Goal: Contribute content: Contribute content

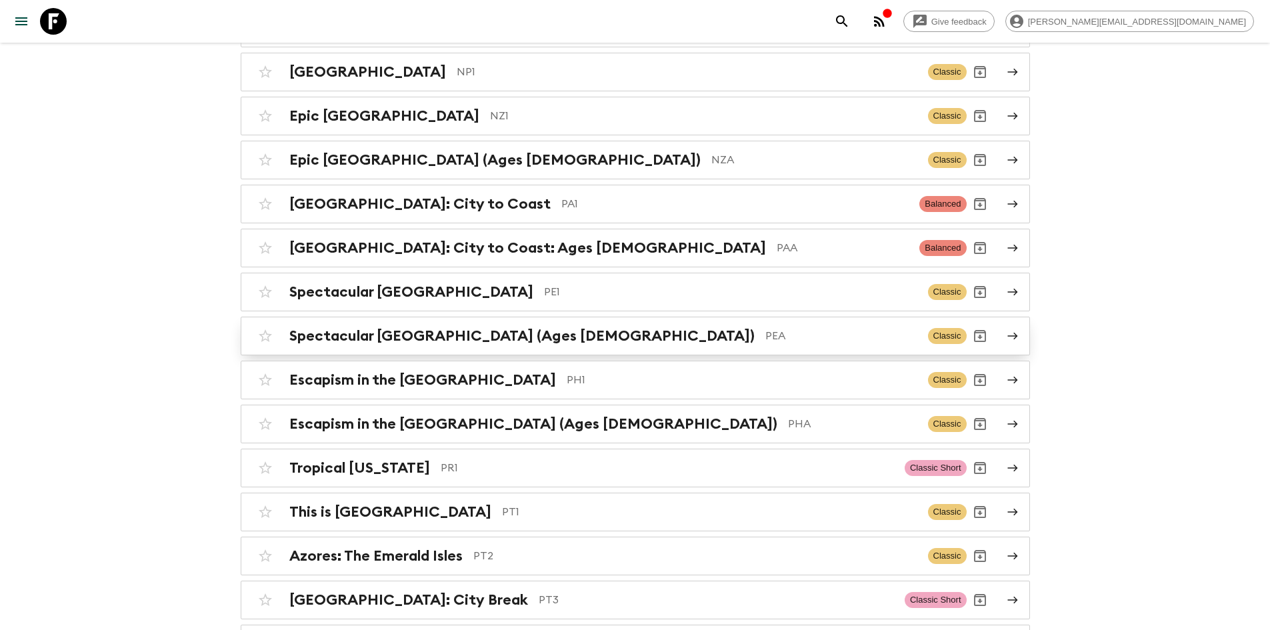
scroll to position [4390, 0]
click at [561, 197] on p "PA1" at bounding box center [735, 205] width 348 height 16
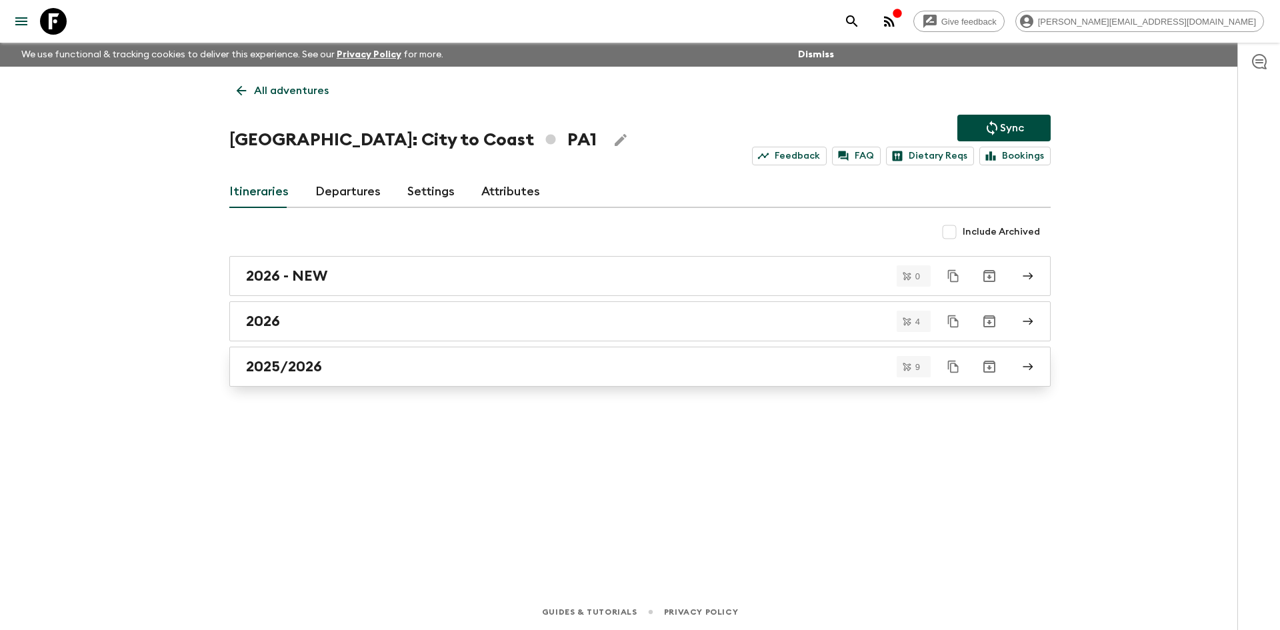
click at [339, 369] on div "2025/2026" at bounding box center [627, 366] width 763 height 17
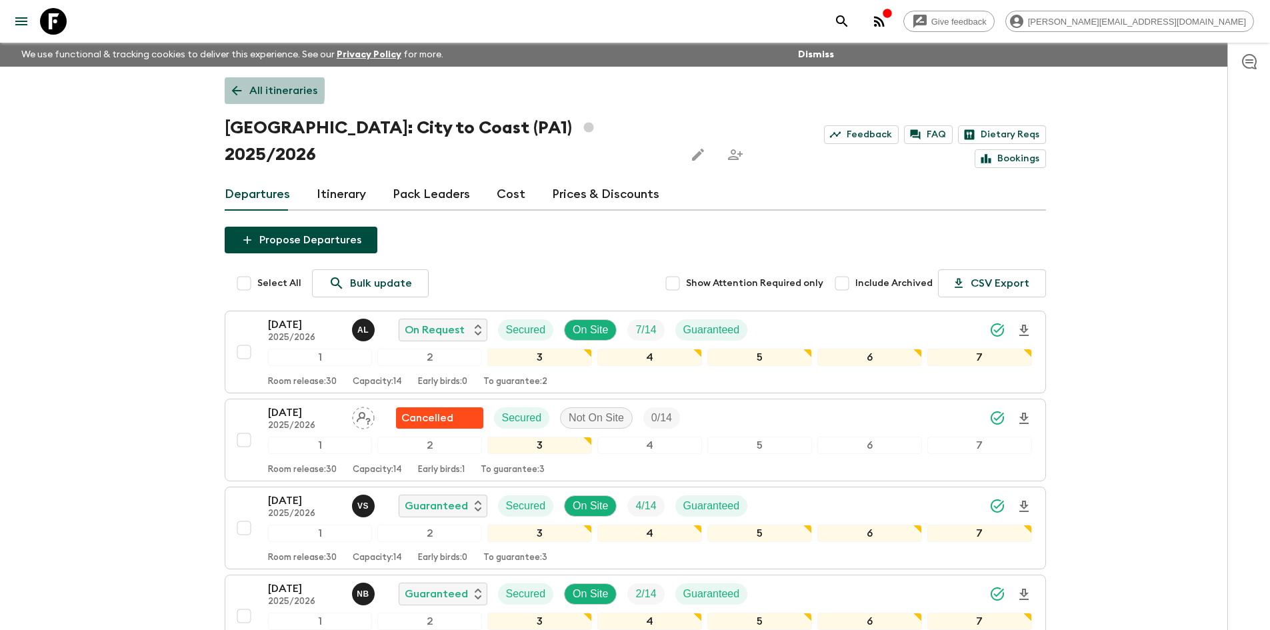
click at [239, 87] on icon at bounding box center [236, 90] width 15 height 15
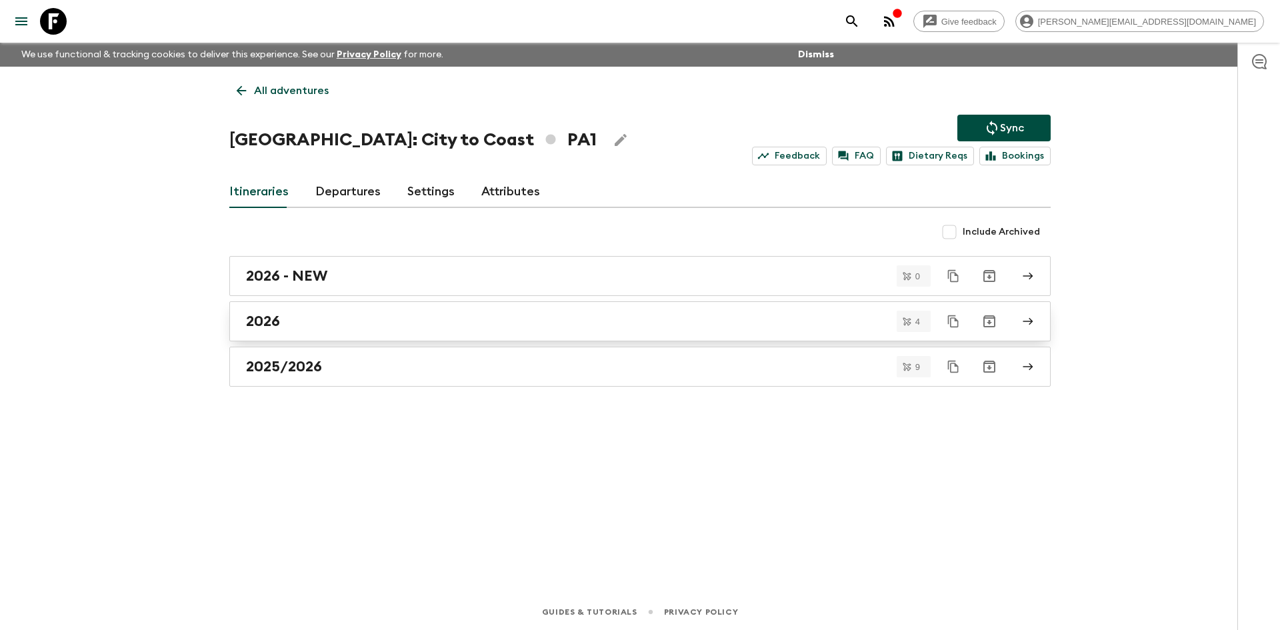
click at [345, 323] on div "2026" at bounding box center [627, 321] width 763 height 17
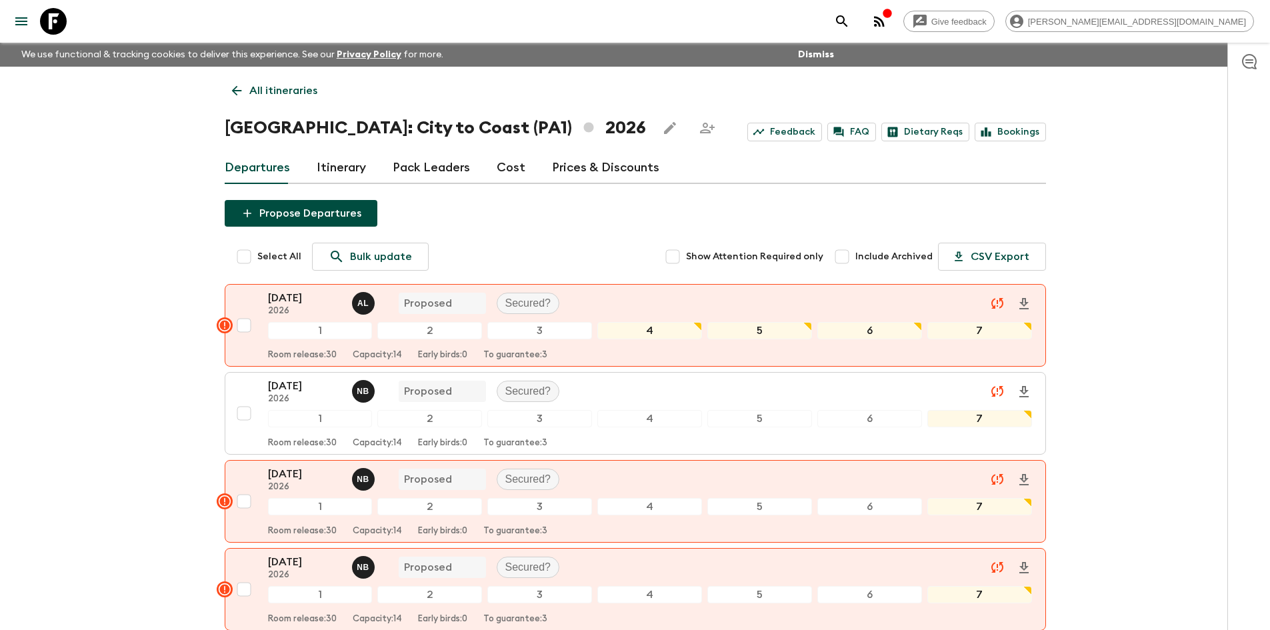
click at [338, 158] on link "Itinerary" at bounding box center [341, 168] width 49 height 32
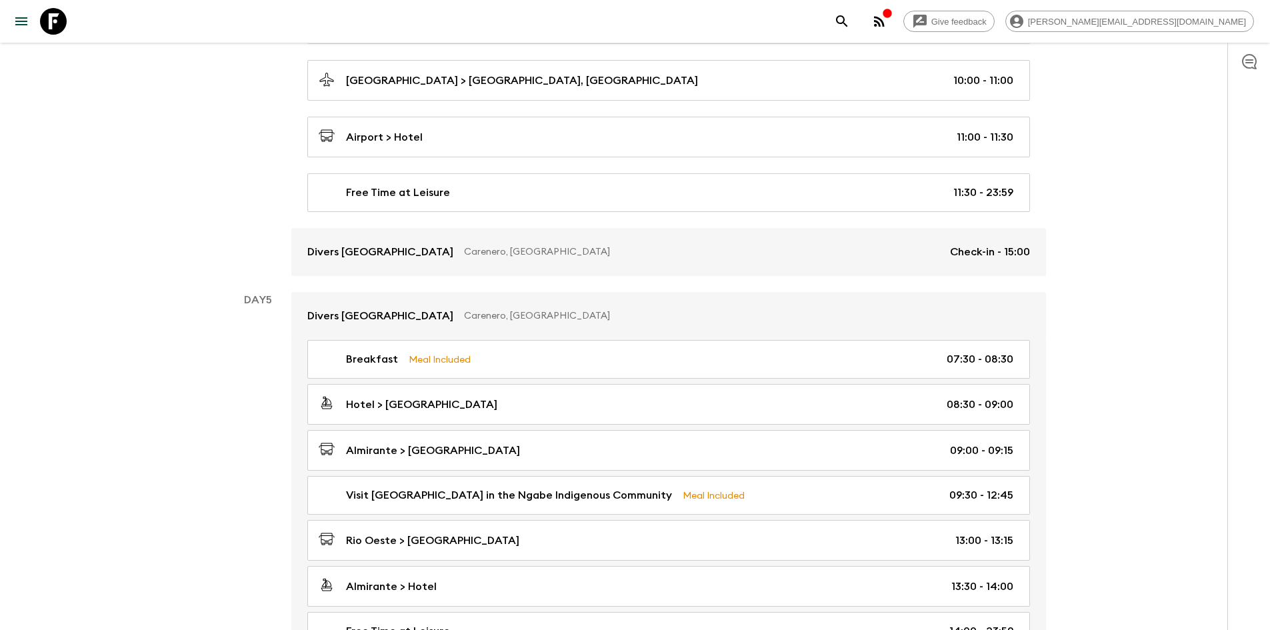
scroll to position [1686, 0]
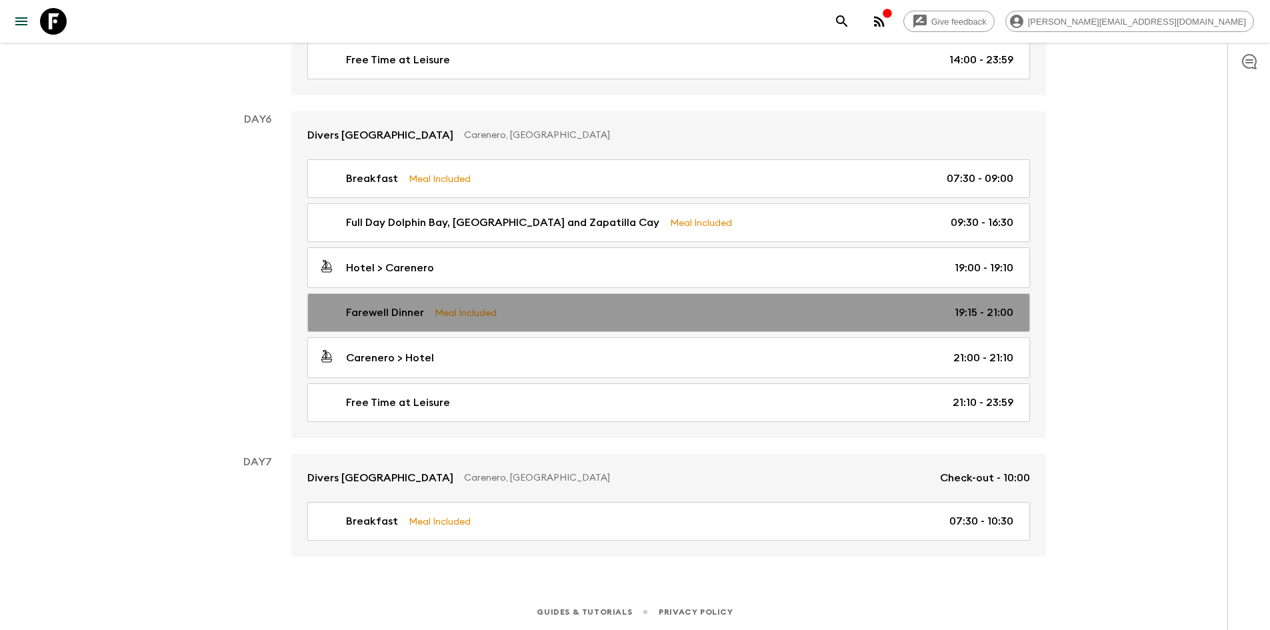
click at [655, 297] on link "Farewell Dinner Meal Included 19:15 - 21:00" at bounding box center [668, 312] width 723 height 39
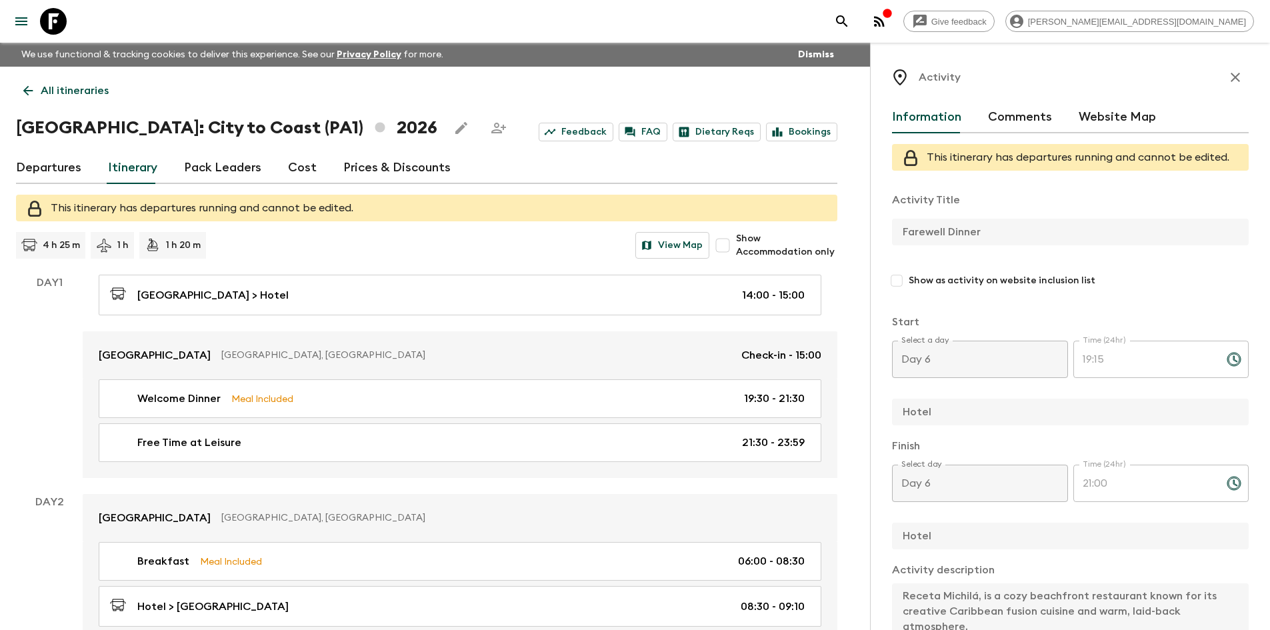
click at [25, 86] on icon at bounding box center [28, 90] width 15 height 15
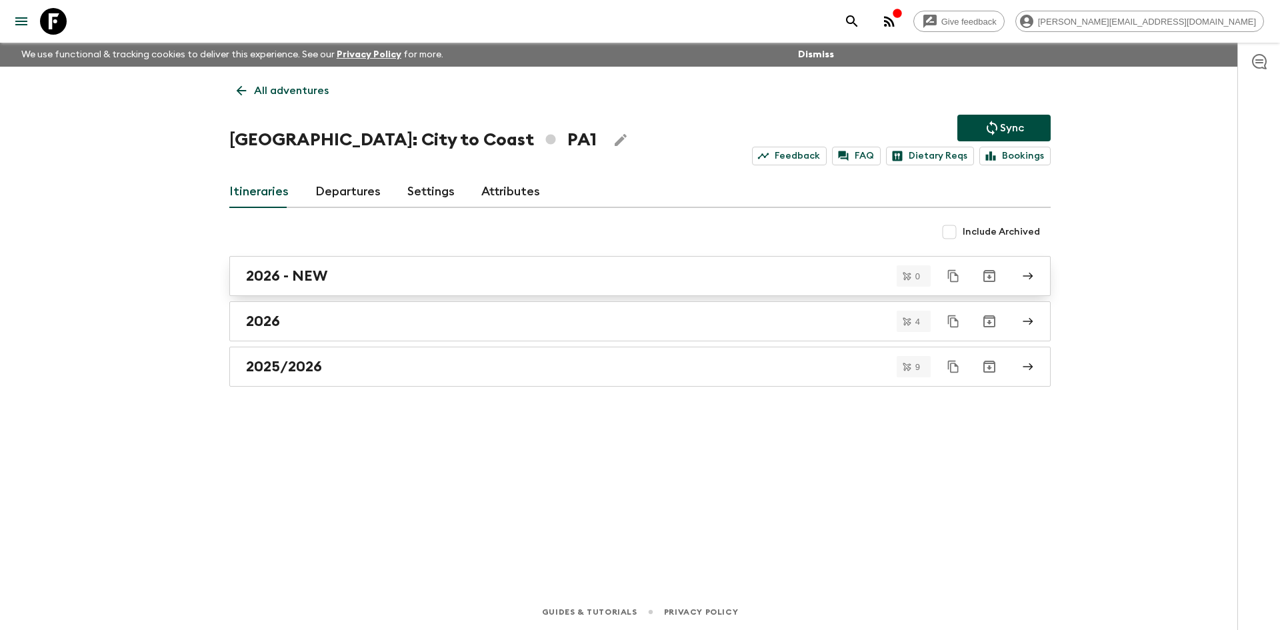
click at [297, 268] on h2 "2026 - NEW" at bounding box center [286, 275] width 81 height 17
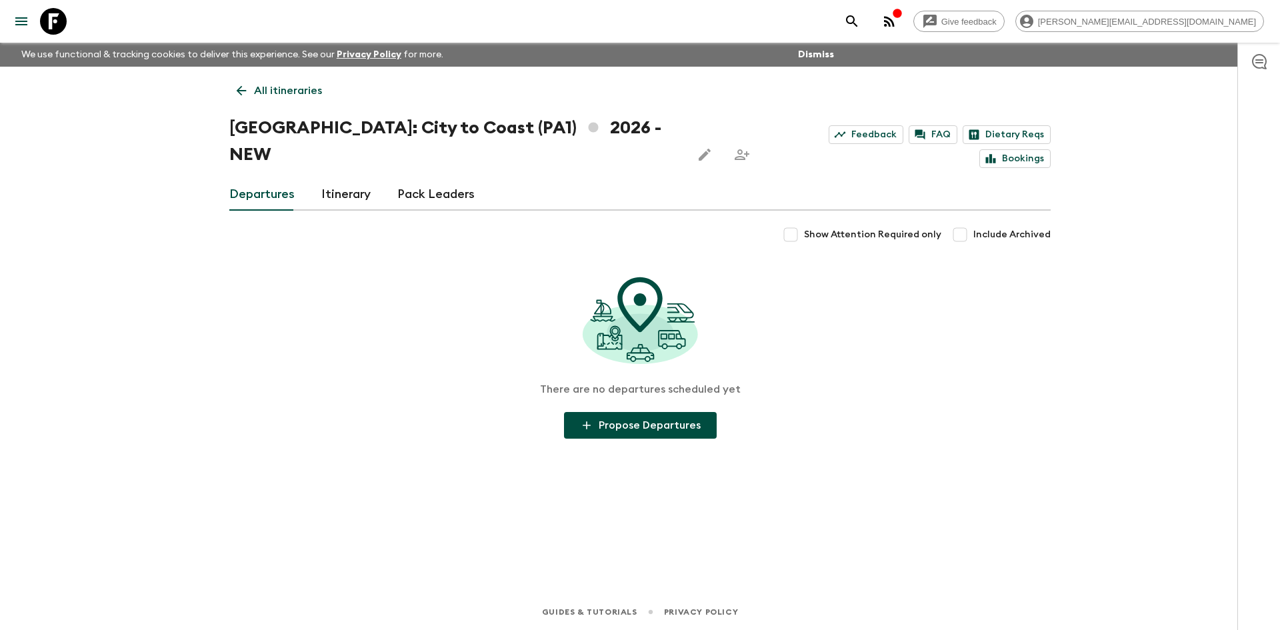
click at [361, 179] on link "Itinerary" at bounding box center [345, 195] width 49 height 32
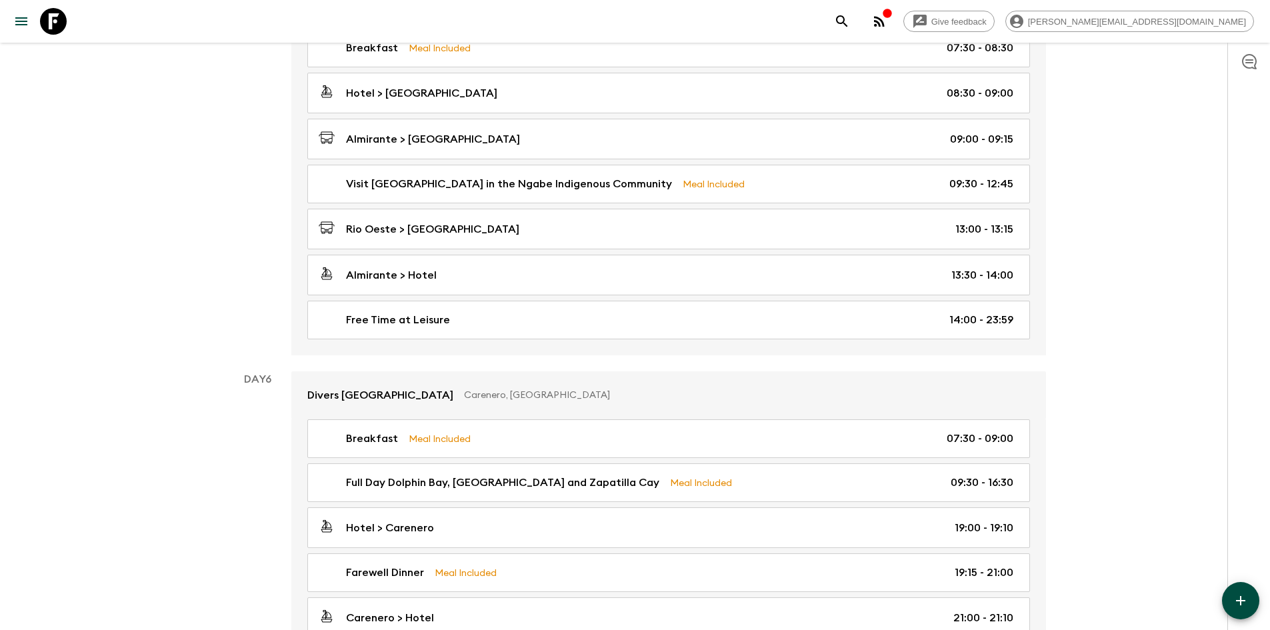
scroll to position [1648, 0]
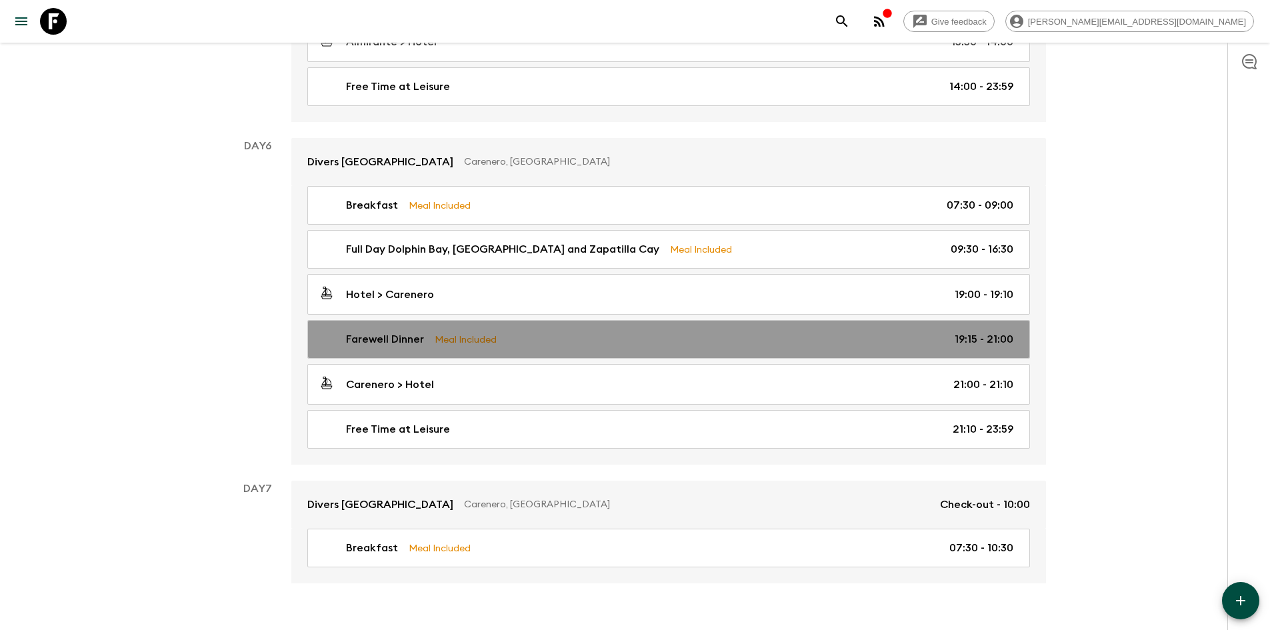
click at [554, 320] on link "Farewell Dinner Meal Included 19:15 - 21:00" at bounding box center [668, 339] width 723 height 39
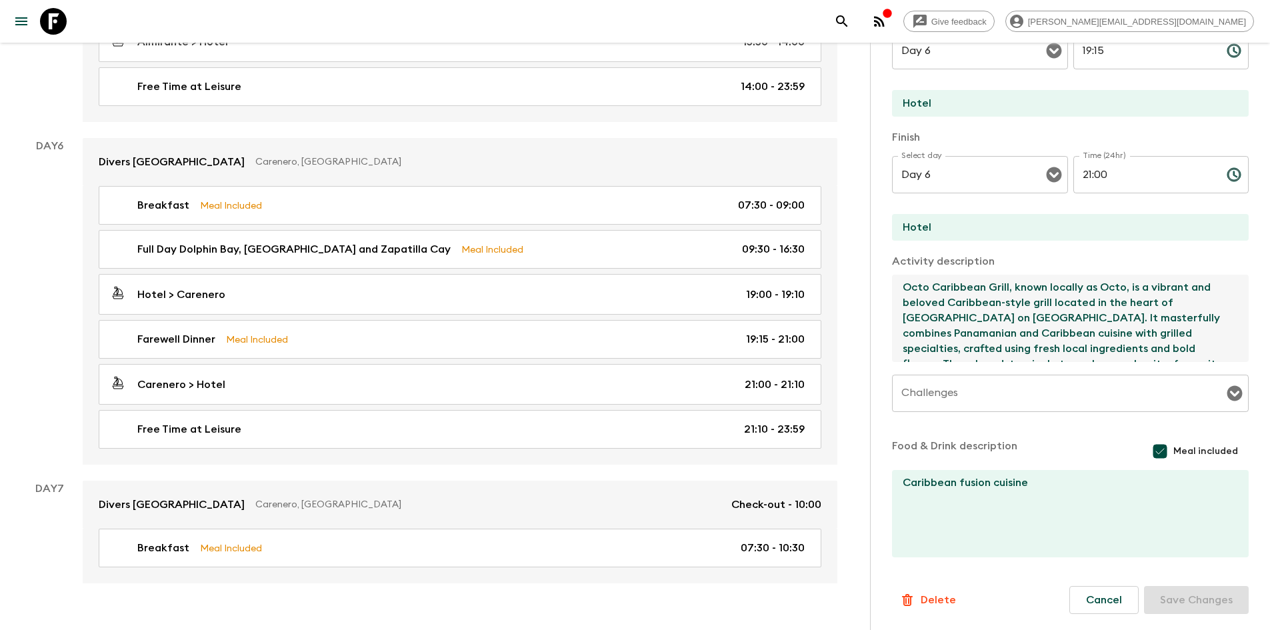
scroll to position [15, 0]
drag, startPoint x: 901, startPoint y: 286, endPoint x: 1240, endPoint y: 353, distance: 345.8
click at [1240, 353] on div "Activity Information Comments Website Map Activity Title Farewell Dinner Show a…" at bounding box center [1070, 358] width 400 height 630
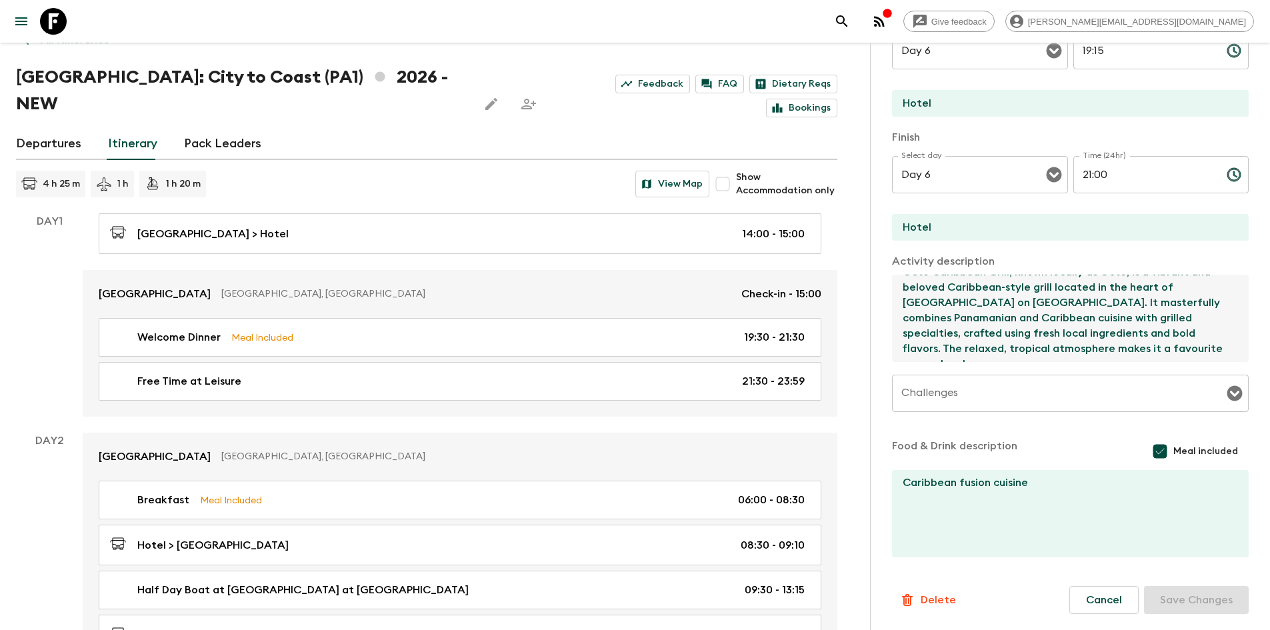
scroll to position [23, 0]
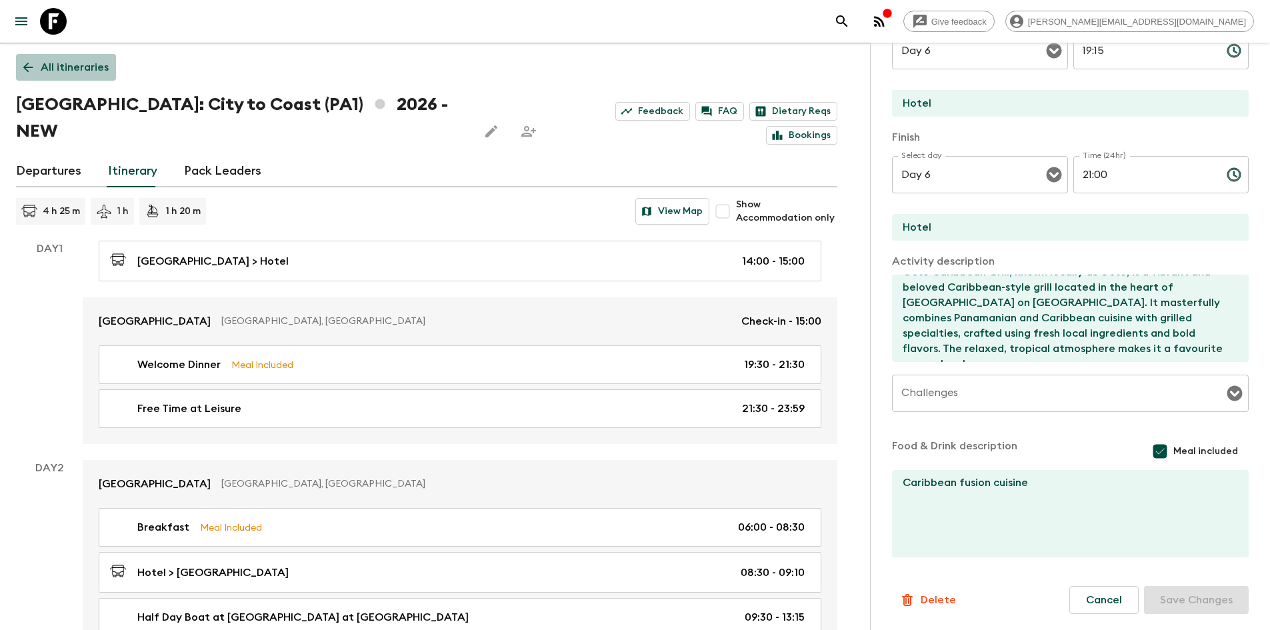
click at [26, 59] on link "All itineraries" at bounding box center [66, 67] width 100 height 27
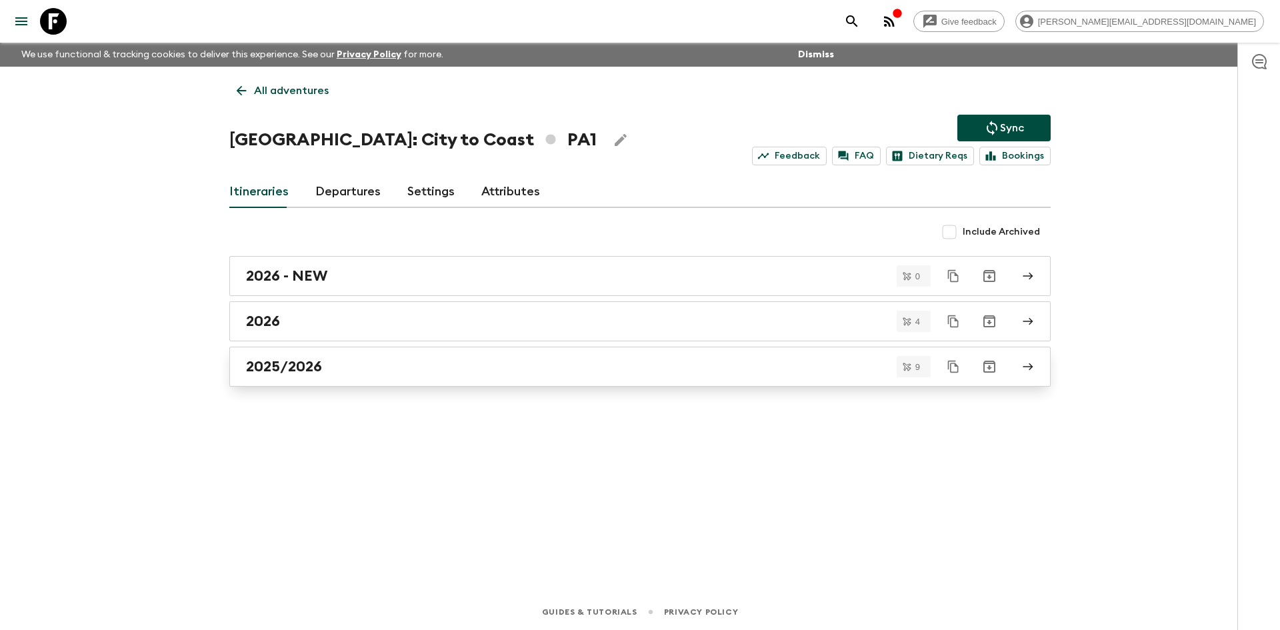
click at [277, 375] on h2 "2025/2026" at bounding box center [284, 366] width 76 height 17
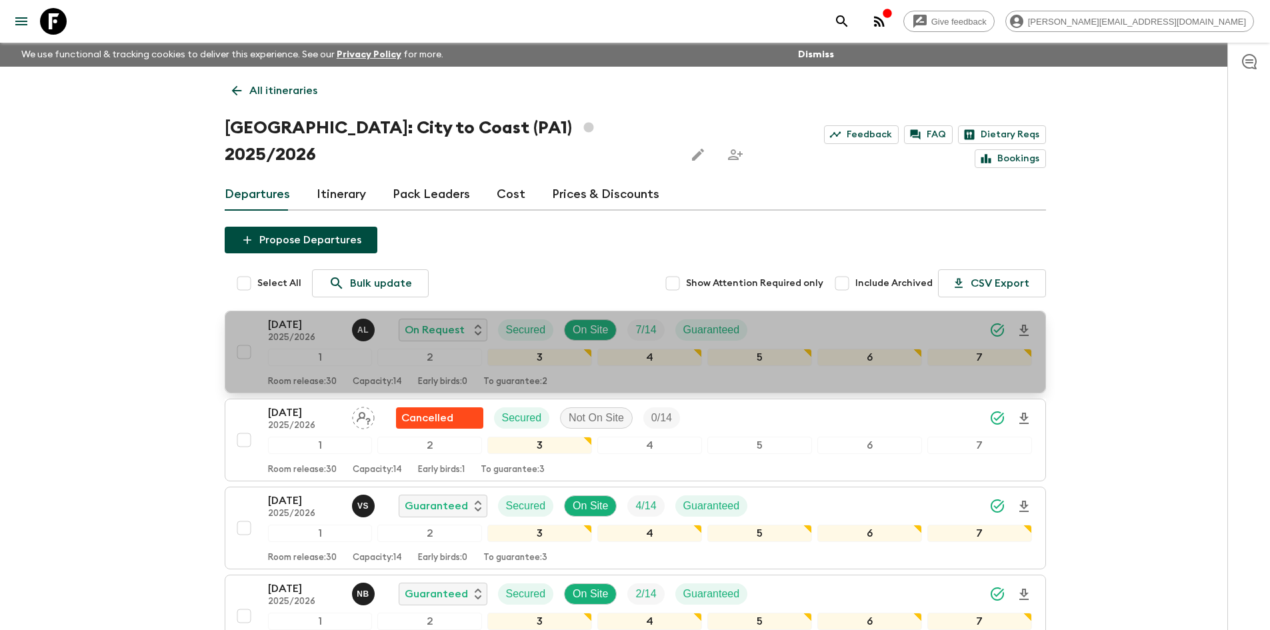
click at [319, 317] on p "[DATE]" at bounding box center [304, 325] width 73 height 16
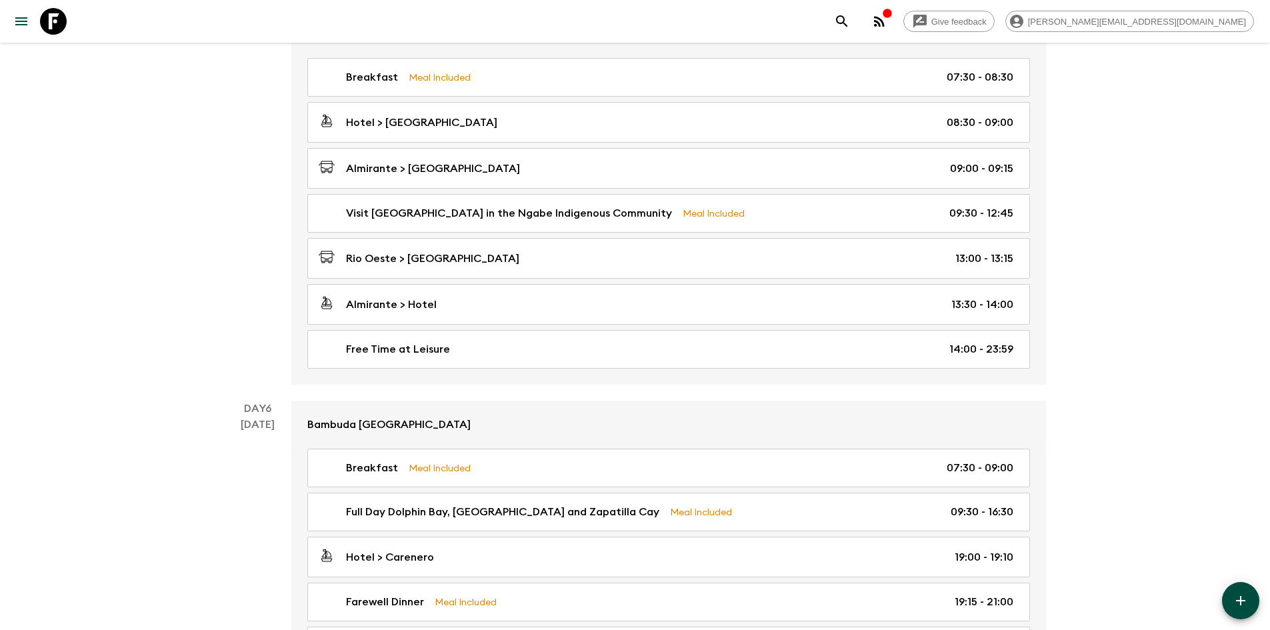
scroll to position [1694, 0]
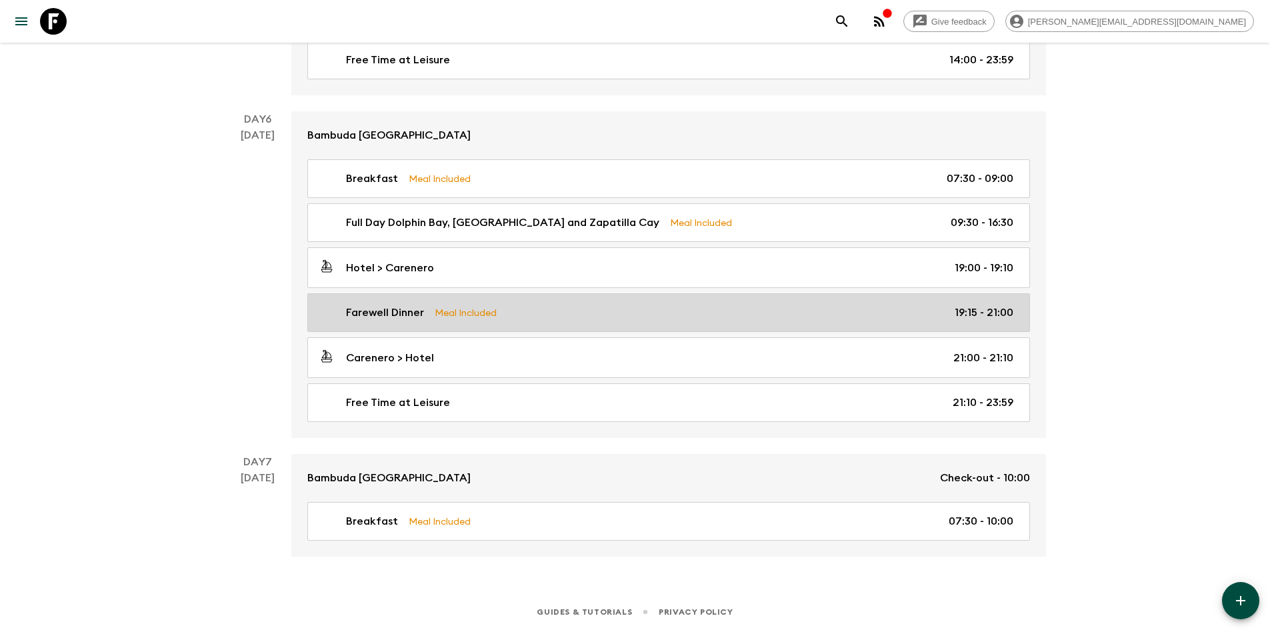
click at [591, 322] on link "Farewell Dinner Meal Included 19:15 - 21:00" at bounding box center [668, 312] width 723 height 39
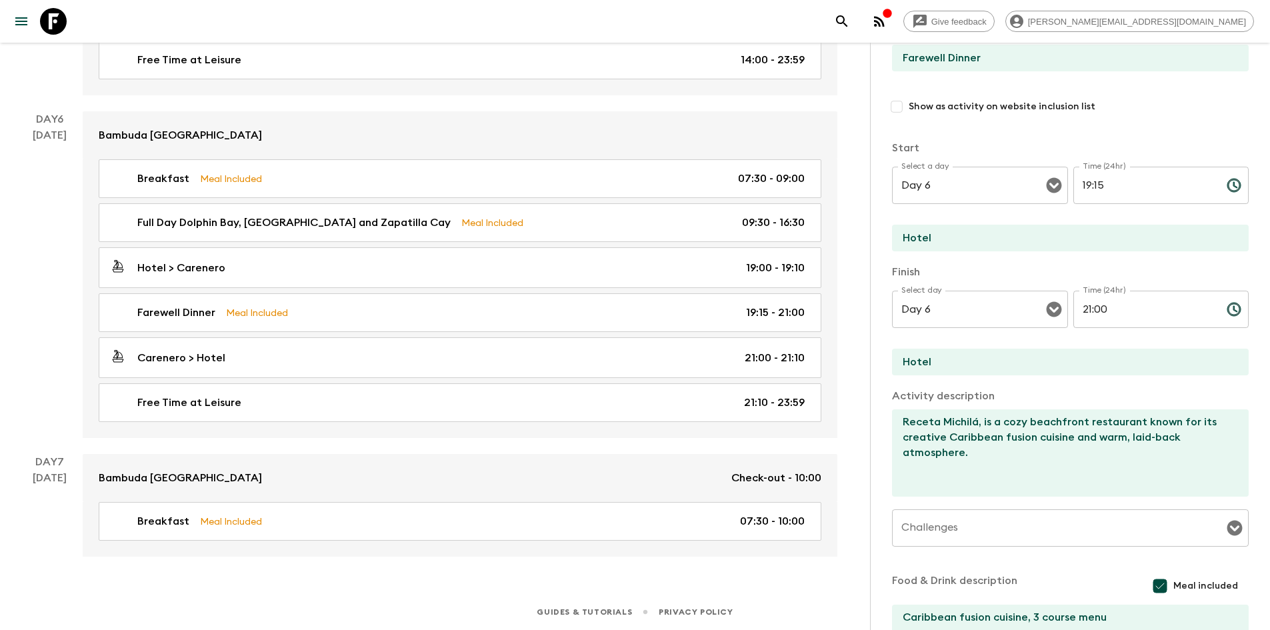
scroll to position [127, 0]
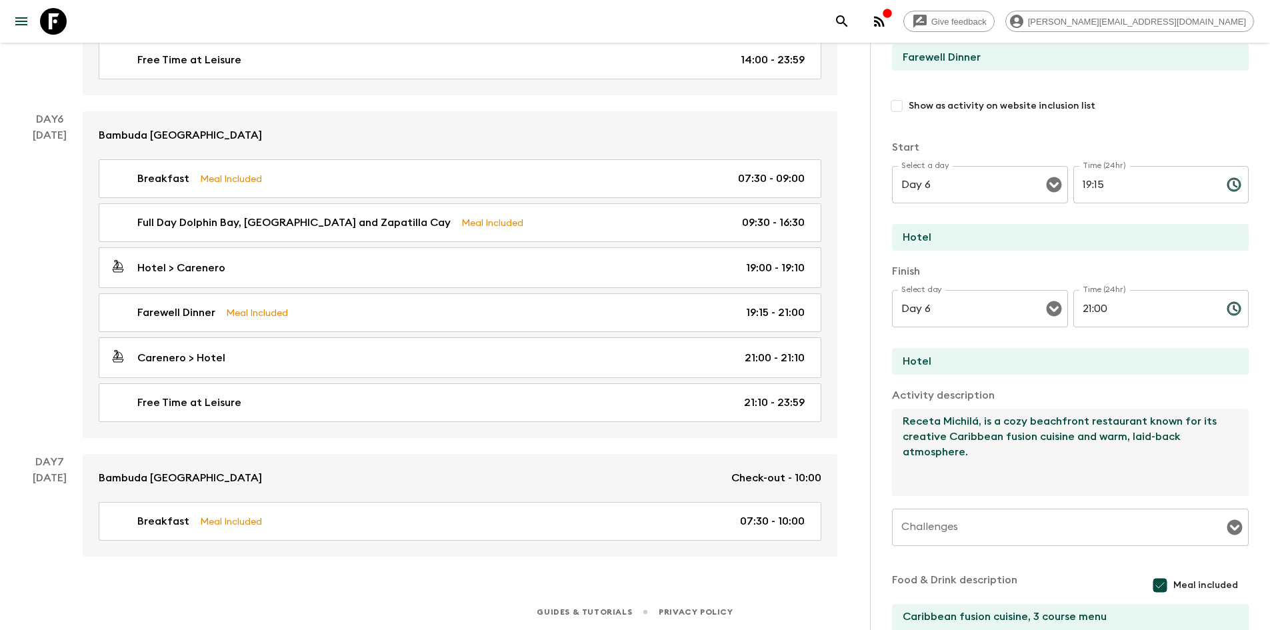
drag, startPoint x: 977, startPoint y: 463, endPoint x: 865, endPoint y: 385, distance: 136.5
paste textarea "Octo Caribbean Grill, known locally as Octo, is a vibrant and beloved Caribbean…"
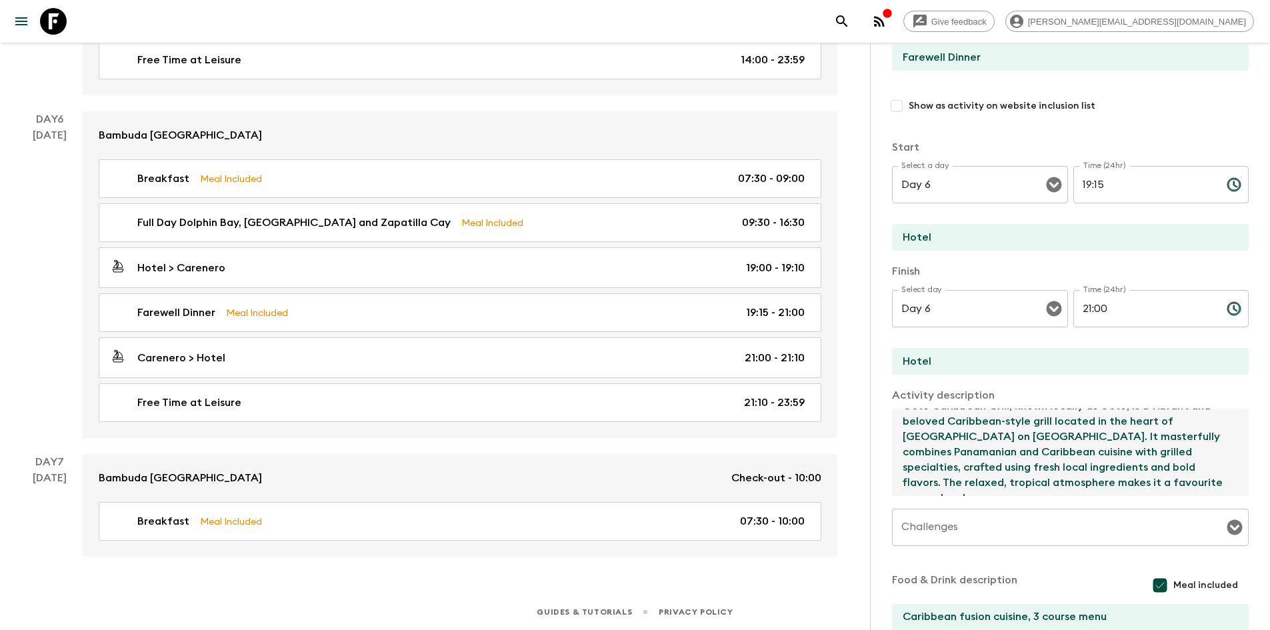
scroll to position [197, 0]
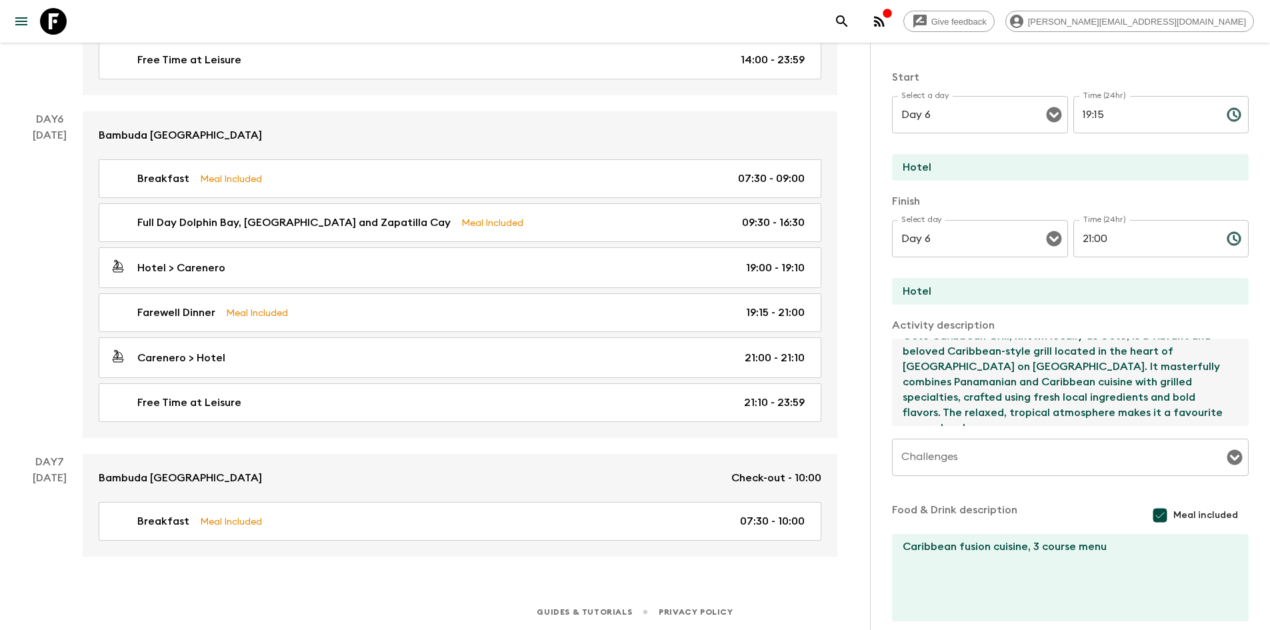
type textarea "Octo Caribbean Grill, known locally as Octo, is a vibrant and beloved Caribbean…"
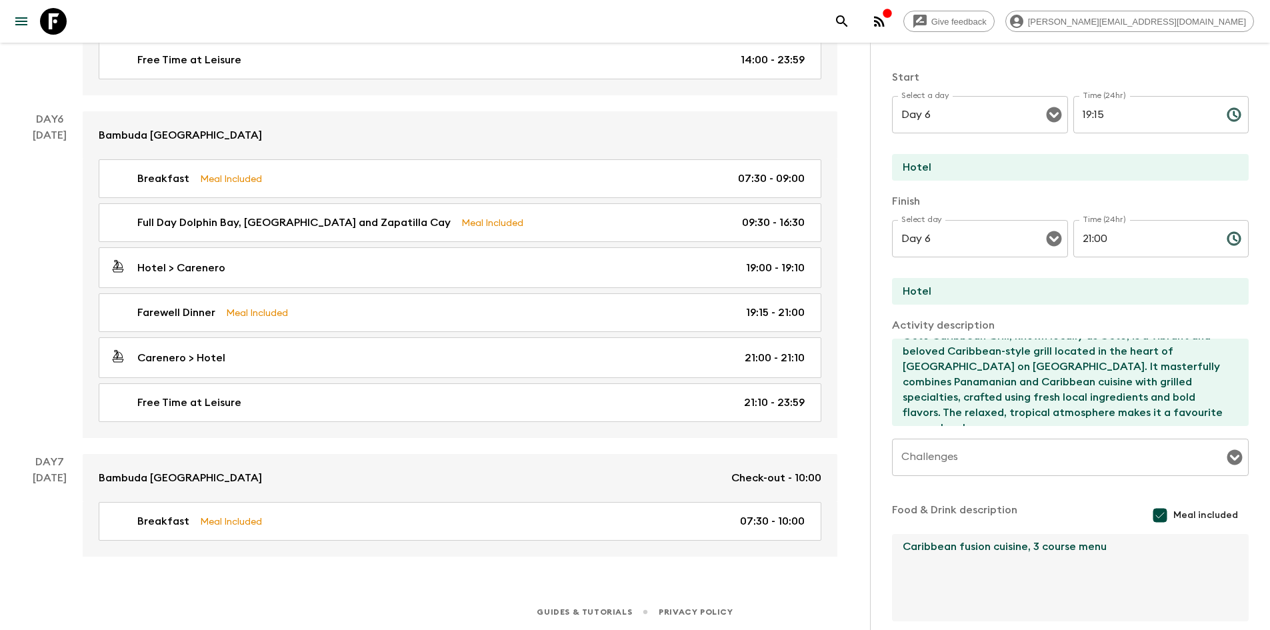
drag, startPoint x: 1126, startPoint y: 551, endPoint x: 1027, endPoint y: 551, distance: 98.6
click at [1027, 551] on textarea "Caribbean fusion cuisine, 3 course menu" at bounding box center [1065, 577] width 346 height 87
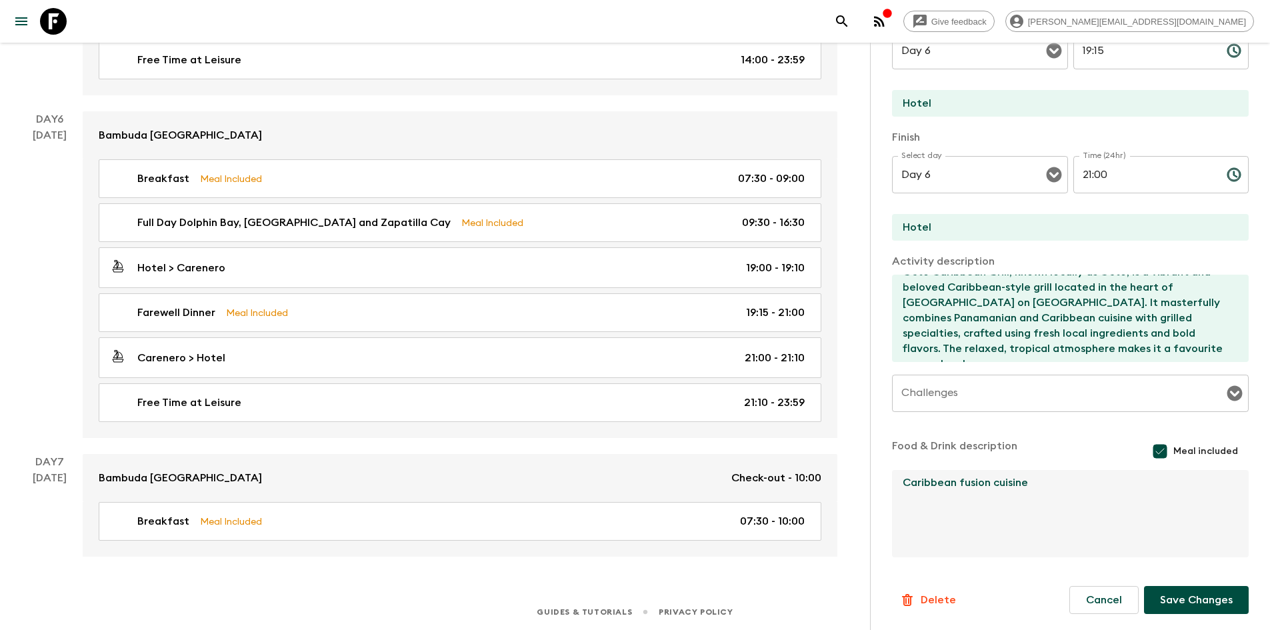
type textarea "Caribbean fusion cuisine"
click at [1161, 604] on button "Save Changes" at bounding box center [1196, 600] width 105 height 28
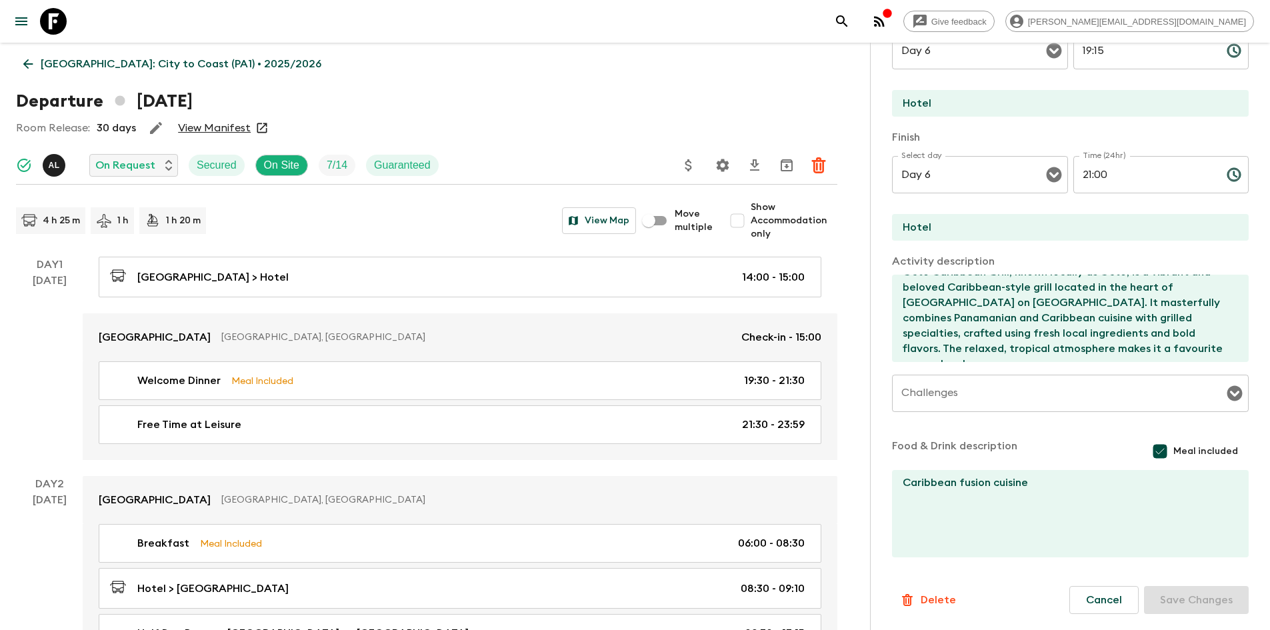
scroll to position [0, 0]
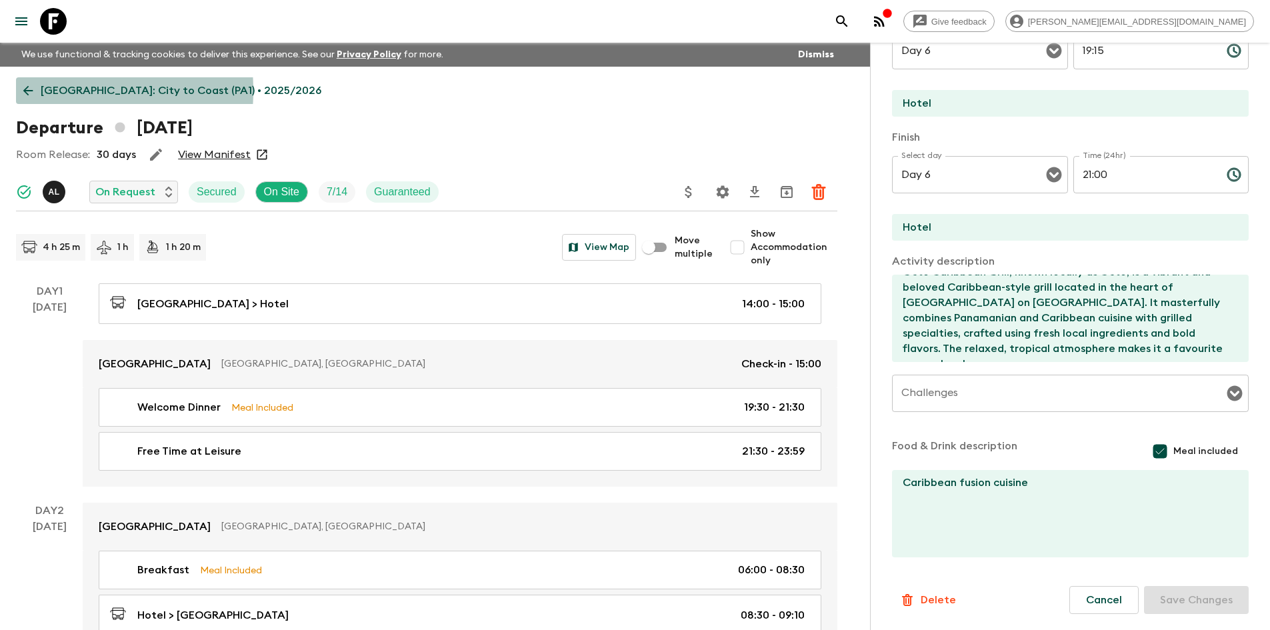
click at [29, 91] on icon at bounding box center [28, 91] width 10 height 10
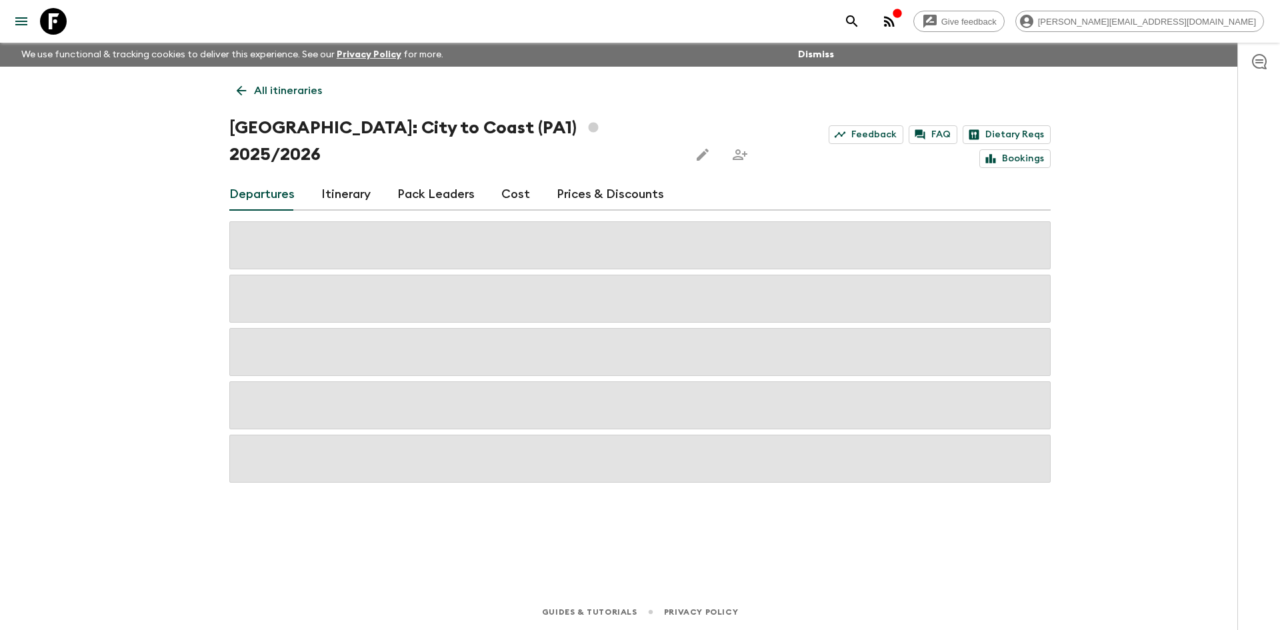
click at [338, 179] on link "Itinerary" at bounding box center [345, 195] width 49 height 32
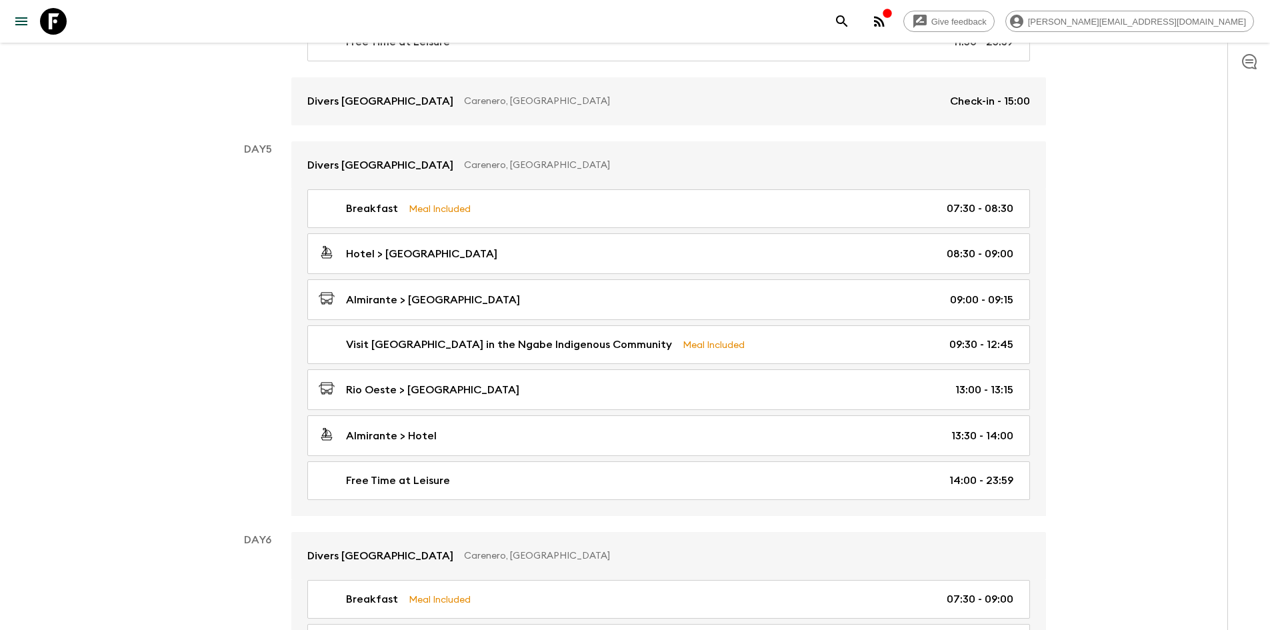
scroll to position [1686, 0]
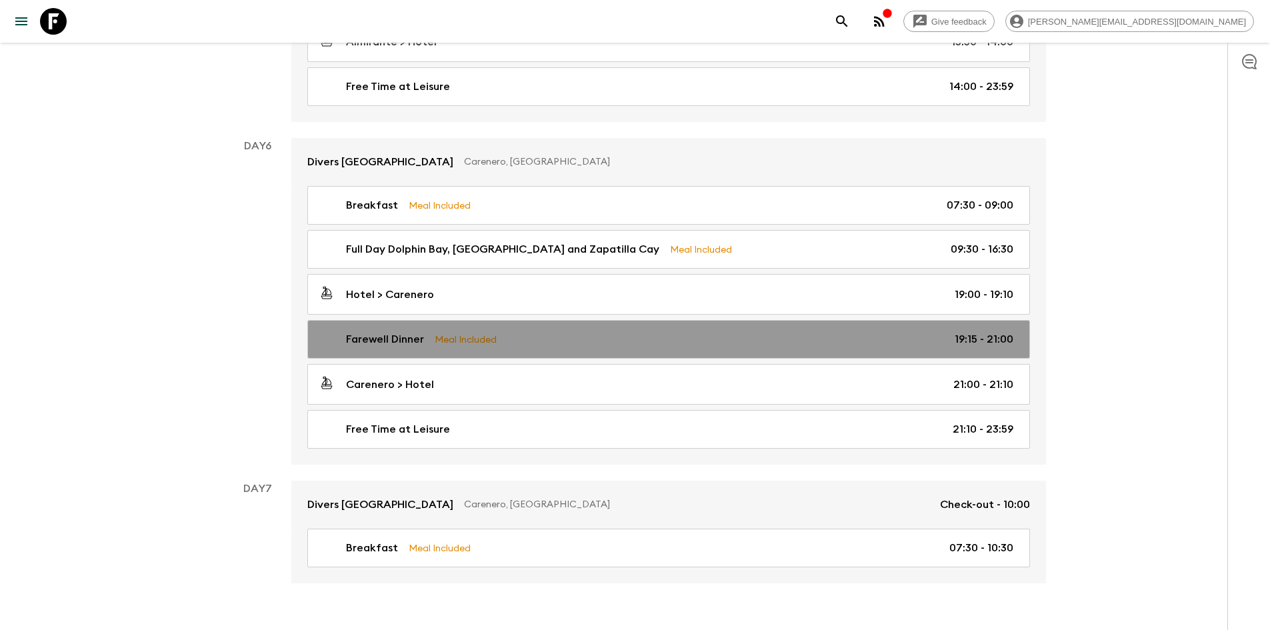
click at [679, 331] on div "Farewell Dinner Meal Included 19:15 - 21:00" at bounding box center [666, 339] width 695 height 16
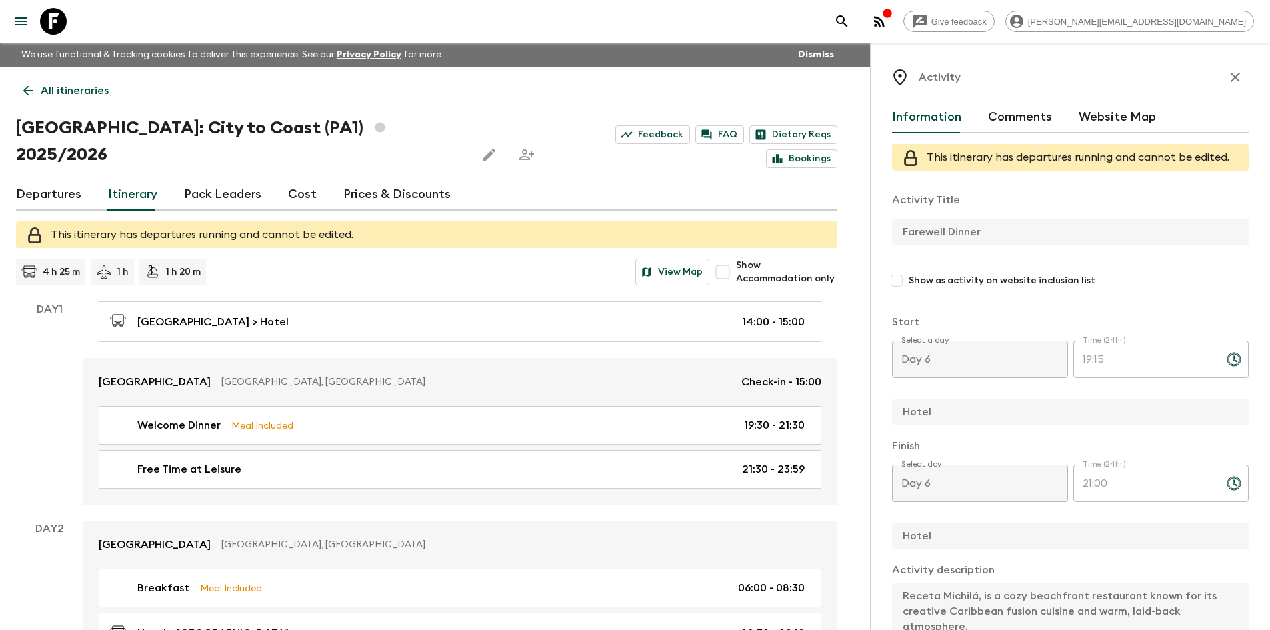
click at [21, 93] on icon at bounding box center [28, 90] width 15 height 15
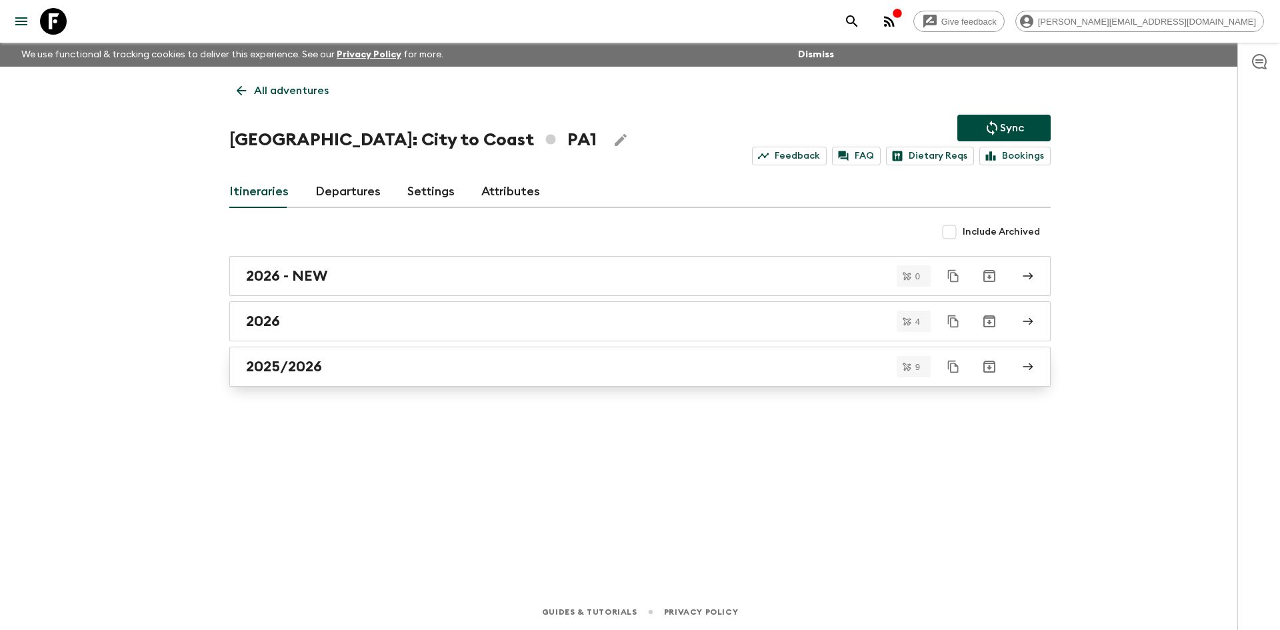
click at [357, 371] on div "2025/2026" at bounding box center [627, 366] width 763 height 17
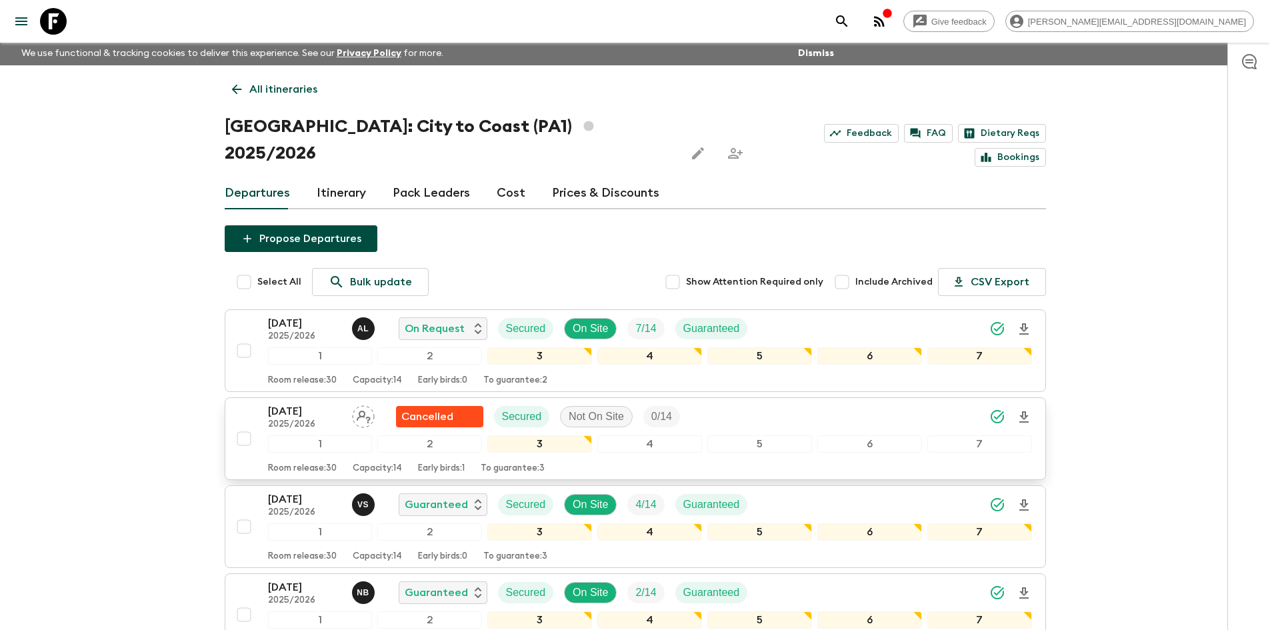
scroll to position [2, 0]
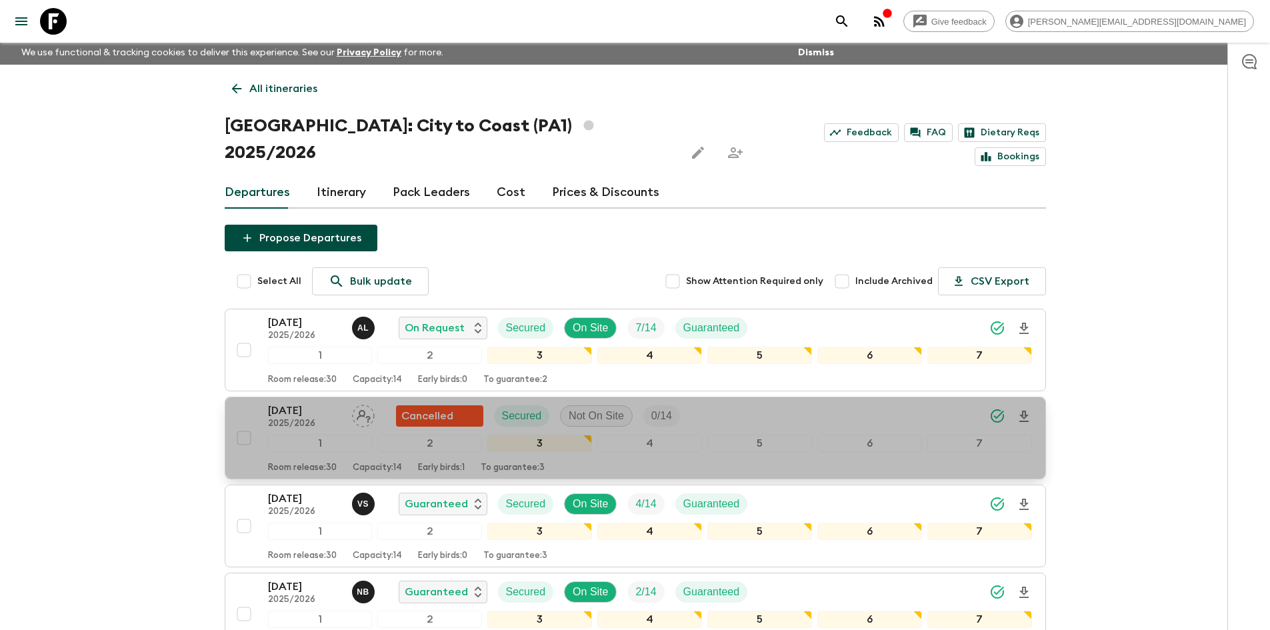
click at [849, 403] on div "[DATE] 2025/2026 Cancelled Secured Not On Site 0 / 14" at bounding box center [650, 416] width 764 height 27
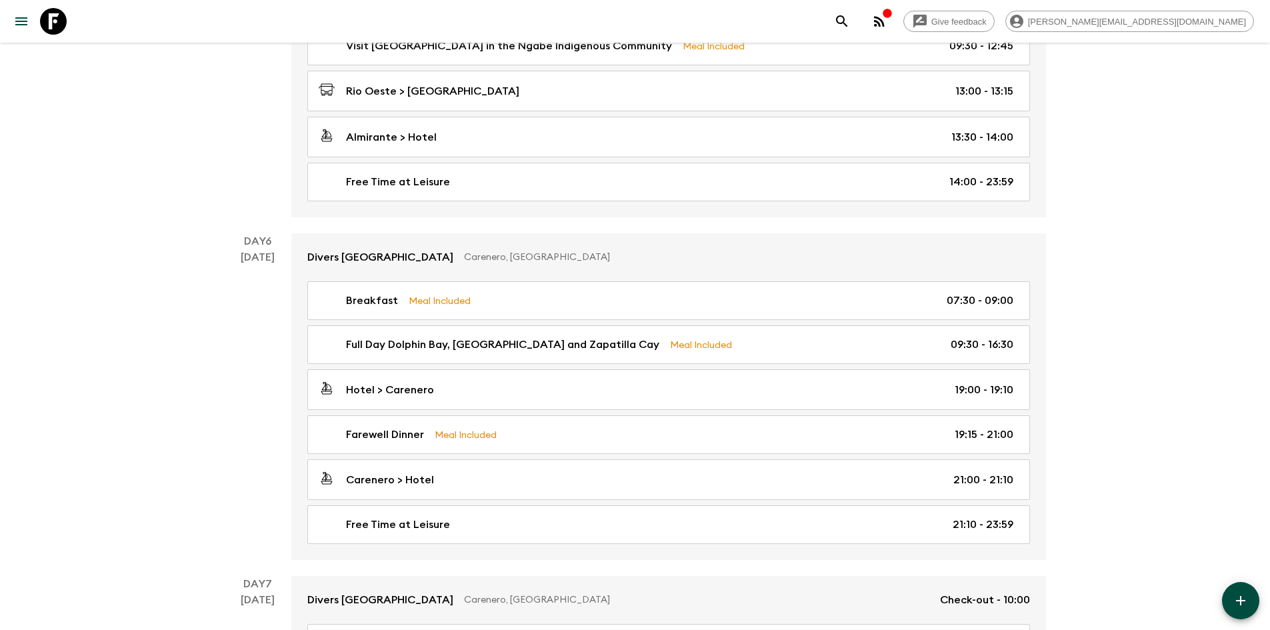
scroll to position [1694, 0]
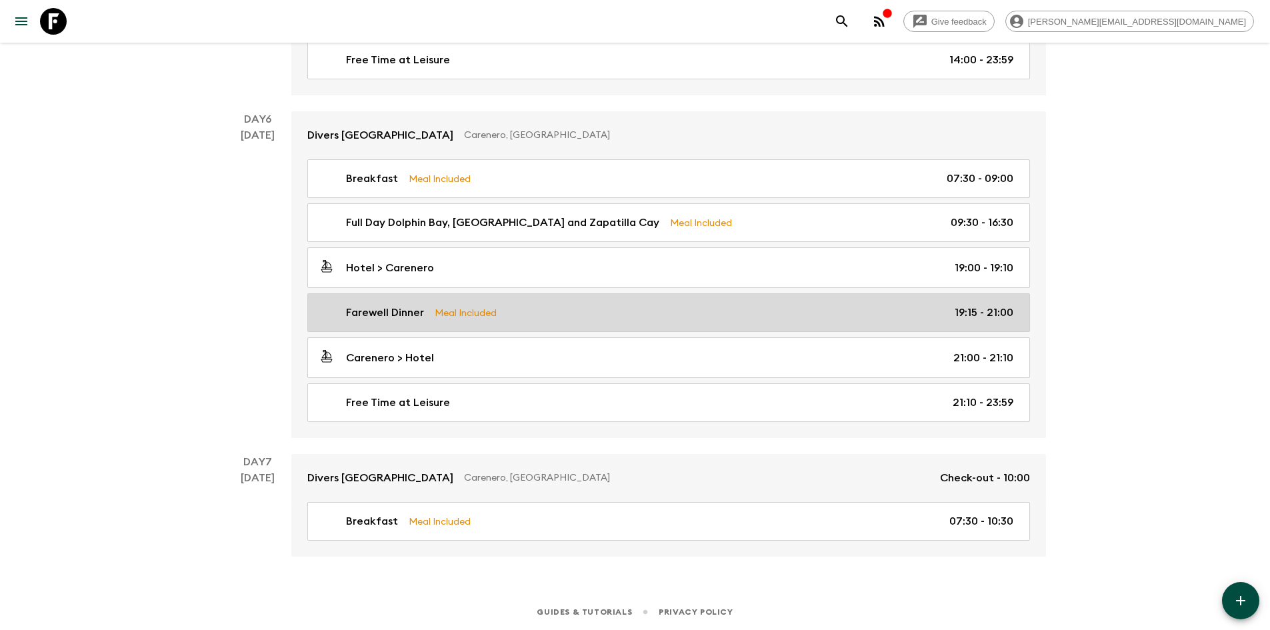
click at [649, 313] on div "Farewell Dinner Meal Included 19:15 - 21:00" at bounding box center [666, 313] width 695 height 16
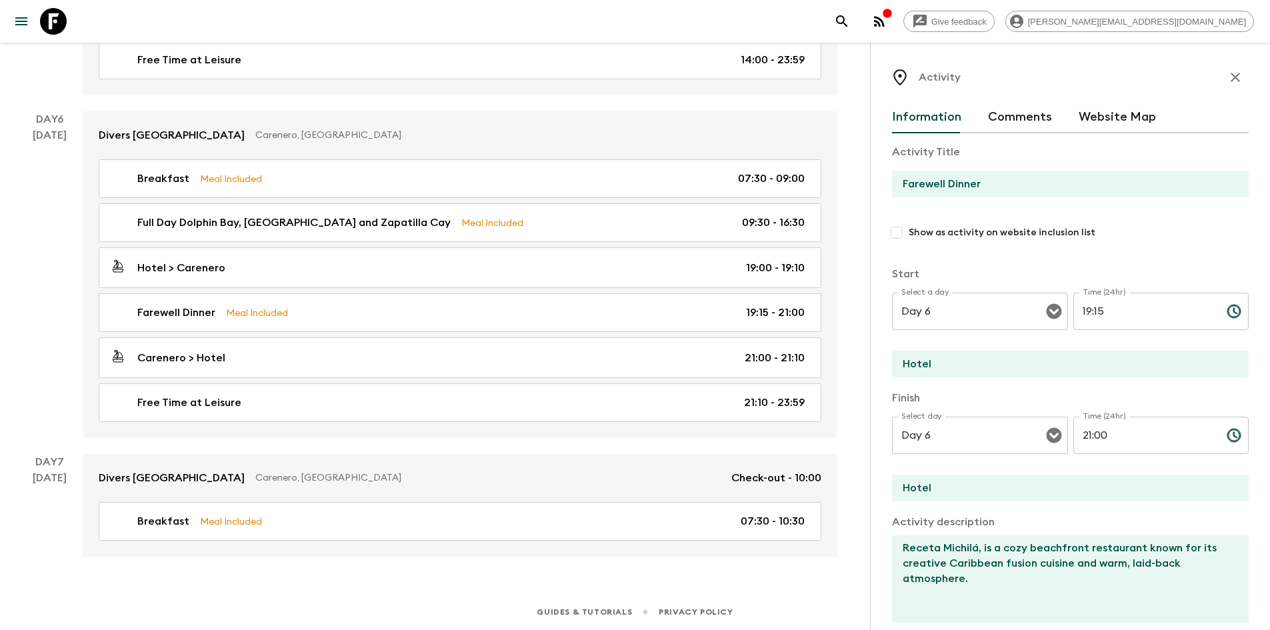
scroll to position [261, 0]
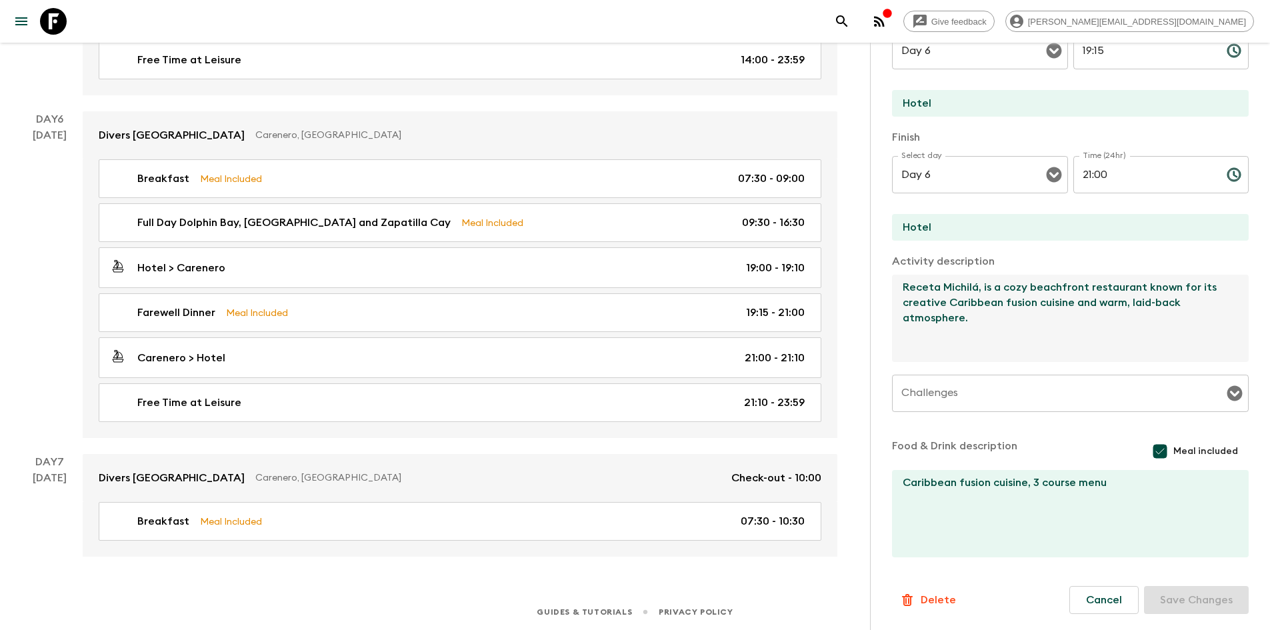
drag, startPoint x: 976, startPoint y: 343, endPoint x: 879, endPoint y: 233, distance: 146.4
click at [879, 233] on div "Activity Information Comments Website Map Activity Title Farewell Dinner Show a…" at bounding box center [1070, 358] width 400 height 630
paste textarea "Octo Caribbean Grill, known locally as Octo, is a vibrant and beloved Caribbean…"
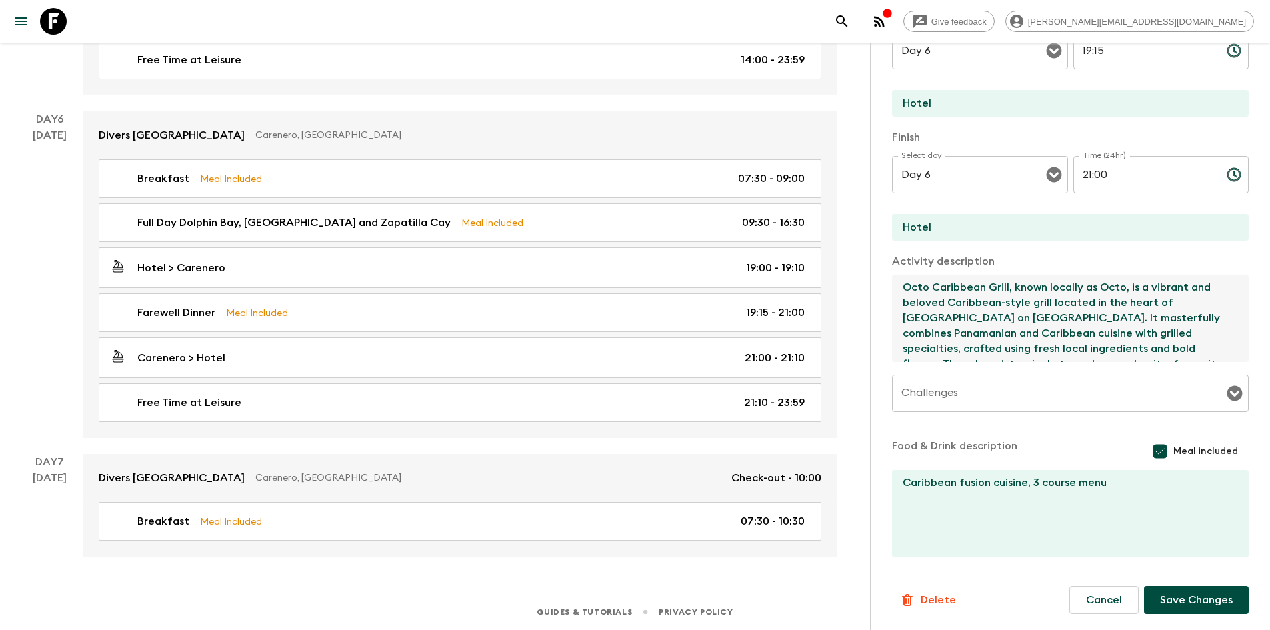
scroll to position [7, 0]
type textarea "Octo Caribbean Grill, known locally as Octo, is a vibrant and beloved Caribbean…"
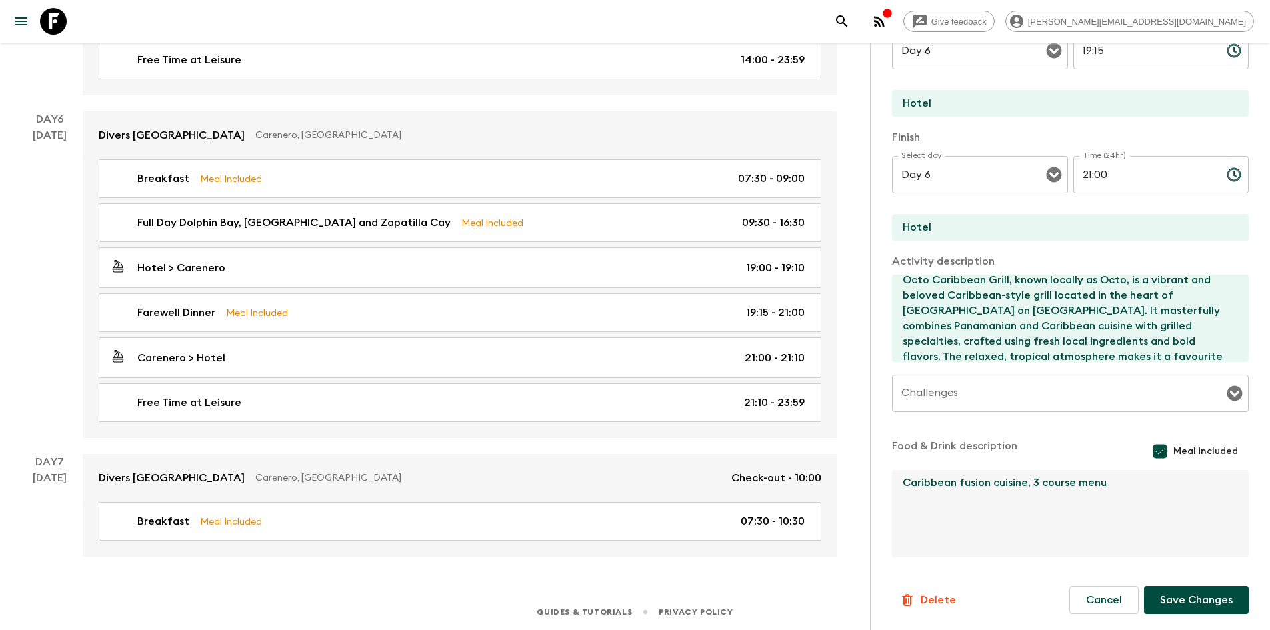
drag, startPoint x: 1120, startPoint y: 493, endPoint x: 1025, endPoint y: 490, distance: 94.7
click at [1025, 490] on textarea "Caribbean fusion cuisine, 3 course menu" at bounding box center [1065, 513] width 346 height 87
type textarea "Caribbean fusion cuisine"
click at [1173, 602] on button "Save Changes" at bounding box center [1196, 600] width 105 height 28
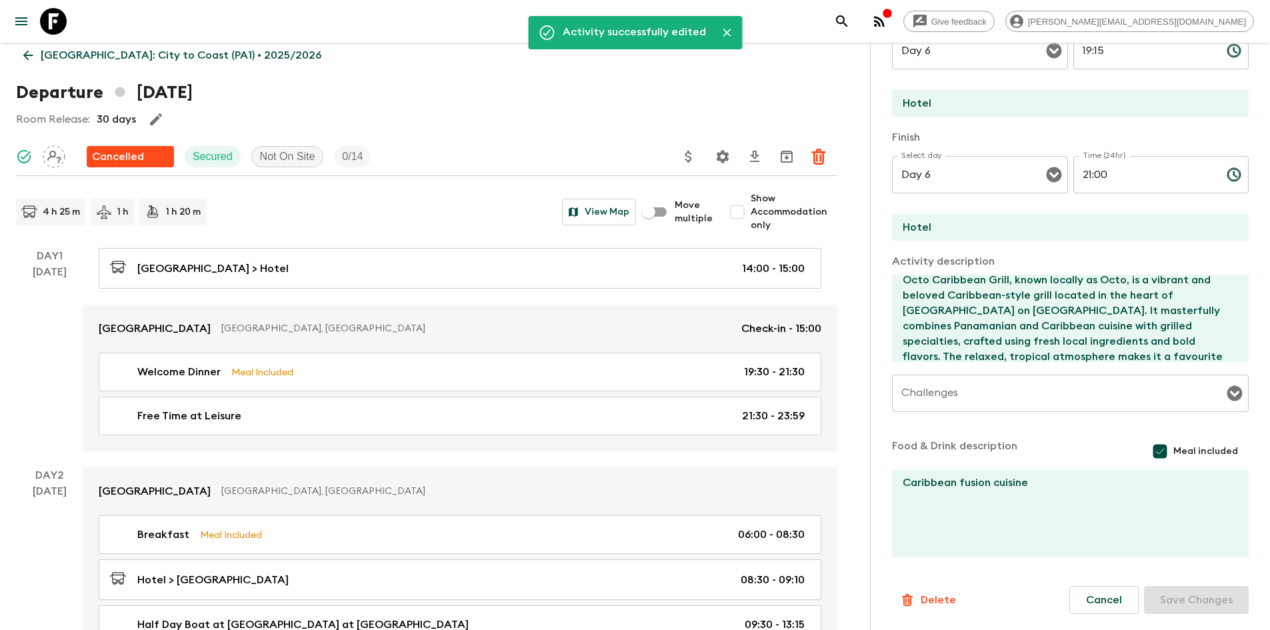
scroll to position [0, 0]
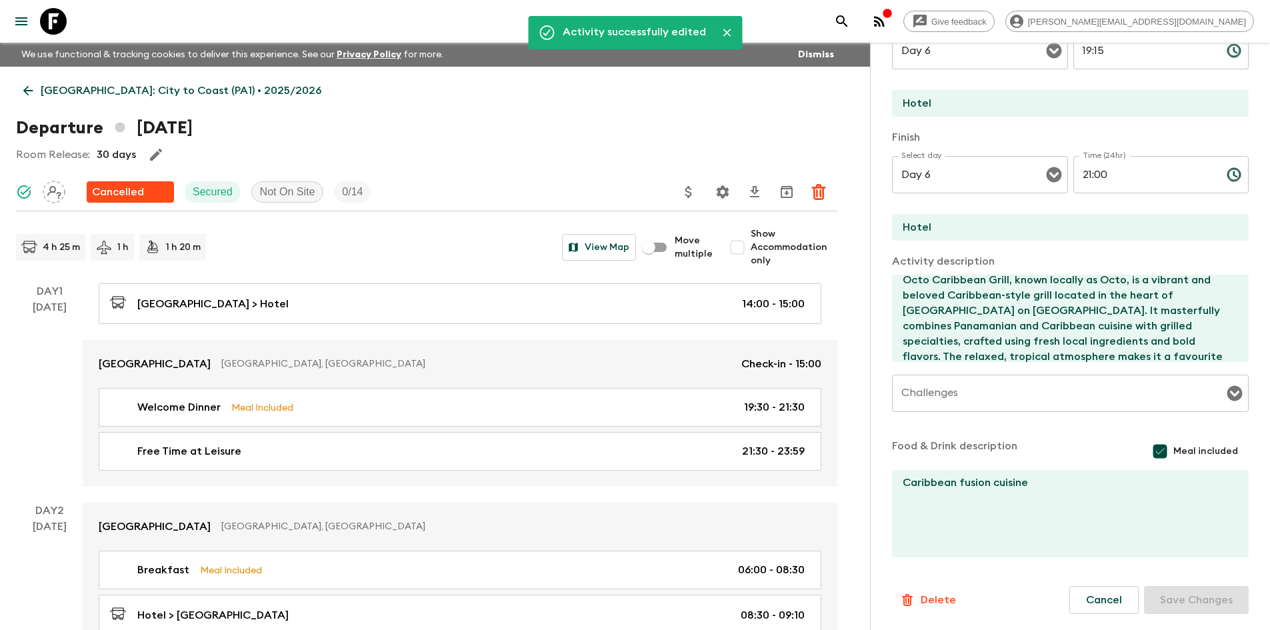
click at [31, 87] on icon at bounding box center [28, 90] width 15 height 15
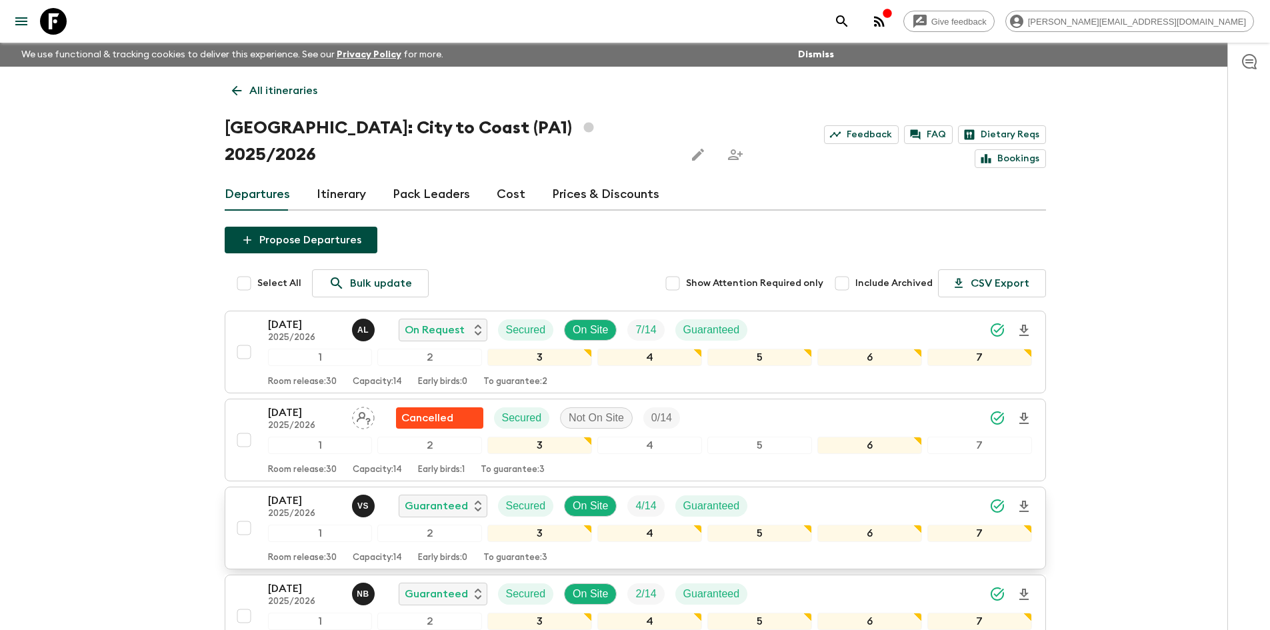
click at [777, 493] on div "[DATE] 2025/2026 v S Guaranteed Secured On Site 4 / 14 Guaranteed" at bounding box center [650, 506] width 764 height 27
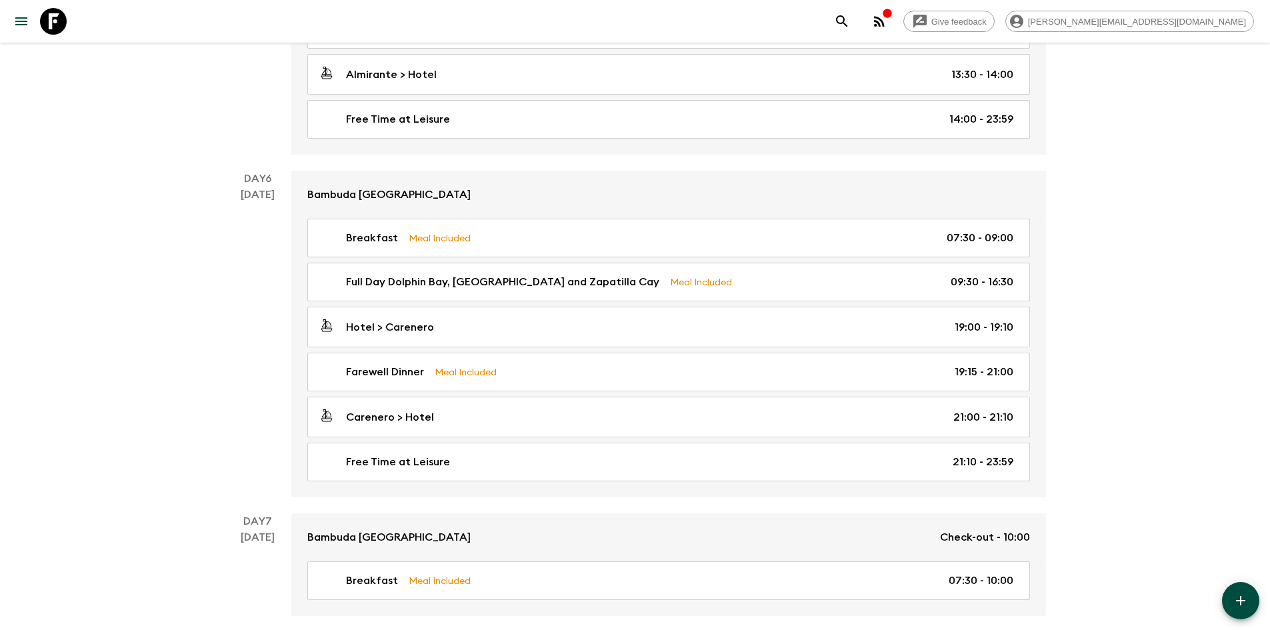
scroll to position [1808, 0]
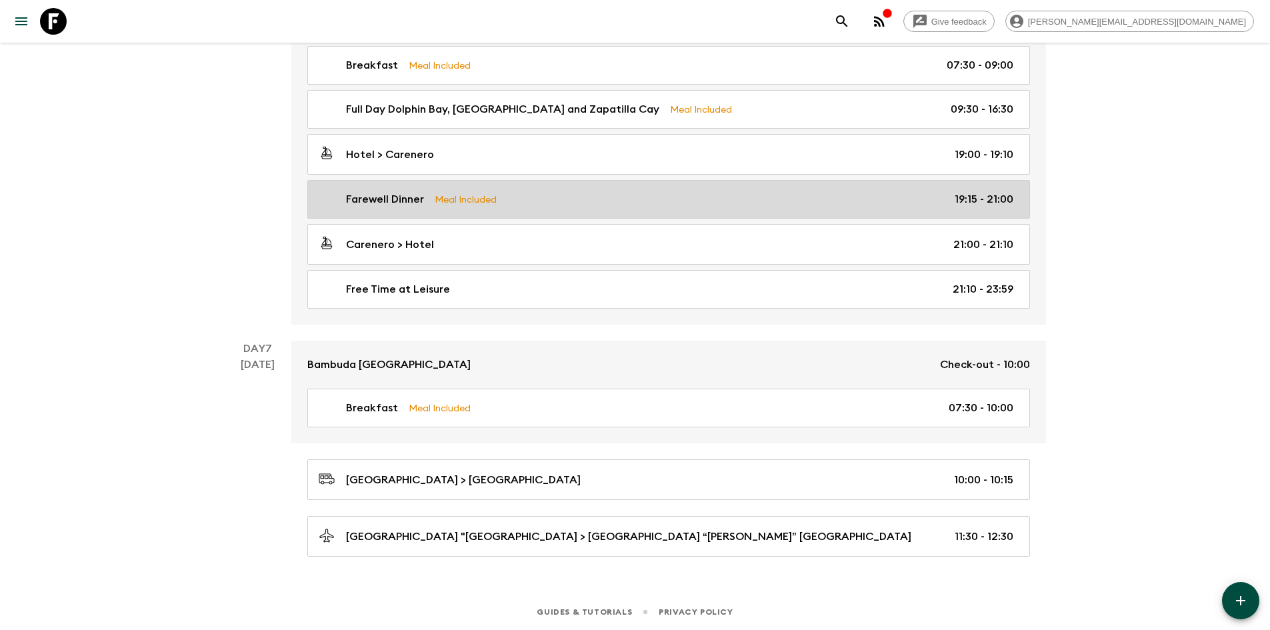
click at [560, 207] on div "Farewell Dinner Meal Included 19:15 - 21:00" at bounding box center [666, 199] width 695 height 16
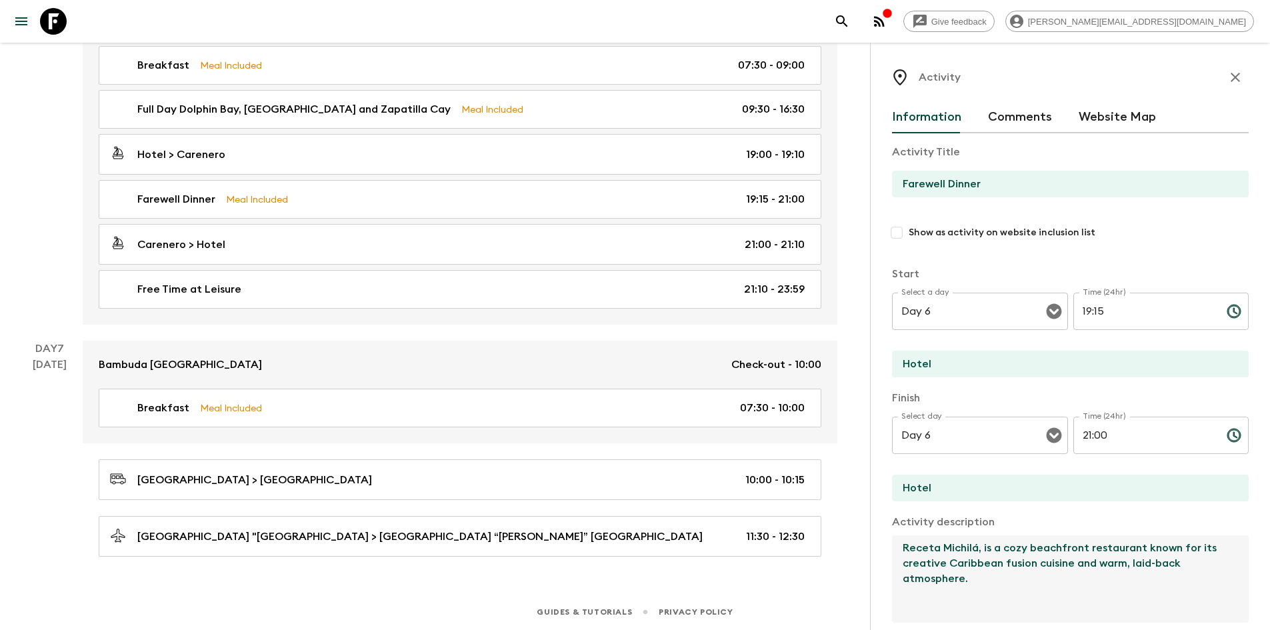
drag, startPoint x: 984, startPoint y: 585, endPoint x: 824, endPoint y: 513, distance: 176.0
paste textarea "Octo Caribbean Grill, known locally as Octo, is a vibrant and beloved Caribbean…"
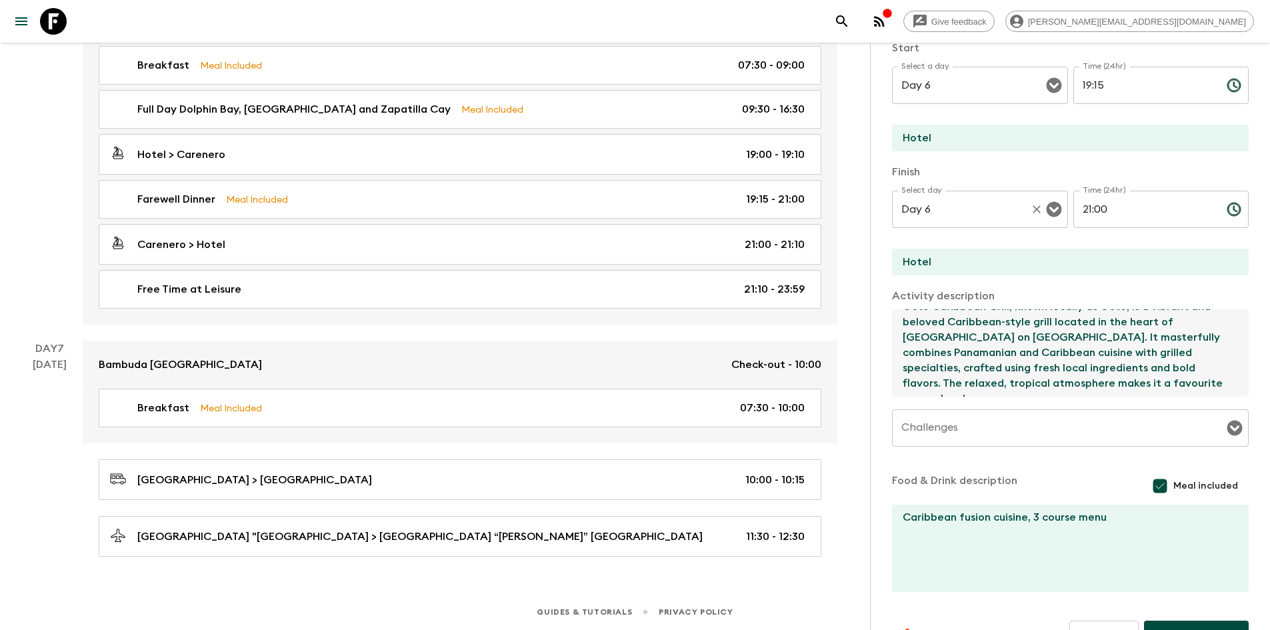
scroll to position [261, 0]
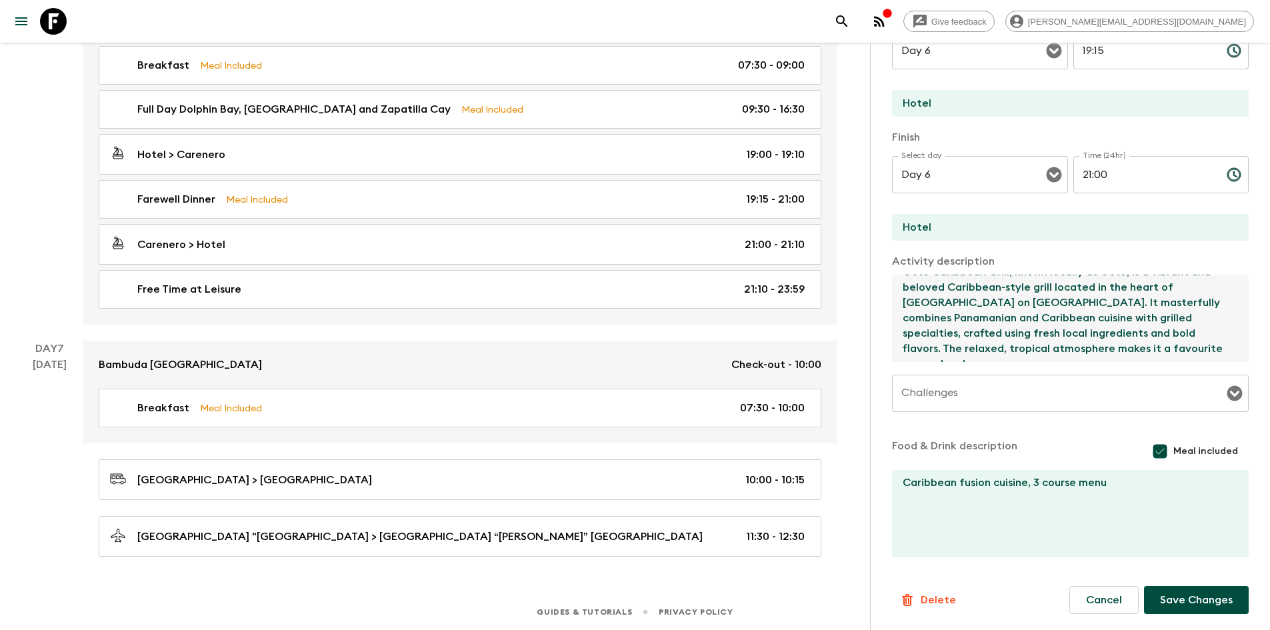
type textarea "Octo Caribbean Grill, known locally as Octo, is a vibrant and beloved Caribbean…"
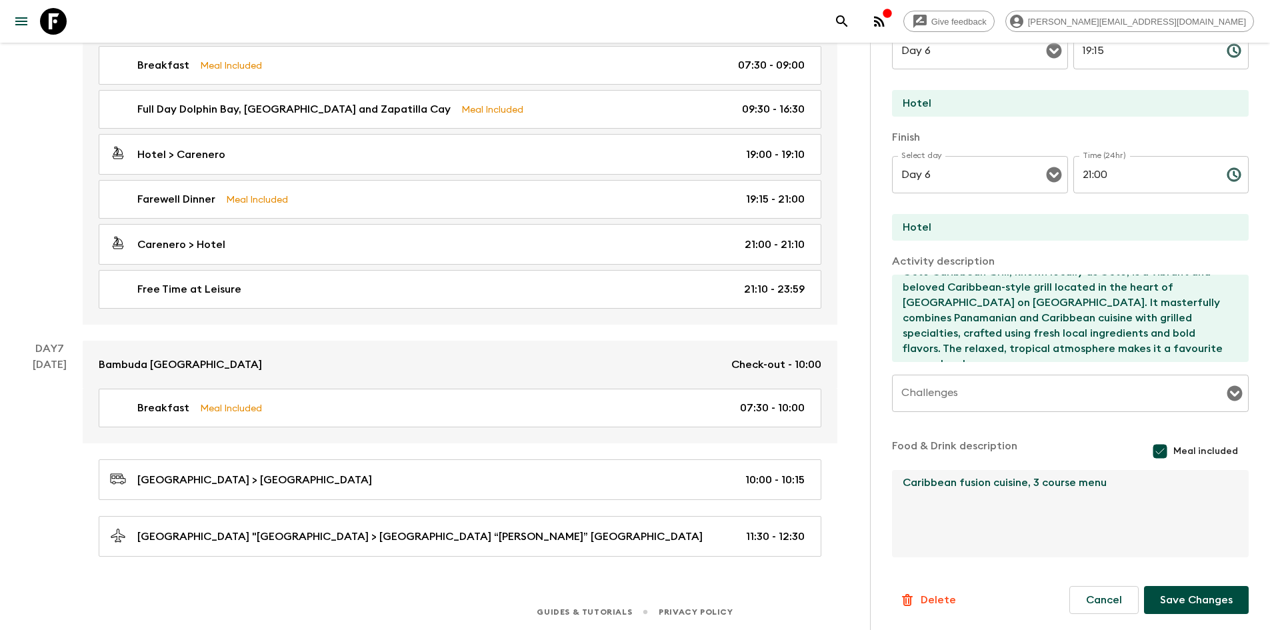
drag, startPoint x: 1131, startPoint y: 489, endPoint x: 1029, endPoint y: 495, distance: 102.2
click at [1029, 495] on textarea "Caribbean fusion cuisine, 3 course menu" at bounding box center [1065, 513] width 346 height 87
type textarea "Caribbean fusion cuisine"
click at [1188, 602] on button "Save Changes" at bounding box center [1196, 600] width 105 height 28
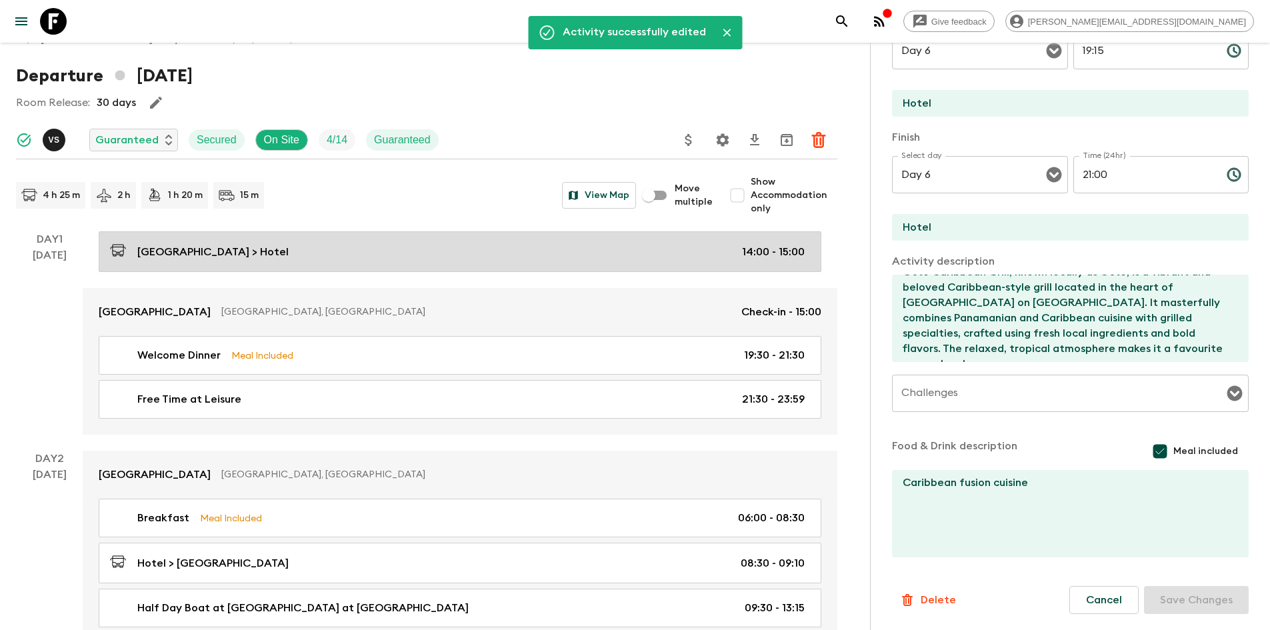
scroll to position [0, 0]
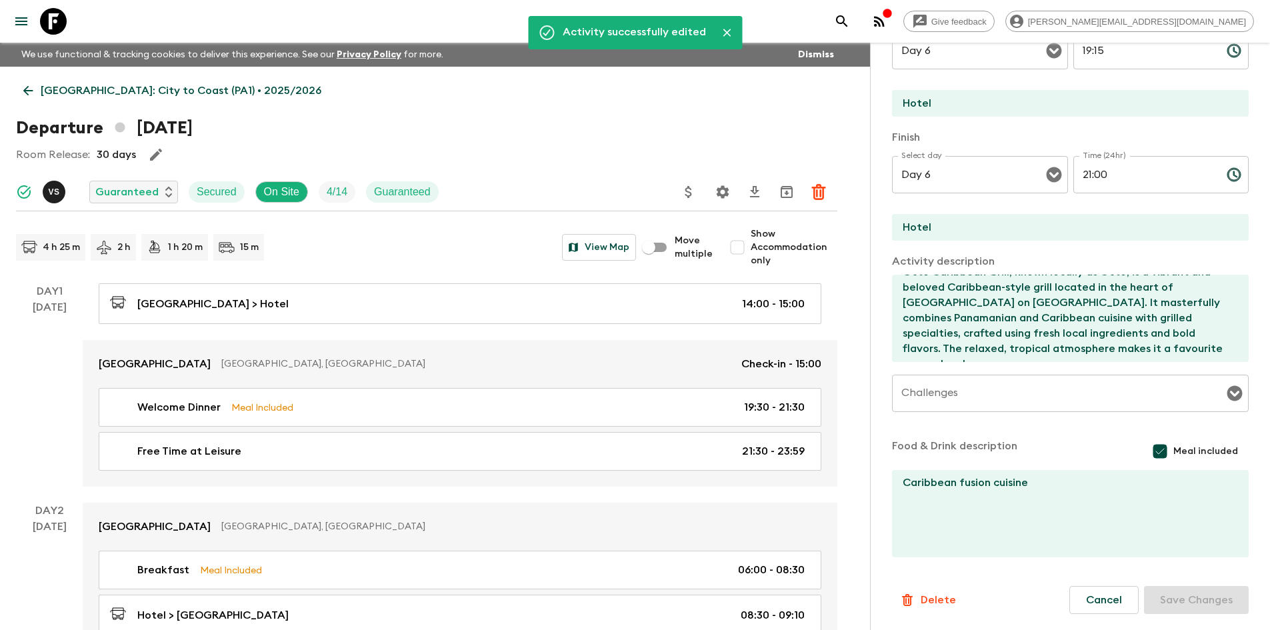
click at [43, 83] on p "[GEOGRAPHIC_DATA]: City to Coast (PA1) • 2025/2026" at bounding box center [181, 91] width 281 height 16
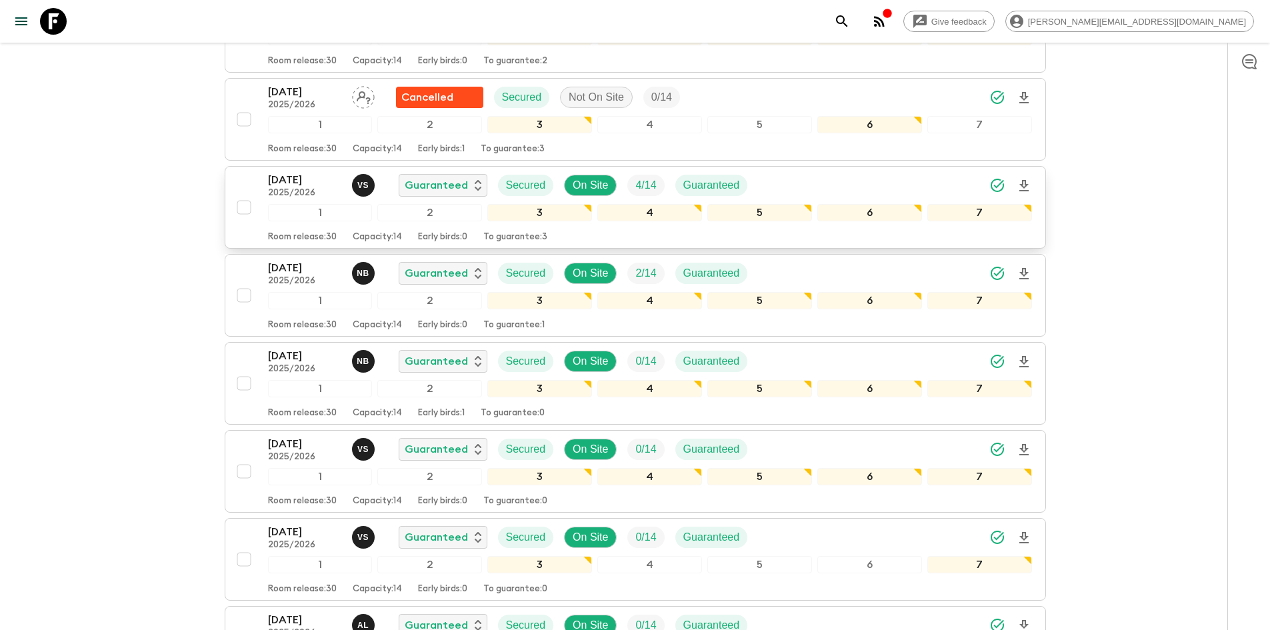
scroll to position [321, 0]
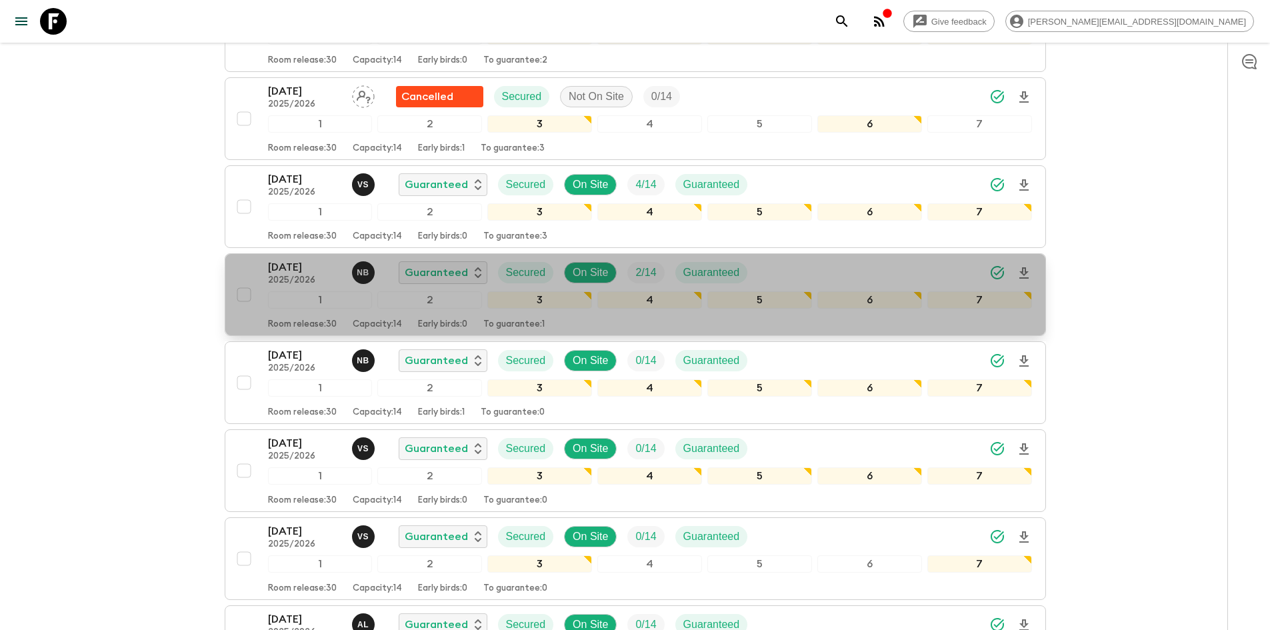
click at [787, 259] on div "[DATE] 2025/2026 N B Guaranteed Secured On Site 2 / 14 Guaranteed" at bounding box center [650, 272] width 764 height 27
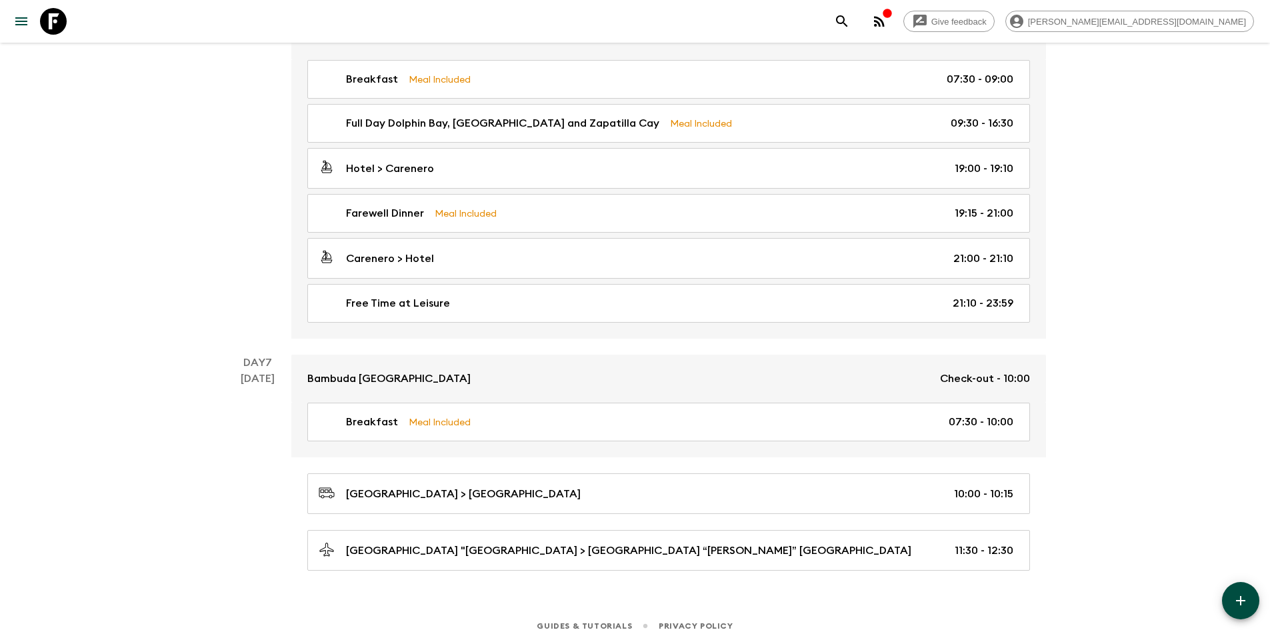
scroll to position [1808, 0]
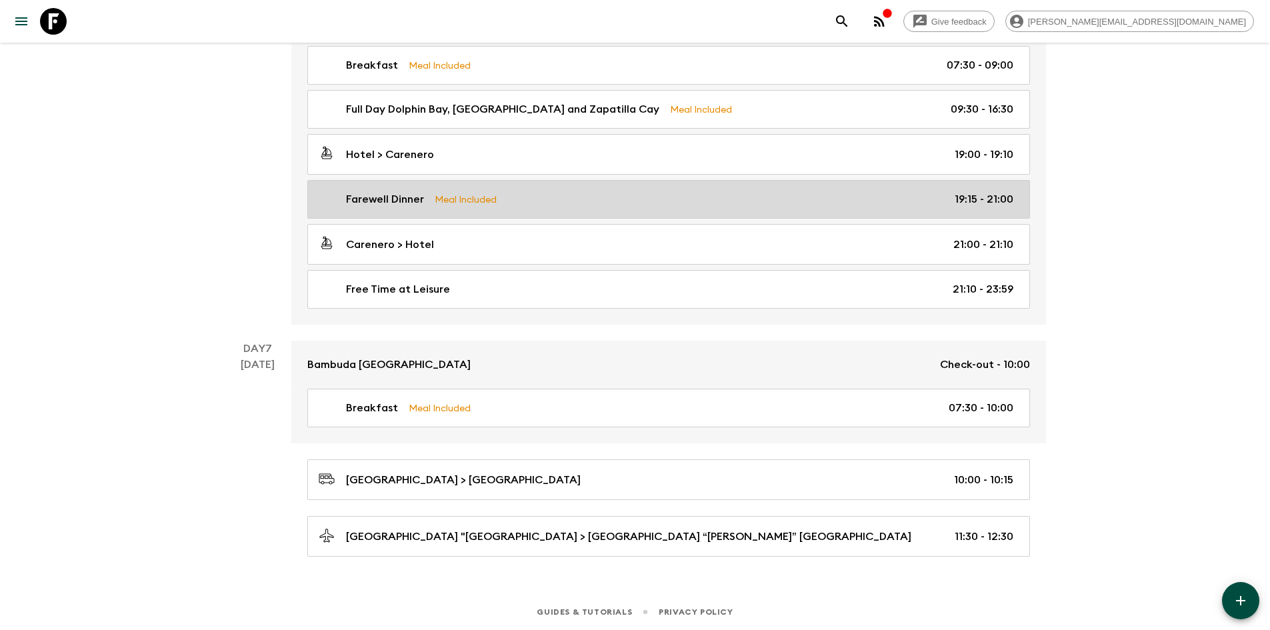
click at [561, 190] on link "Farewell Dinner Meal Included 19:15 - 21:00" at bounding box center [668, 199] width 723 height 39
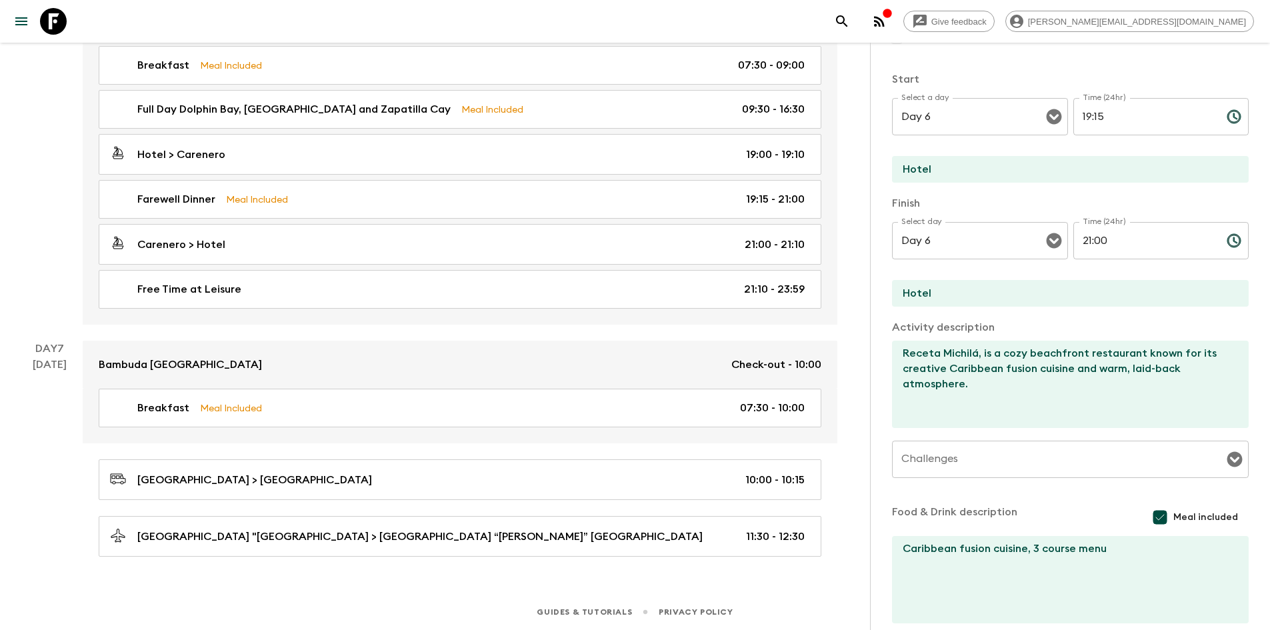
scroll to position [199, 0]
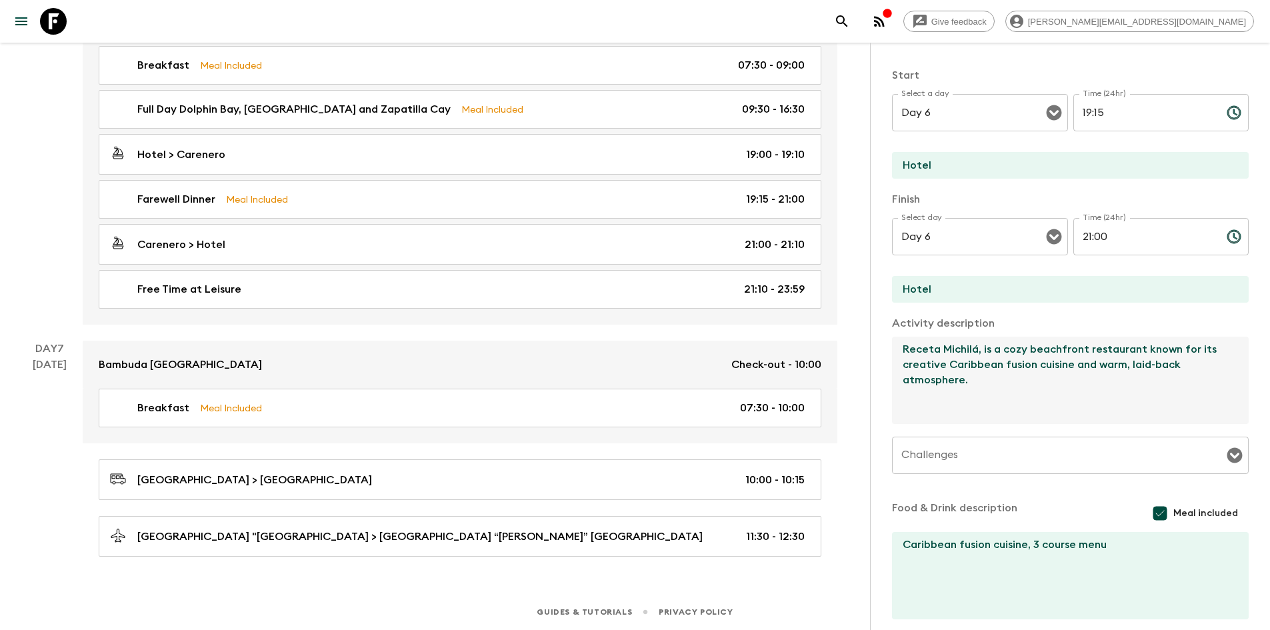
drag, startPoint x: 994, startPoint y: 387, endPoint x: 833, endPoint y: 311, distance: 179.2
paste textarea "Octo Caribbean Grill, known locally as Octo, is a vibrant and beloved Caribbean…"
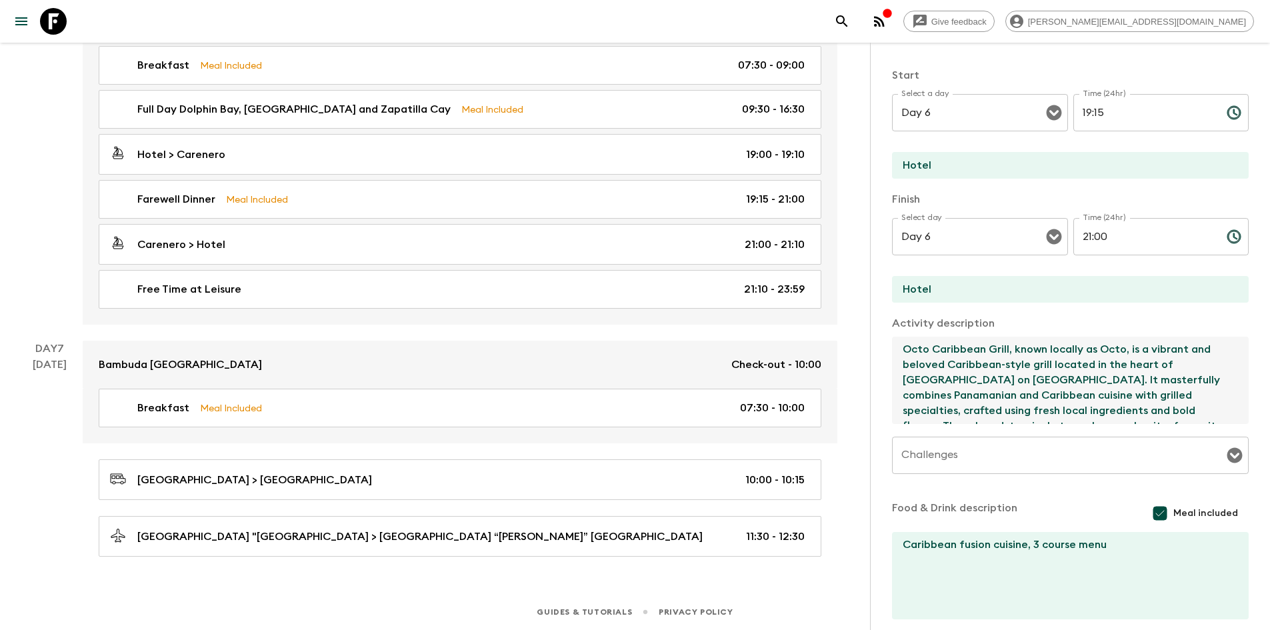
scroll to position [7, 0]
type textarea "Octo Caribbean Grill, known locally as Octo, is a vibrant and beloved Caribbean…"
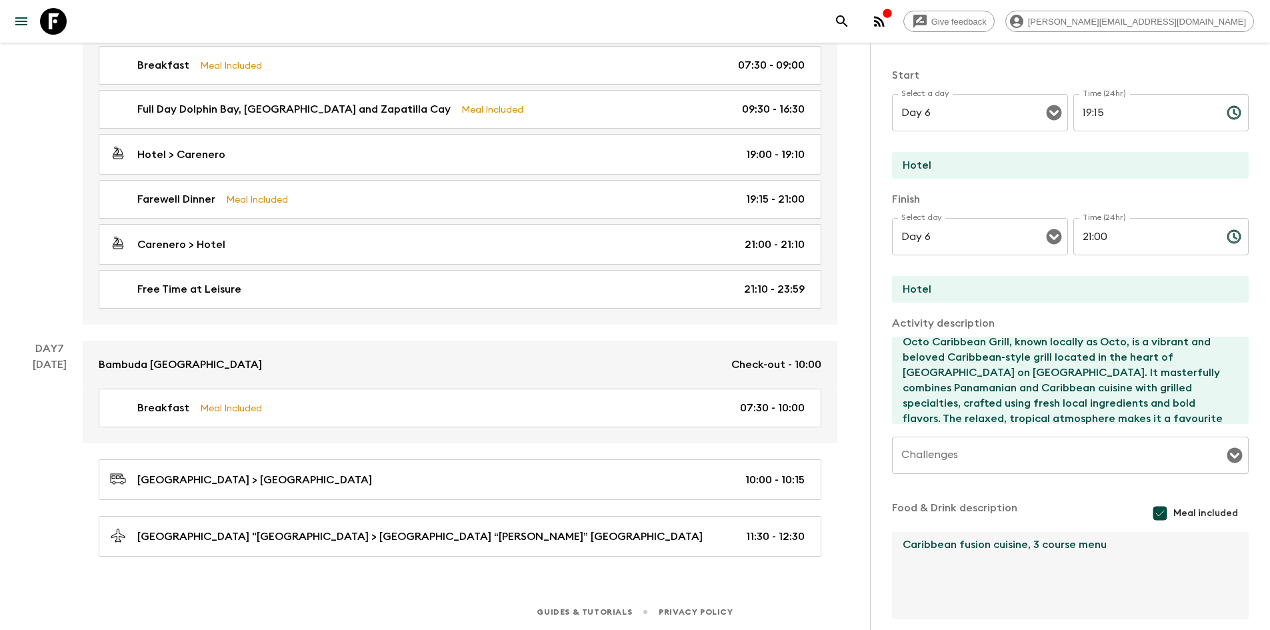
drag, startPoint x: 1120, startPoint y: 552, endPoint x: 1026, endPoint y: 545, distance: 93.6
click at [1026, 545] on textarea "Caribbean fusion cuisine, 3 course menu" at bounding box center [1065, 575] width 346 height 87
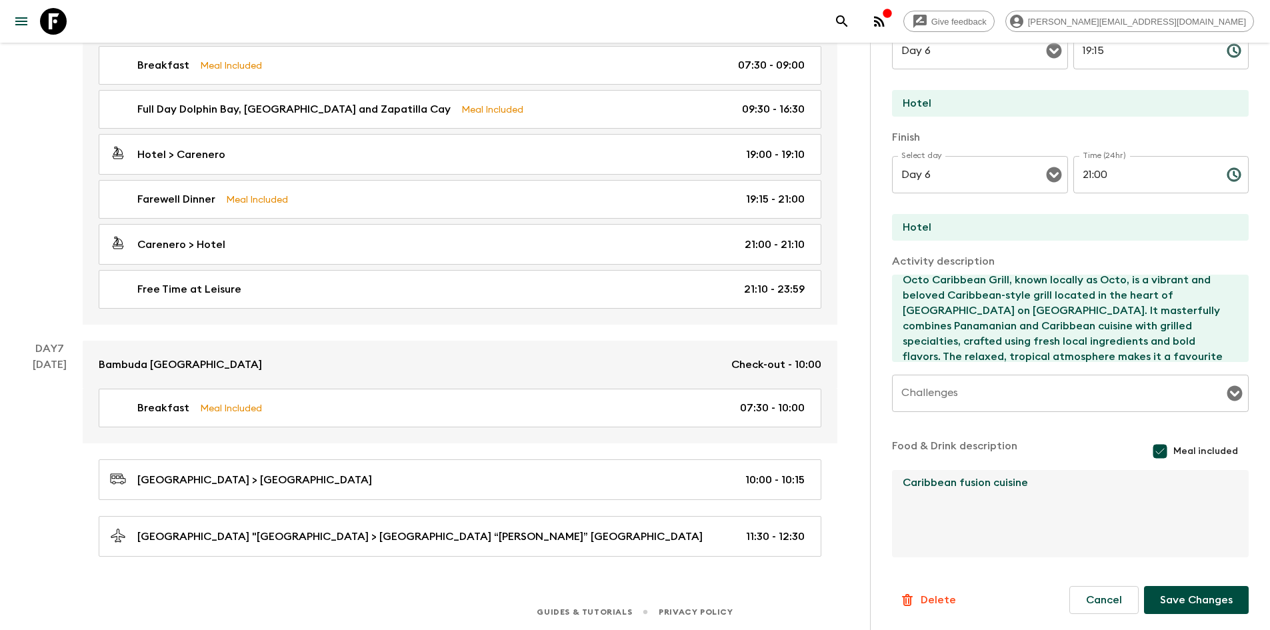
type textarea "Caribbean fusion cuisine"
click at [1158, 599] on button "Save Changes" at bounding box center [1196, 600] width 105 height 28
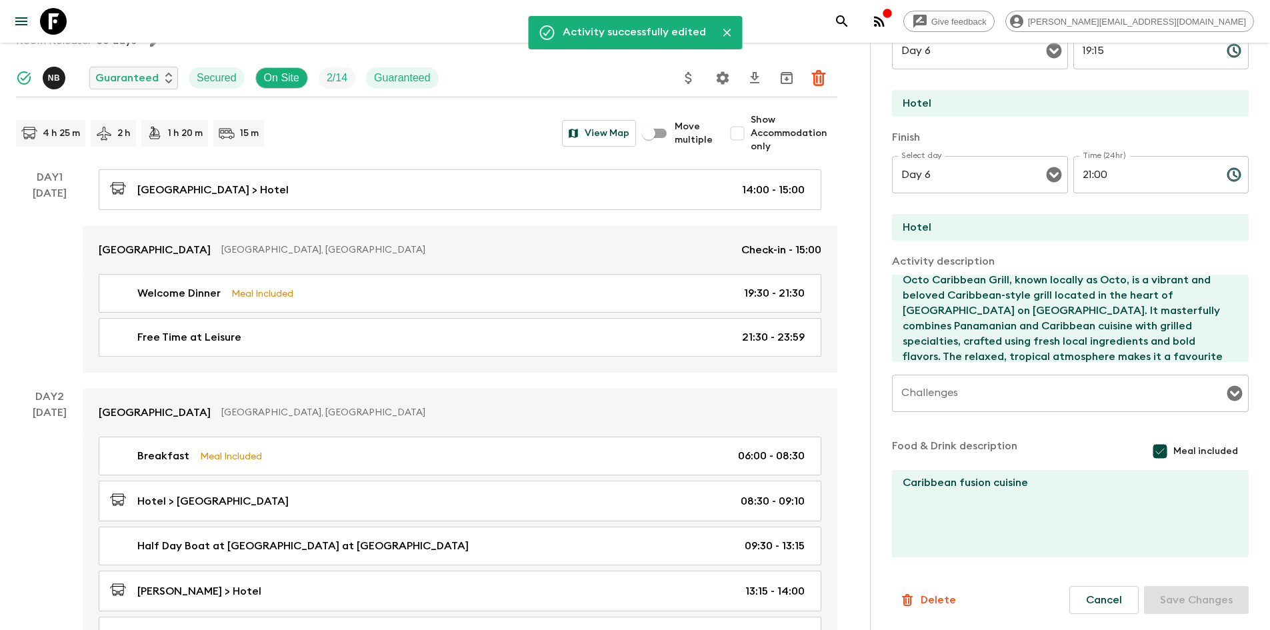
scroll to position [12, 0]
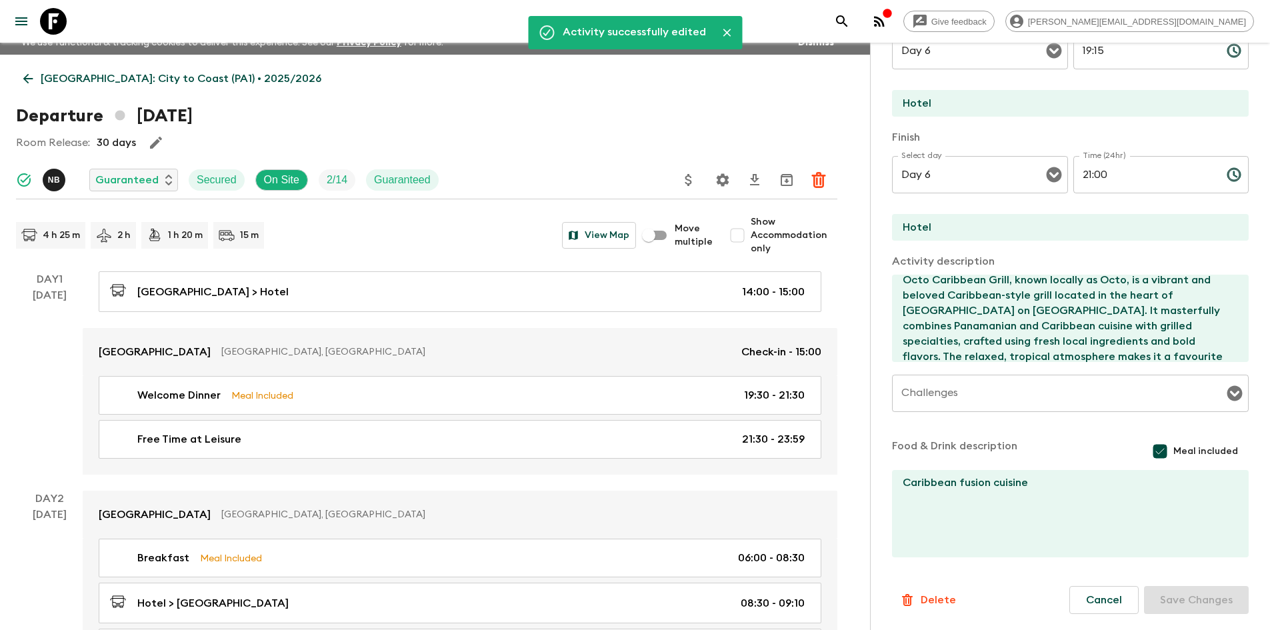
click at [33, 83] on icon at bounding box center [28, 78] width 15 height 15
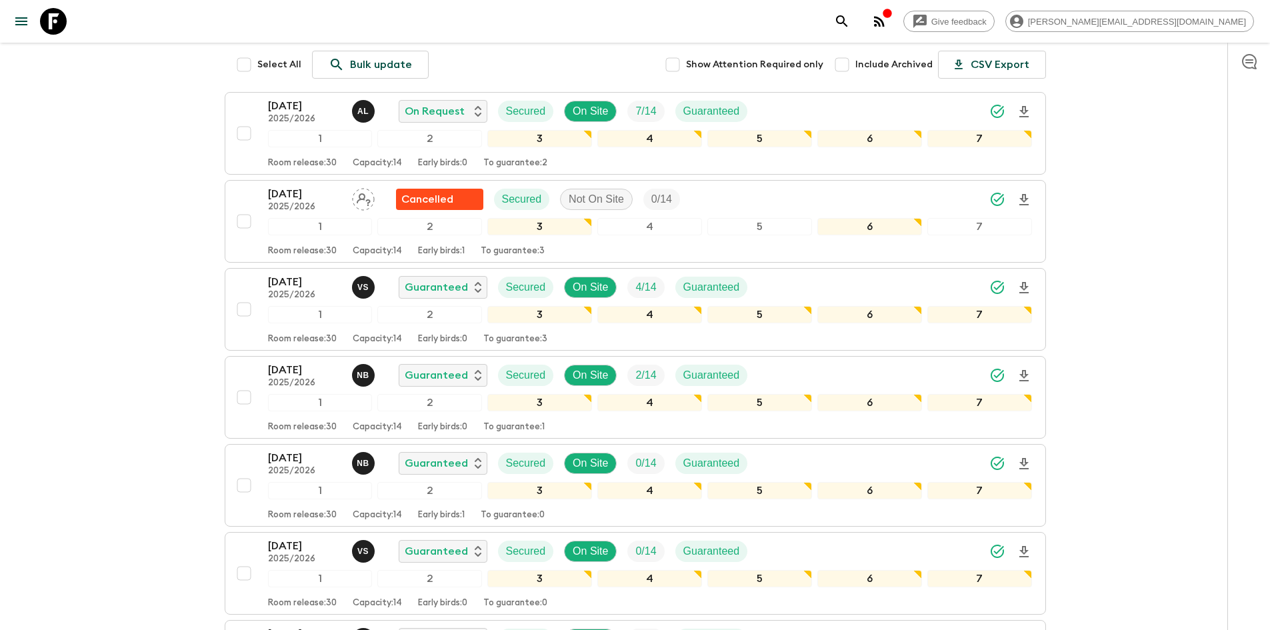
scroll to position [221, 0]
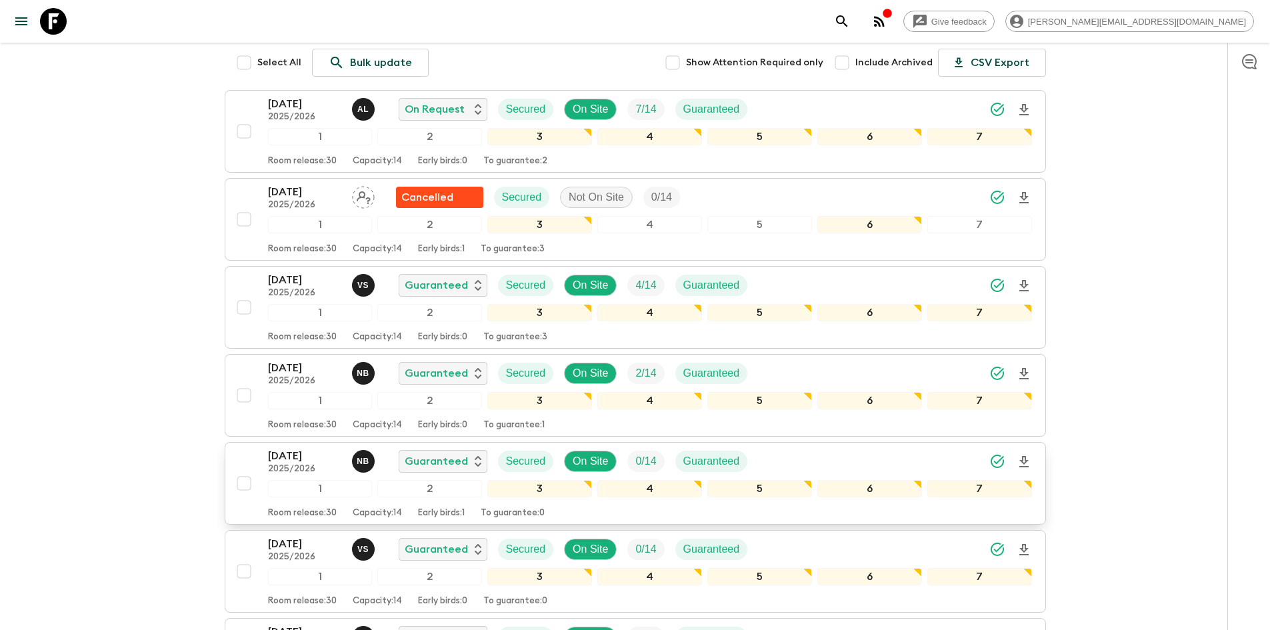
click at [833, 448] on div "[DATE] 2025/2026 N B Guaranteed Secured On Site 0 / 14 Guaranteed" at bounding box center [650, 461] width 764 height 27
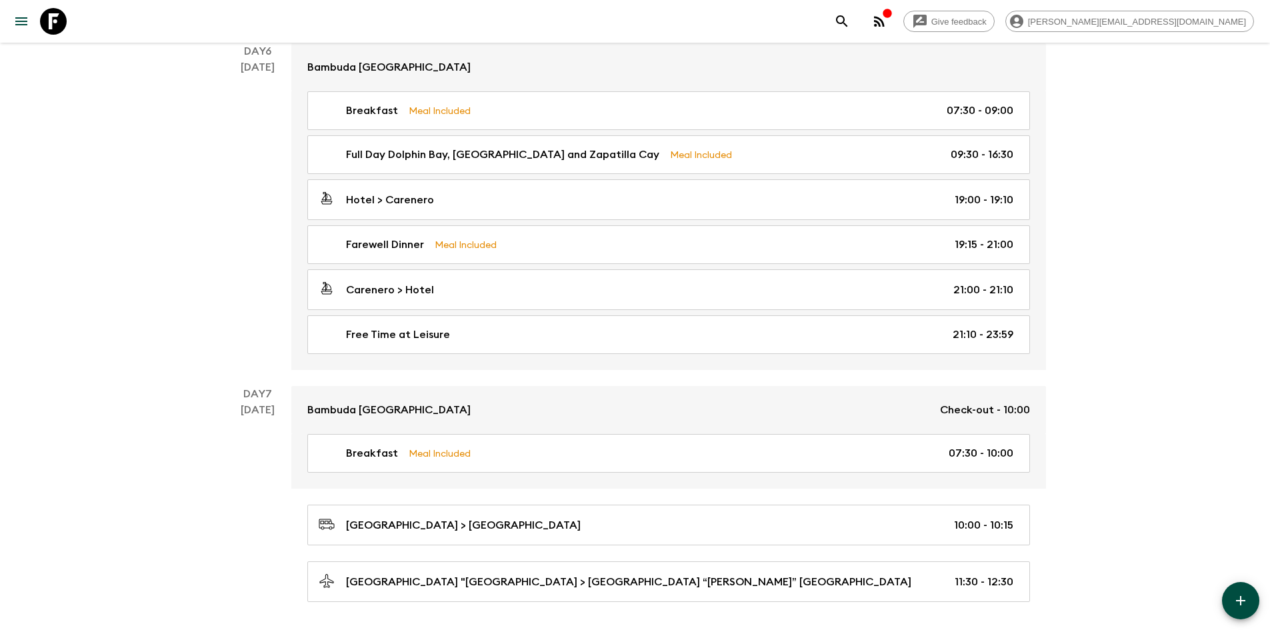
scroll to position [1808, 0]
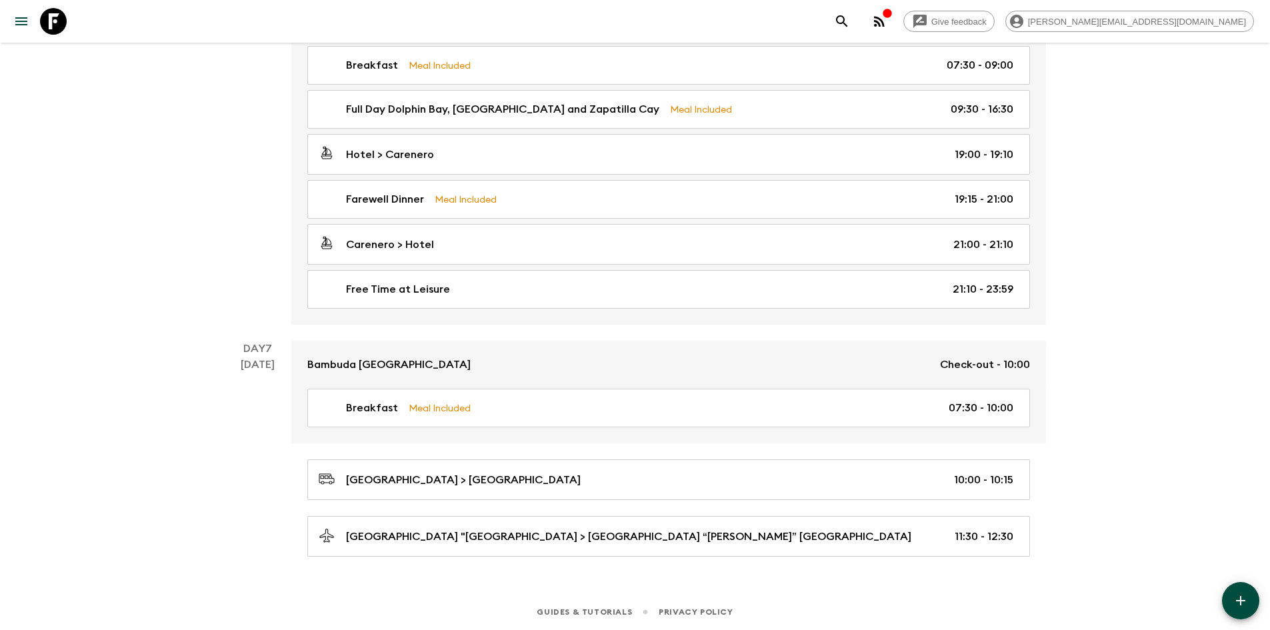
click at [551, 219] on div "Breakfast Meal Included 07:30 - 09:00 Full Day [GEOGRAPHIC_DATA], [GEOGRAPHIC_D…" at bounding box center [668, 185] width 755 height 279
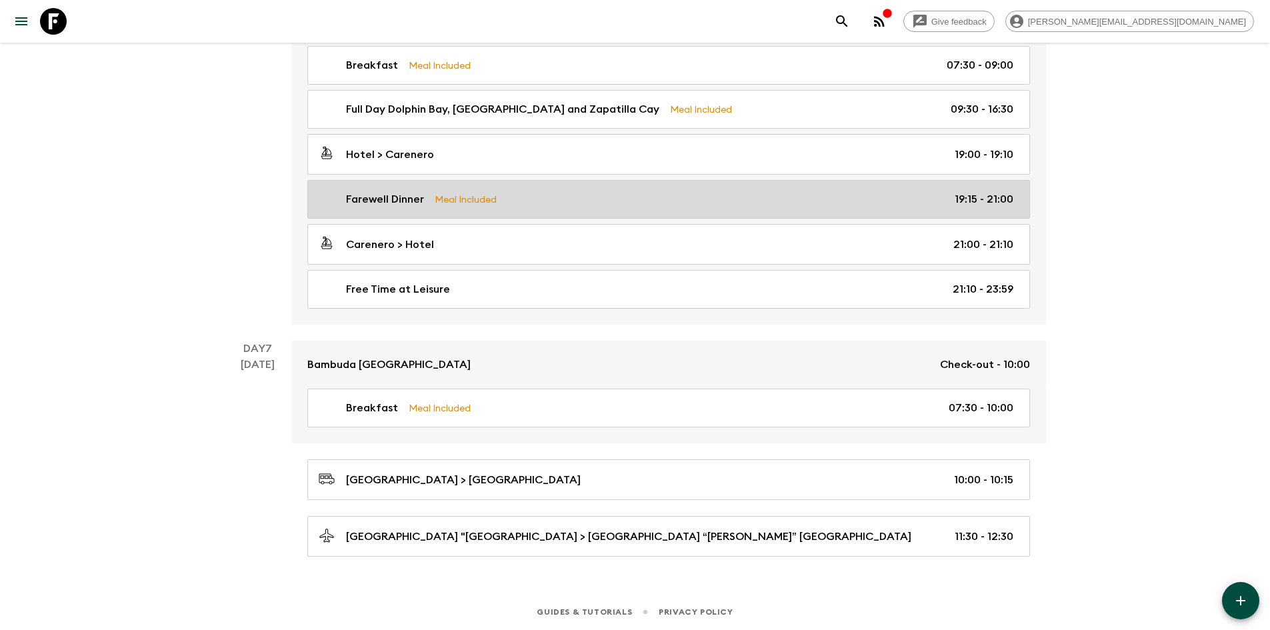
click at [552, 195] on div "Farewell Dinner Meal Included 19:15 - 21:00" at bounding box center [666, 199] width 695 height 16
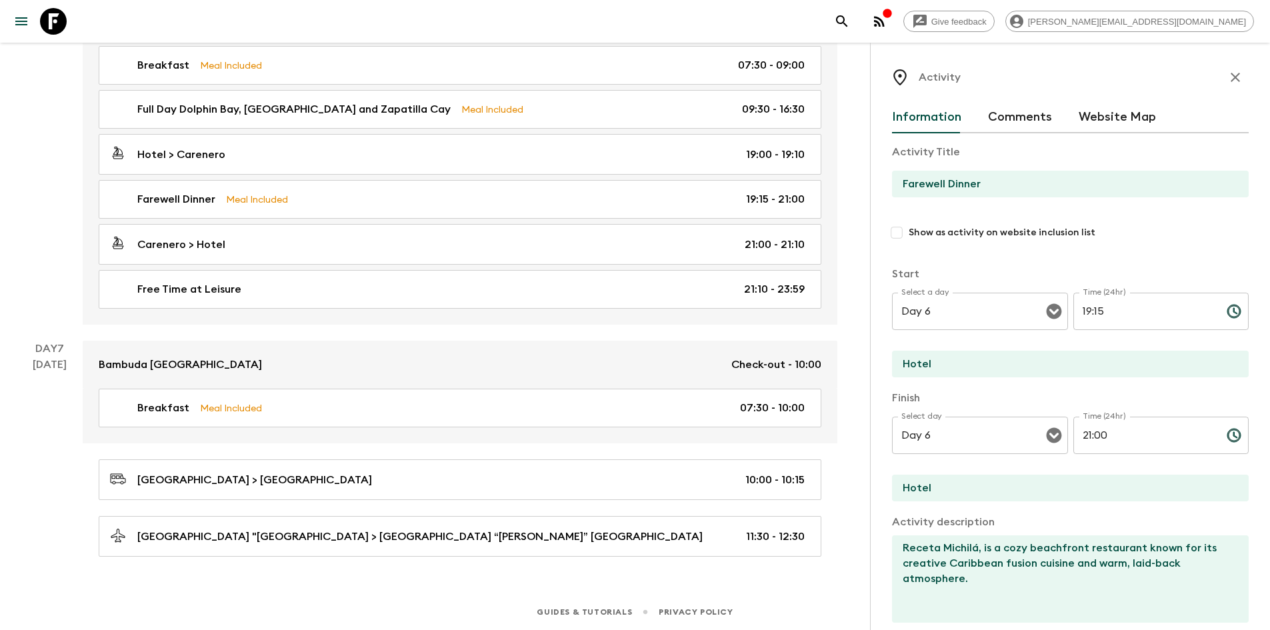
scroll to position [261, 0]
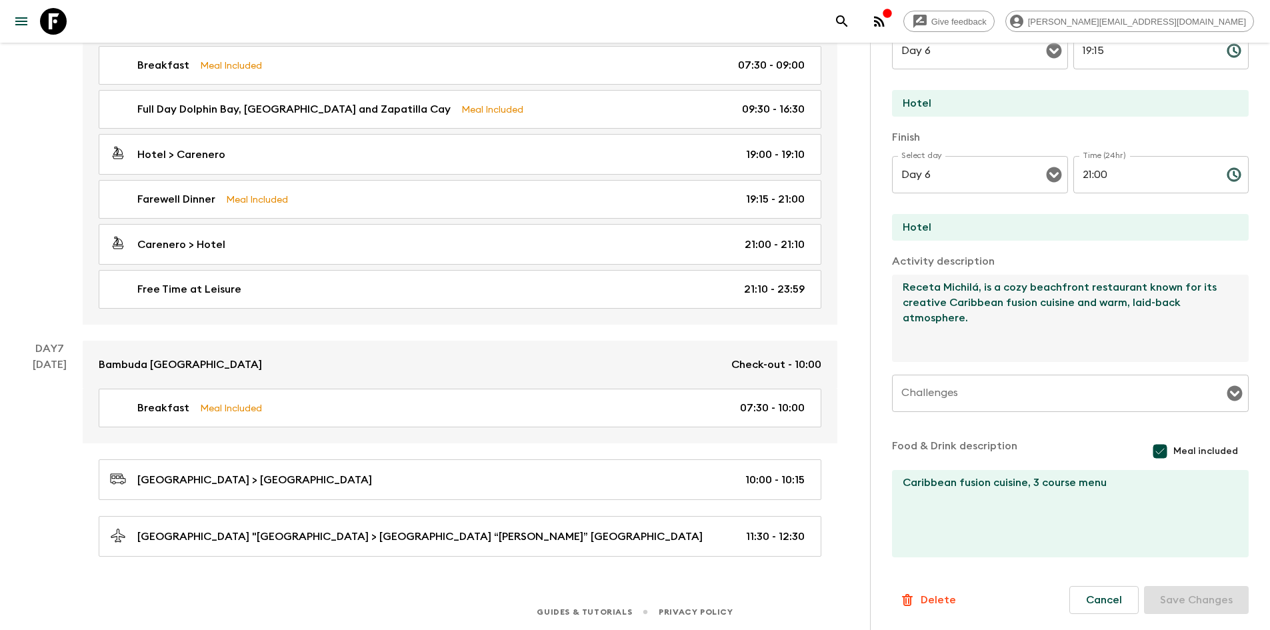
drag, startPoint x: 998, startPoint y: 343, endPoint x: 852, endPoint y: 233, distance: 182.8
paste textarea "Octo Caribbean Grill, known locally as Octo, is a vibrant and beloved Caribbean…"
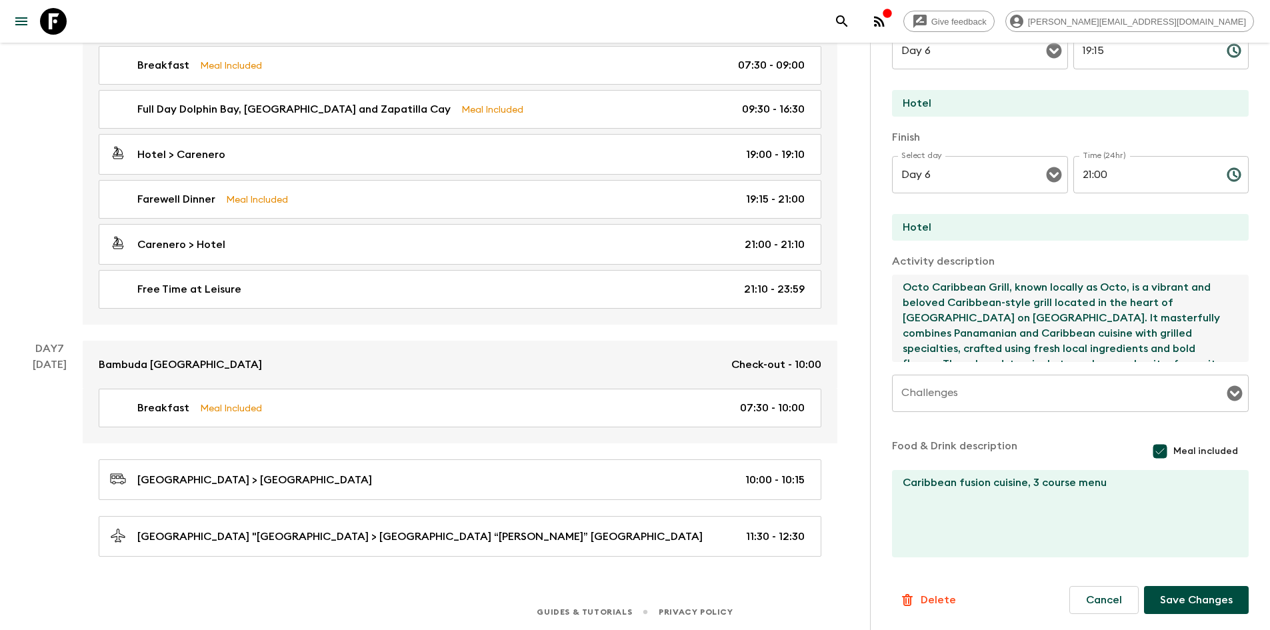
scroll to position [7, 0]
type textarea "Octo Caribbean Grill, known locally as Octo, is a vibrant and beloved Caribbean…"
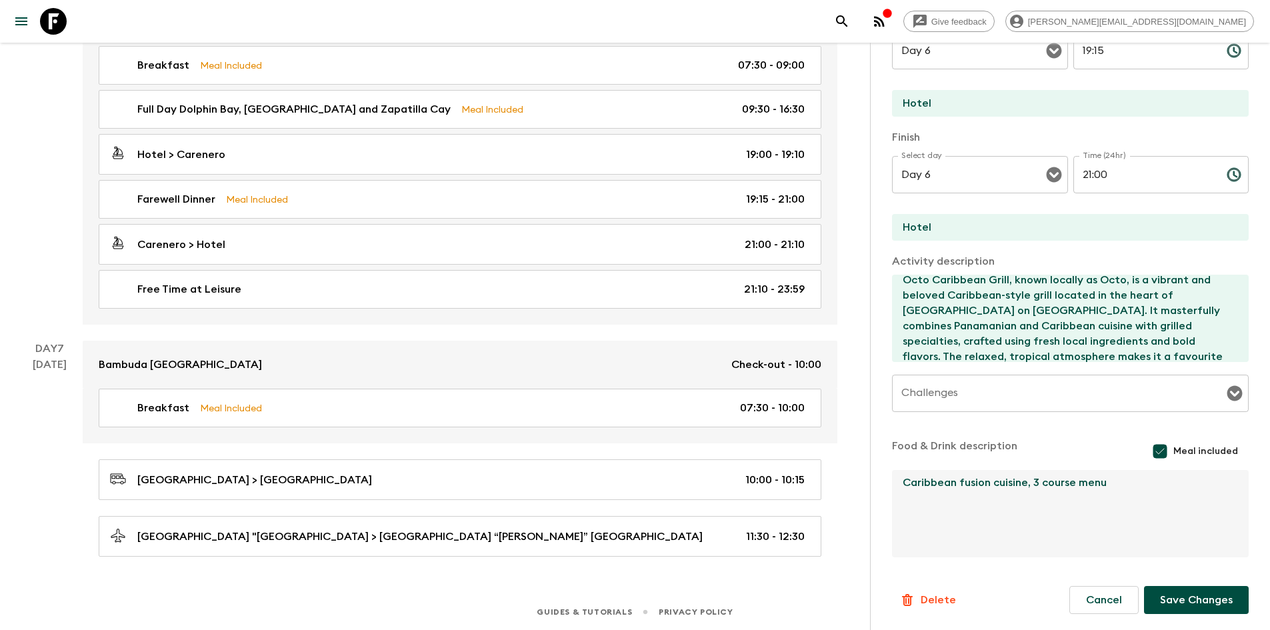
drag, startPoint x: 1106, startPoint y: 497, endPoint x: 1028, endPoint y: 484, distance: 79.7
click at [1028, 484] on textarea "Caribbean fusion cuisine, 3 course menu" at bounding box center [1065, 513] width 346 height 87
type textarea "Caribbean fusion cuisine"
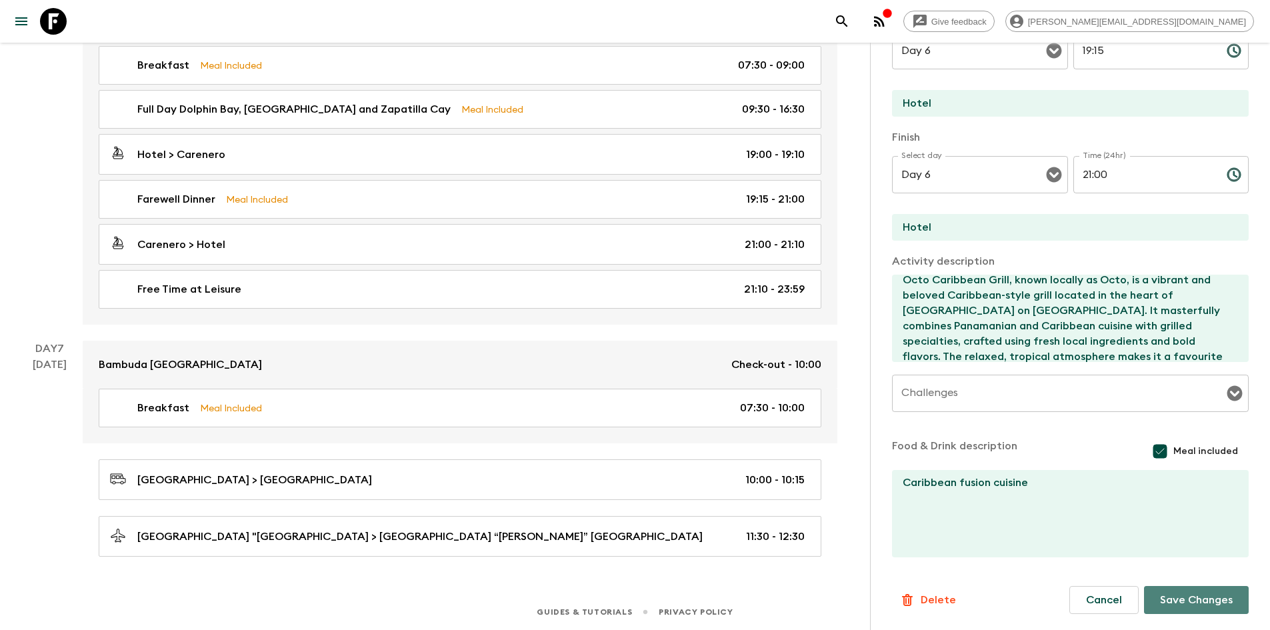
click at [1184, 595] on button "Save Changes" at bounding box center [1196, 600] width 105 height 28
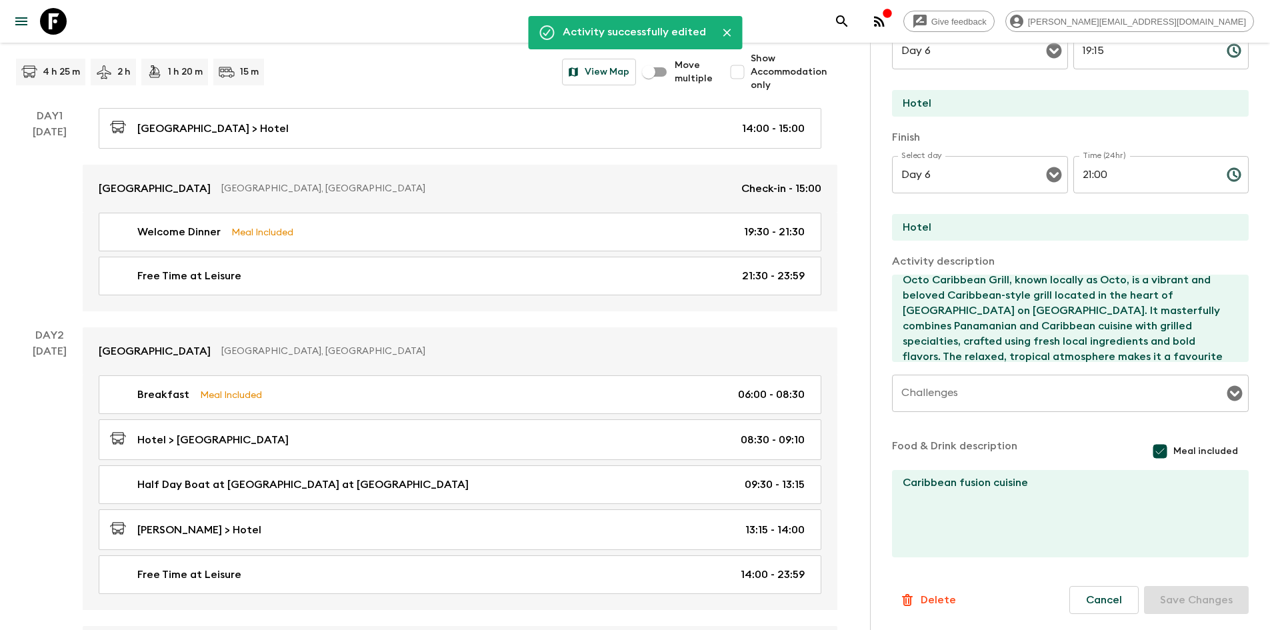
scroll to position [0, 0]
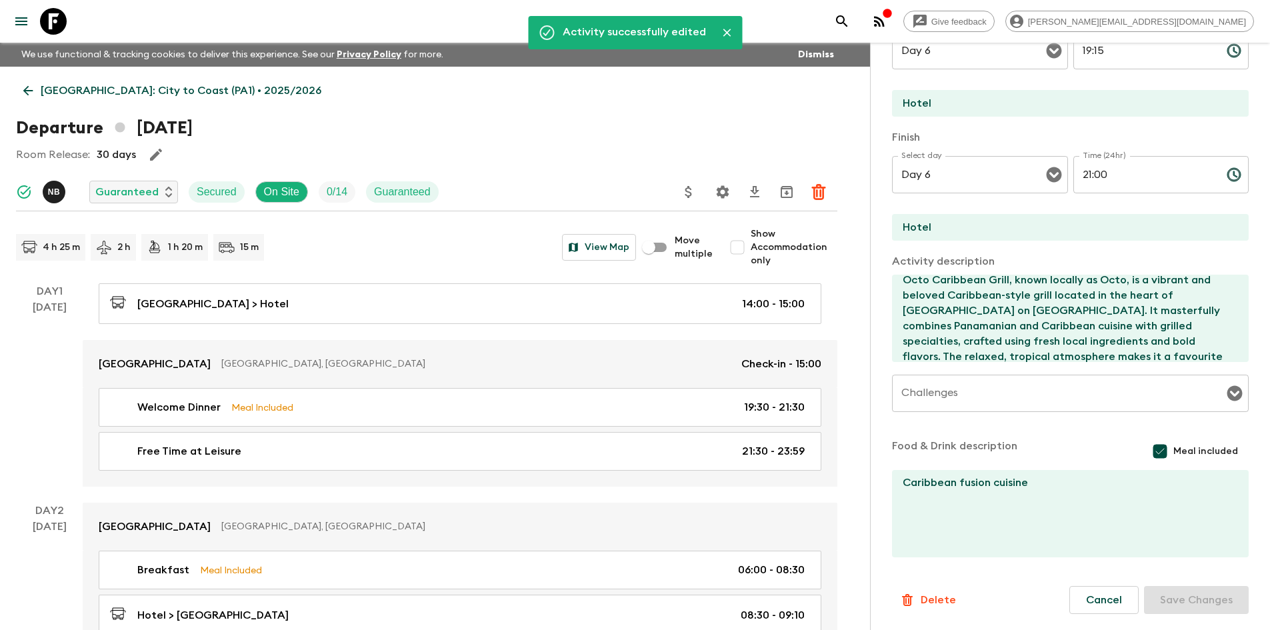
click at [25, 90] on icon at bounding box center [28, 91] width 10 height 10
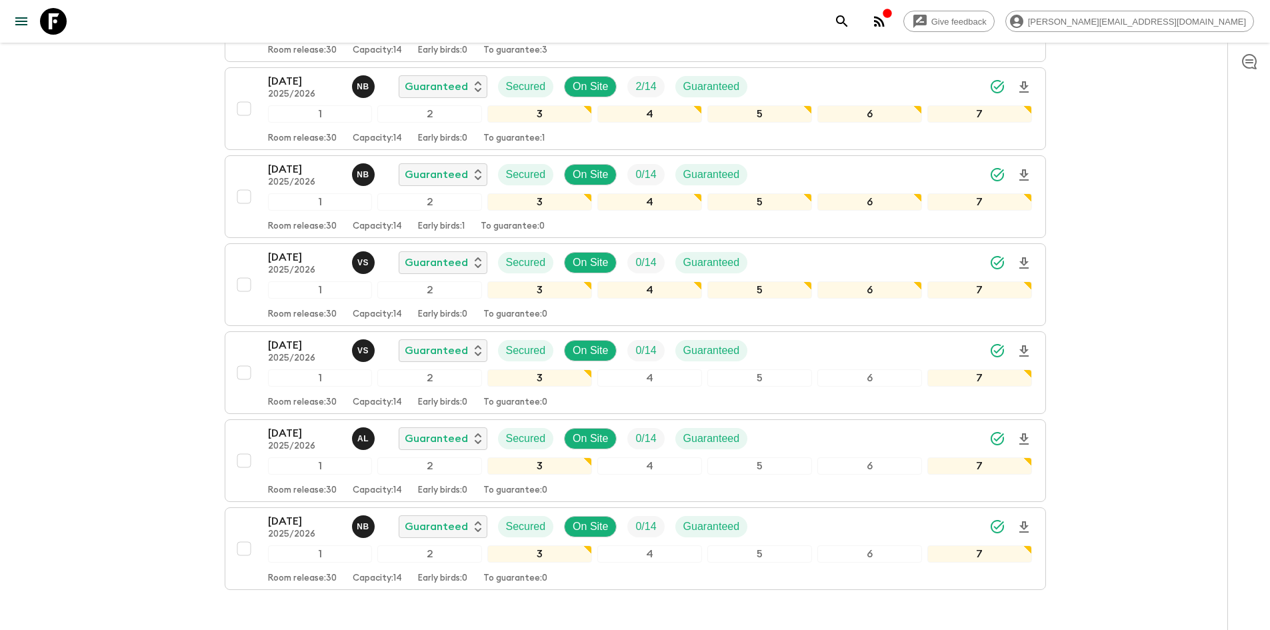
scroll to position [562, 0]
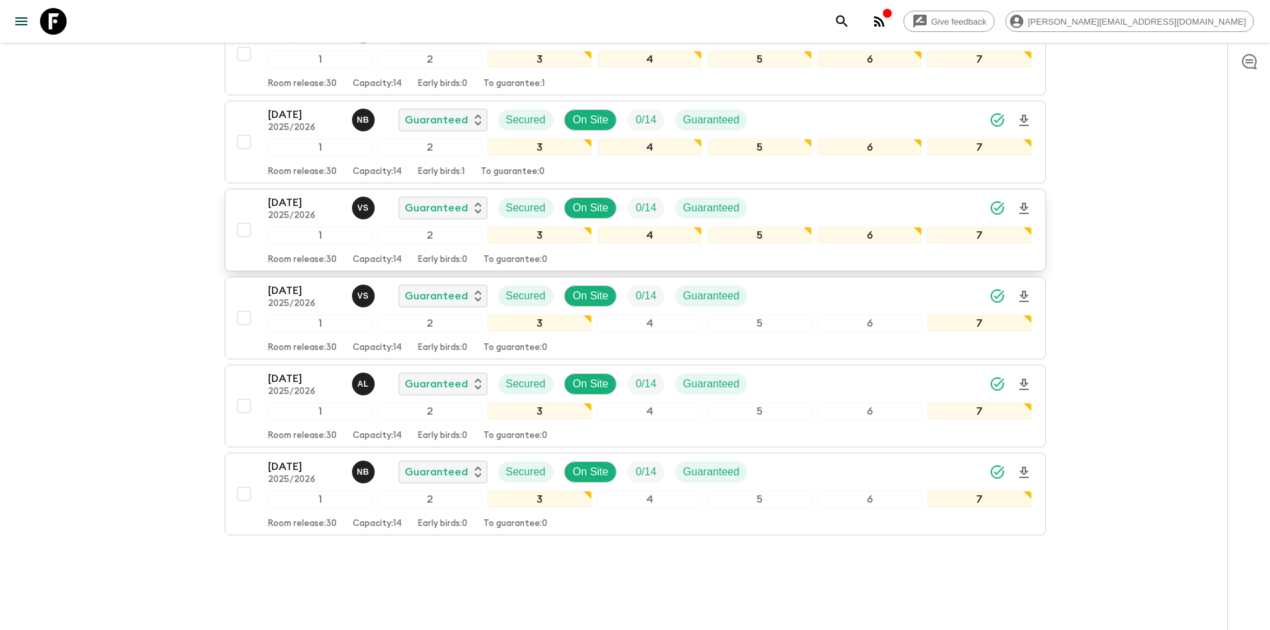
click at [793, 195] on div "[DATE] 2025/2026 v S Guaranteed Secured On Site 0 / 14 Guaranteed" at bounding box center [650, 208] width 764 height 27
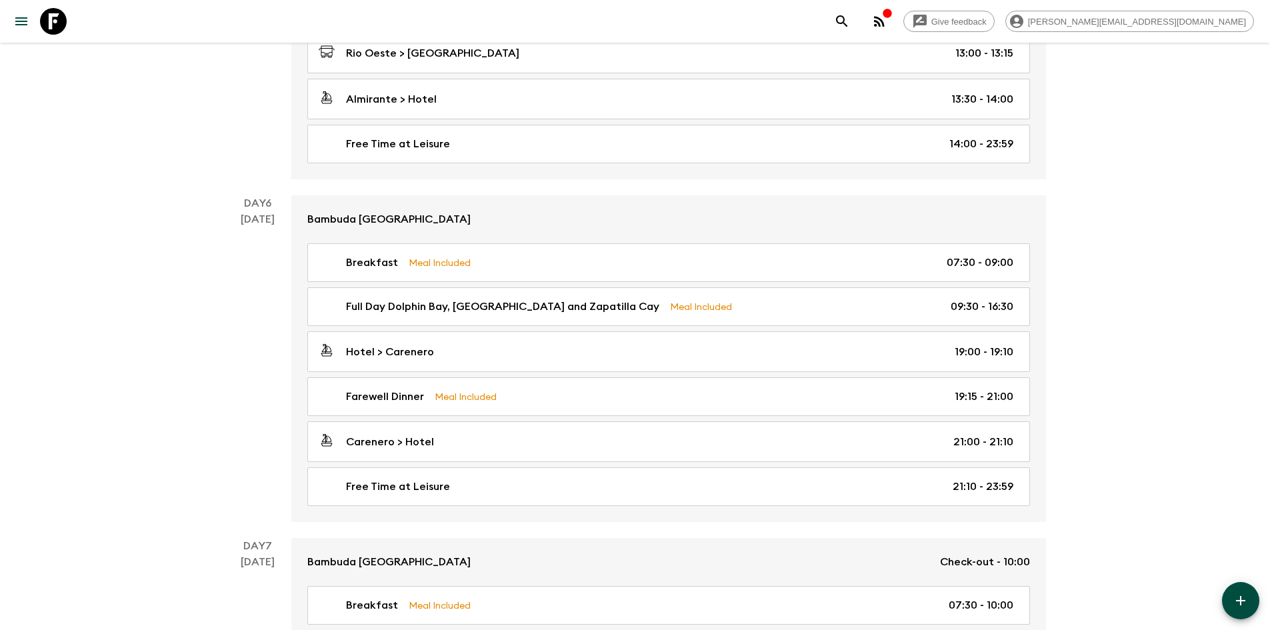
scroll to position [1808, 0]
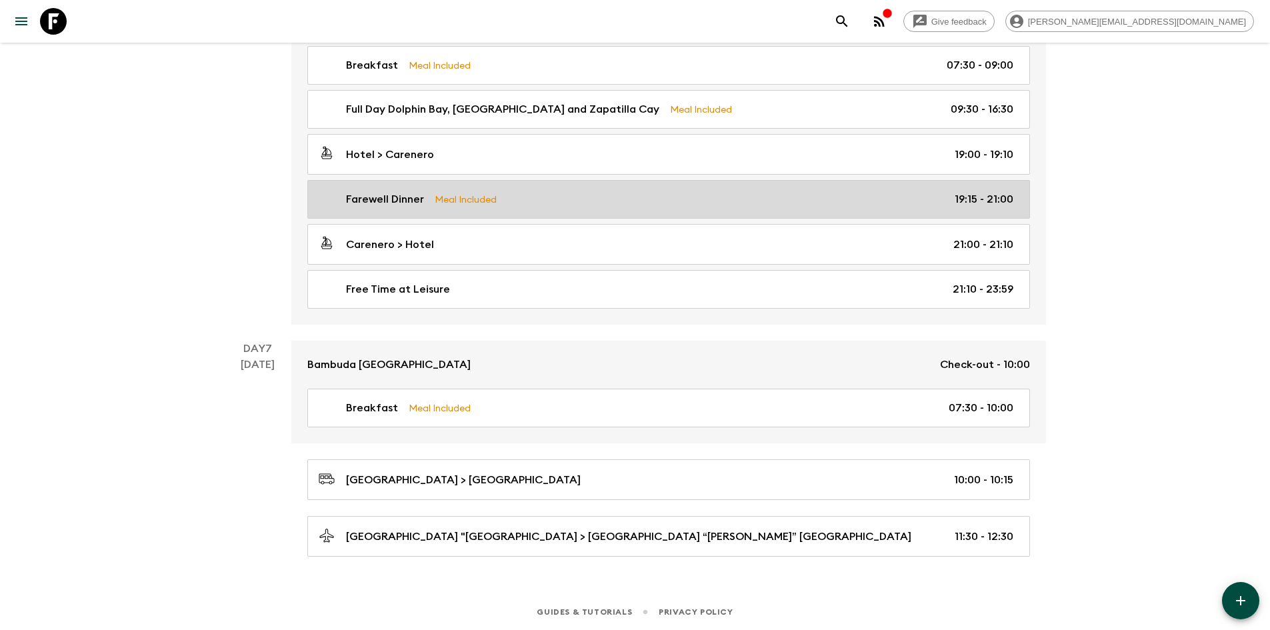
click at [531, 198] on div "Farewell Dinner Meal Included 19:15 - 21:00" at bounding box center [666, 199] width 695 height 16
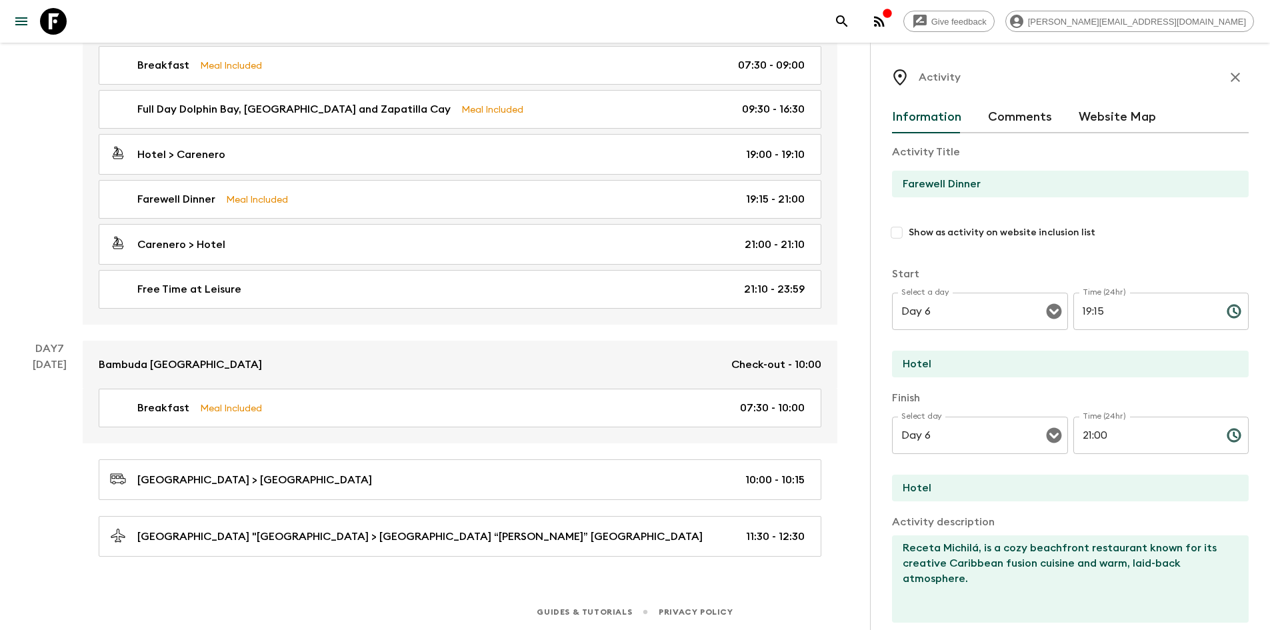
scroll to position [261, 0]
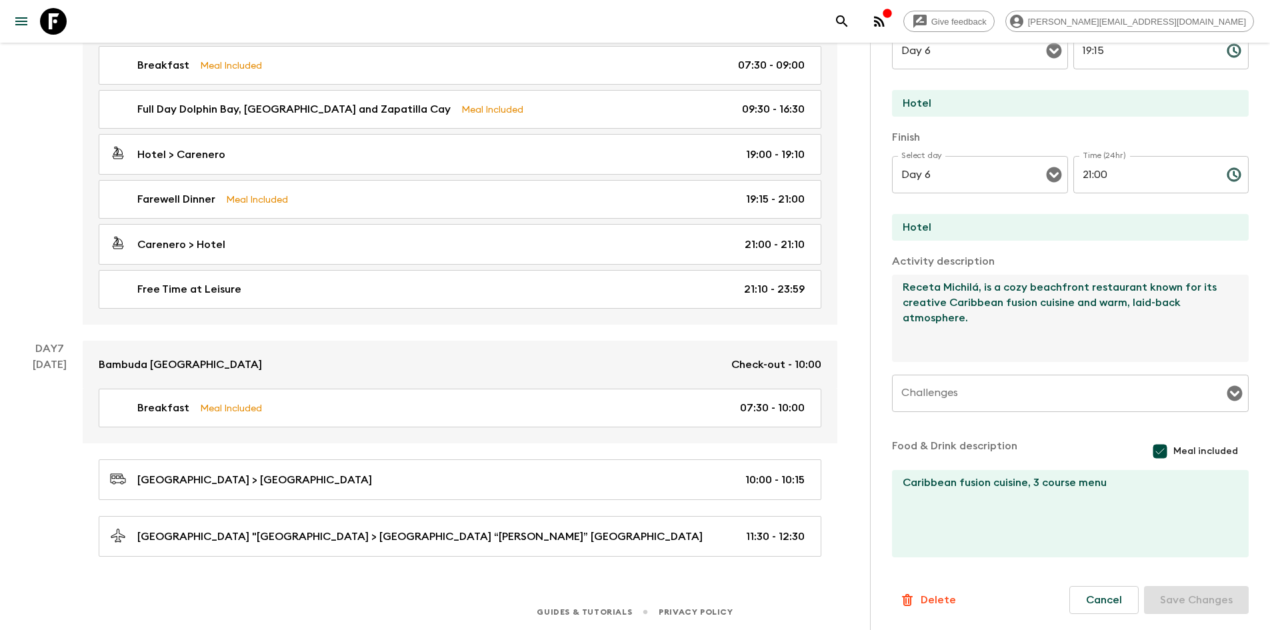
drag, startPoint x: 982, startPoint y: 333, endPoint x: 842, endPoint y: 257, distance: 159.9
paste textarea "Octo Caribbean Grill, known locally as Octo, is a vibrant and beloved Caribbean…"
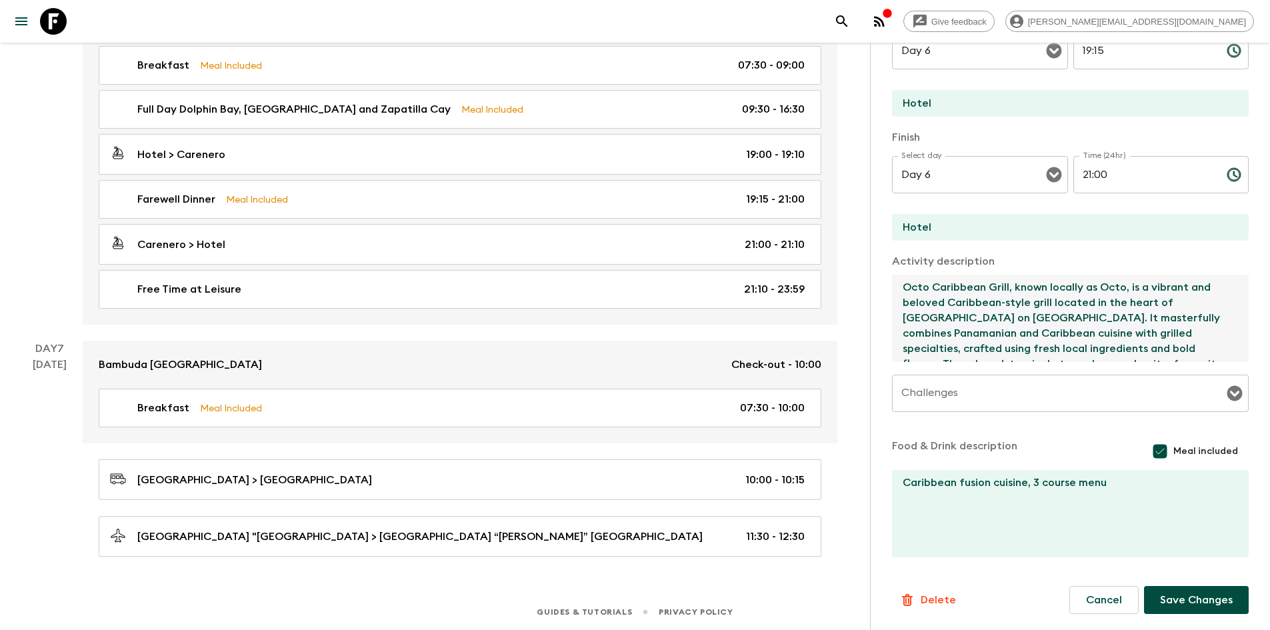
scroll to position [7, 0]
type textarea "Octo Caribbean Grill, known locally as Octo, is a vibrant and beloved Caribbean…"
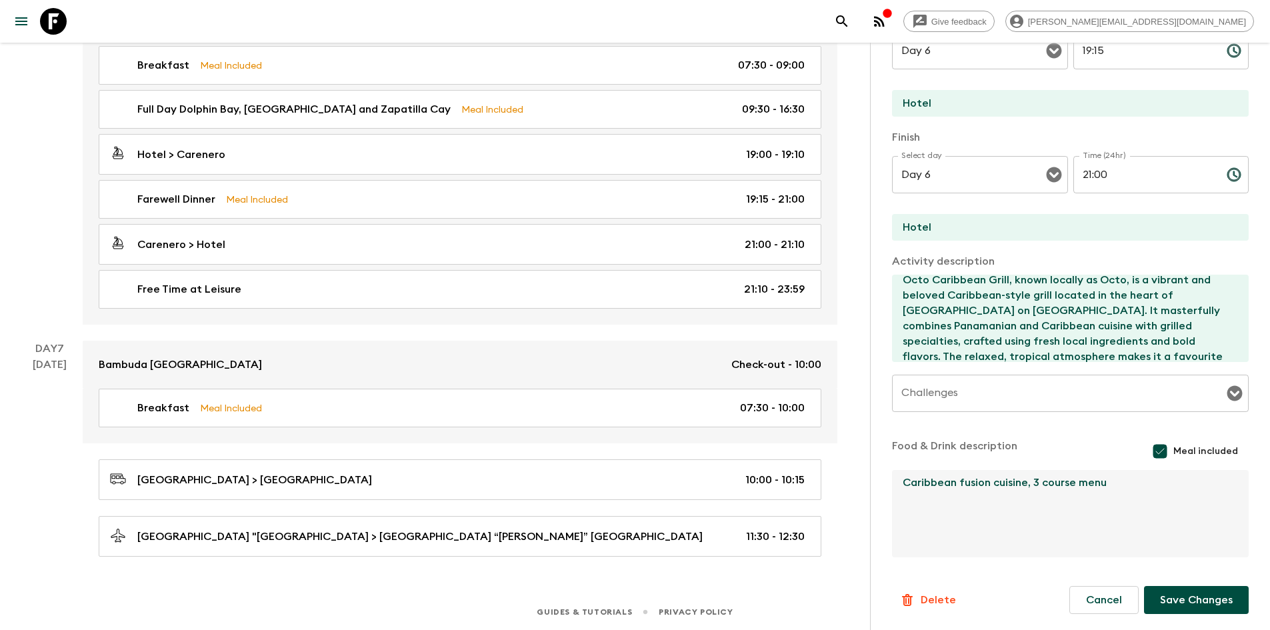
drag, startPoint x: 1111, startPoint y: 477, endPoint x: 1024, endPoint y: 479, distance: 86.7
click at [1024, 479] on textarea "Caribbean fusion cuisine, 3 course menu" at bounding box center [1065, 513] width 346 height 87
type textarea "Caribbean fusion cuisine"
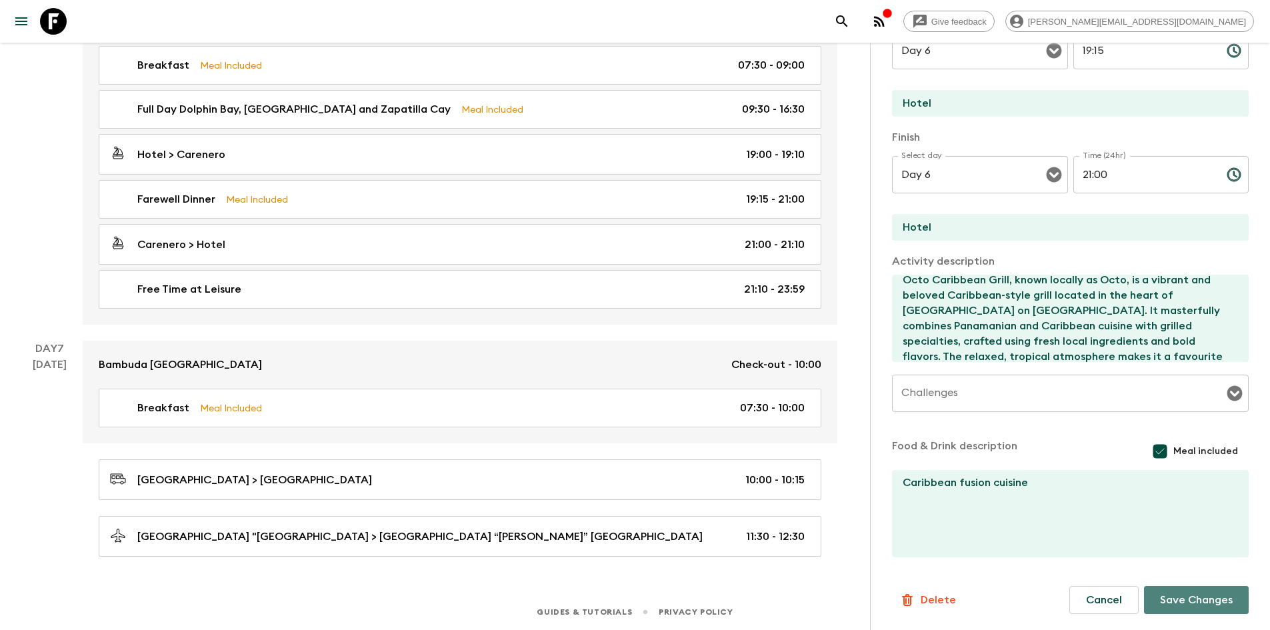
click at [1186, 601] on button "Save Changes" at bounding box center [1196, 600] width 105 height 28
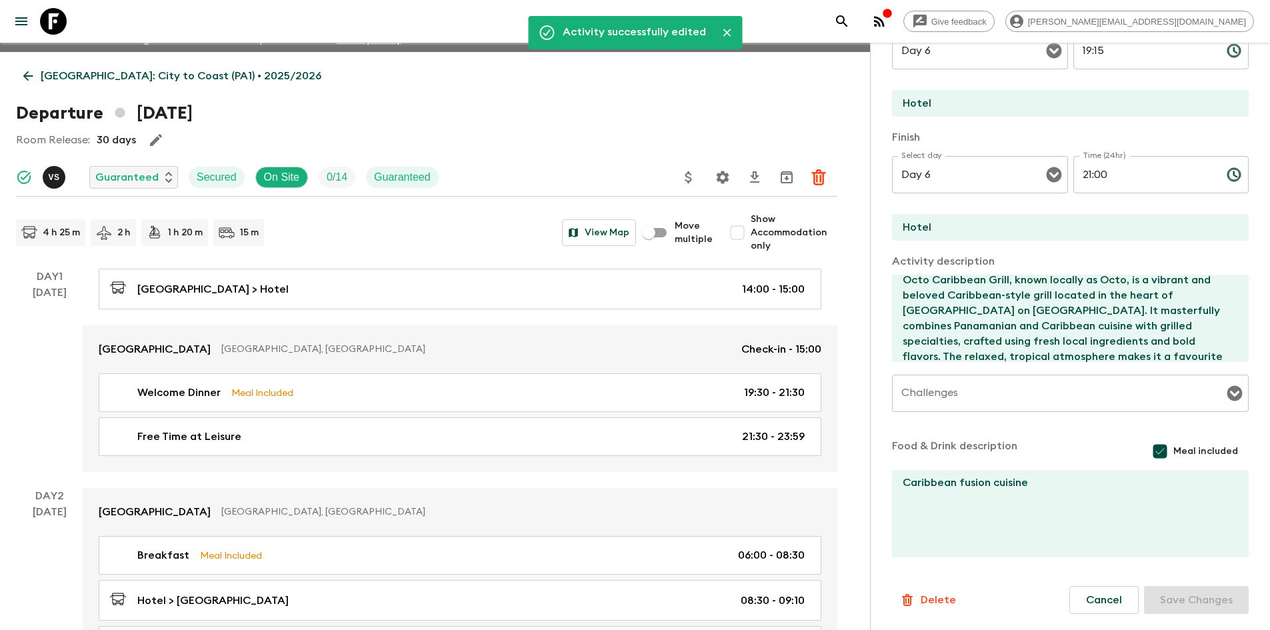
scroll to position [0, 0]
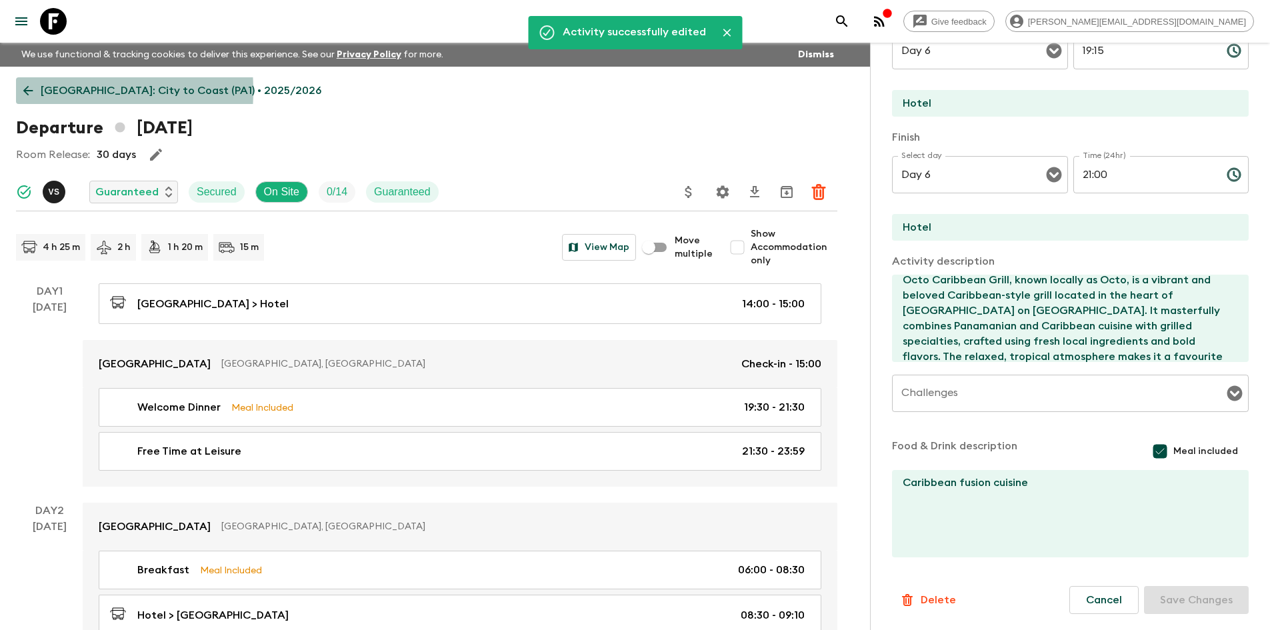
click at [22, 91] on icon at bounding box center [28, 90] width 15 height 15
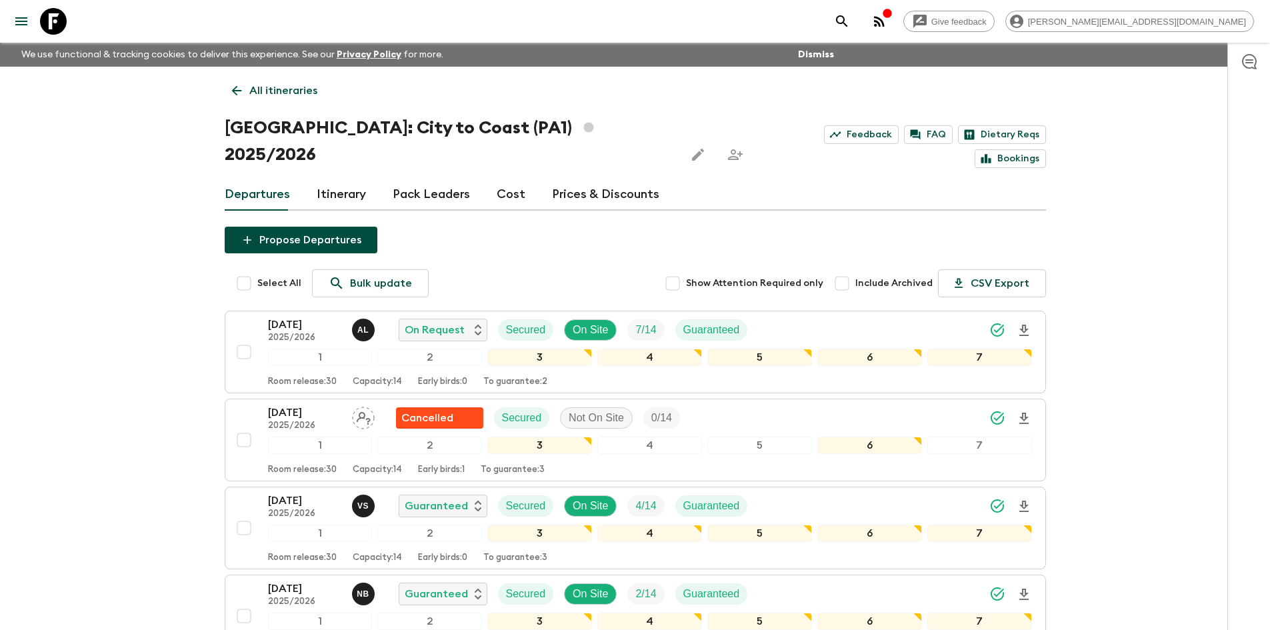
scroll to position [562, 0]
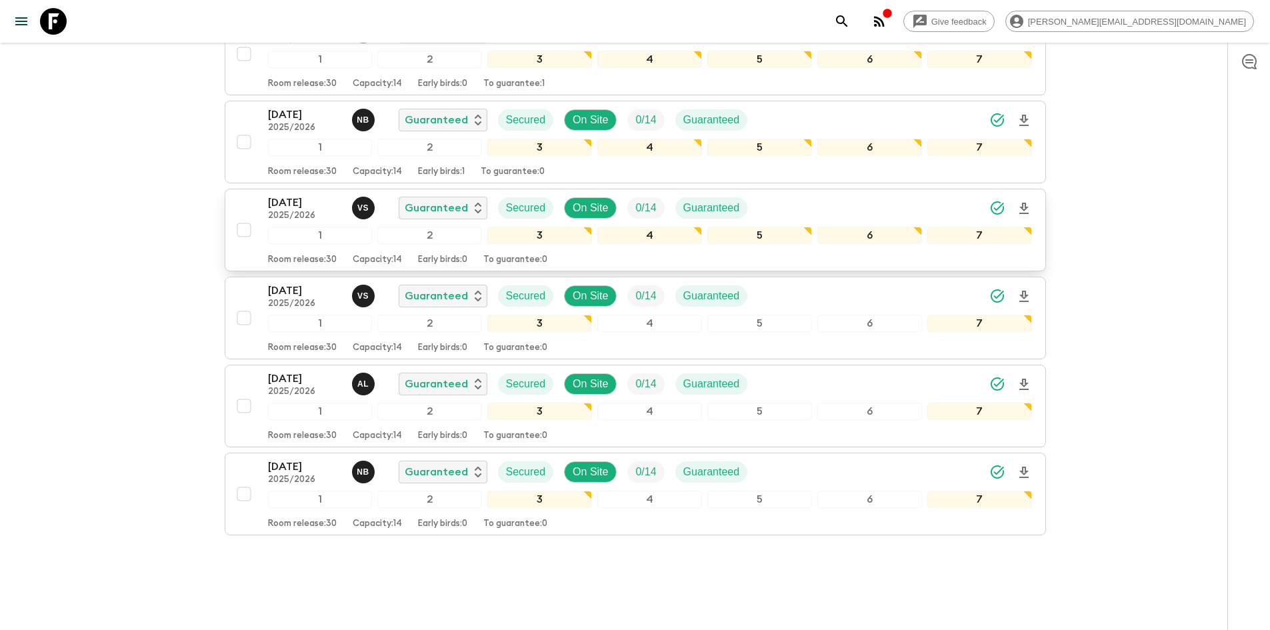
click at [792, 195] on div "[DATE] 2025/2026 v S Guaranteed Secured On Site 0 / 14 Guaranteed" at bounding box center [650, 208] width 764 height 27
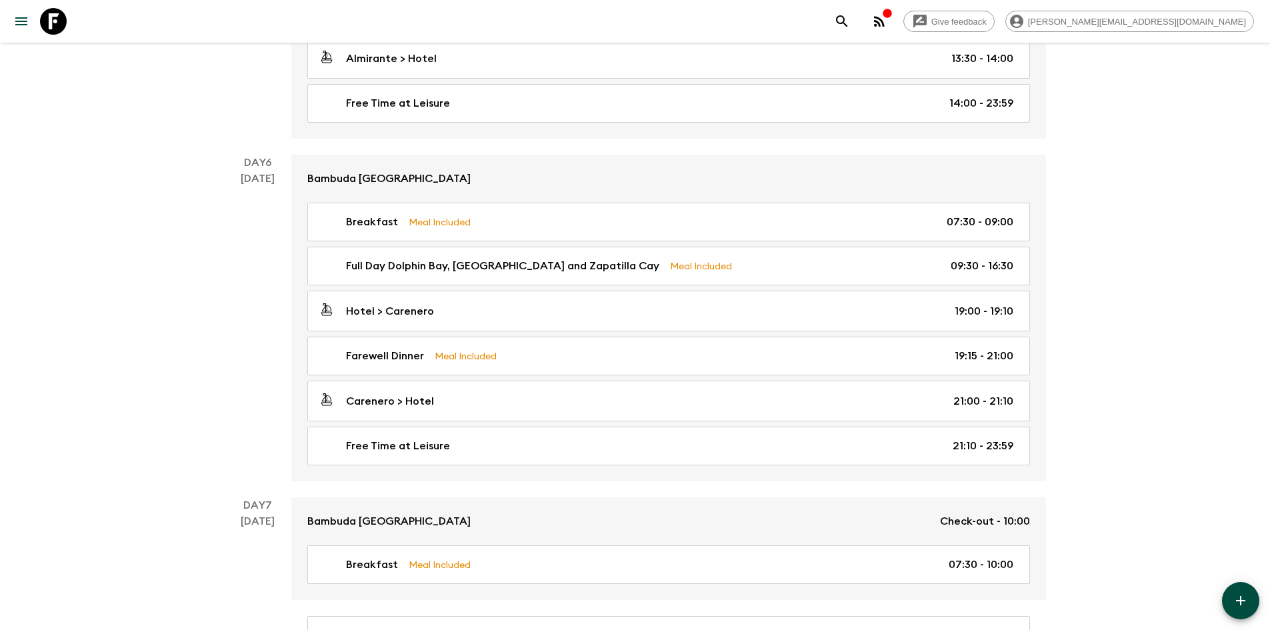
scroll to position [1808, 0]
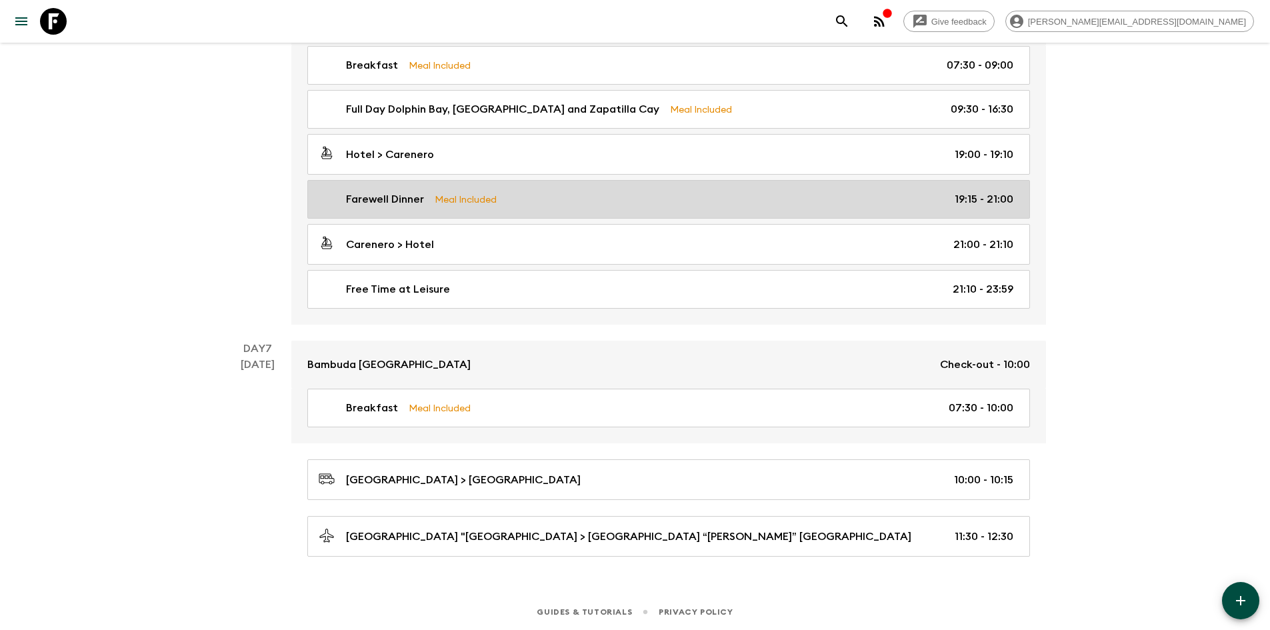
click at [553, 201] on div "Farewell Dinner Meal Included 19:15 - 21:00" at bounding box center [666, 199] width 695 height 16
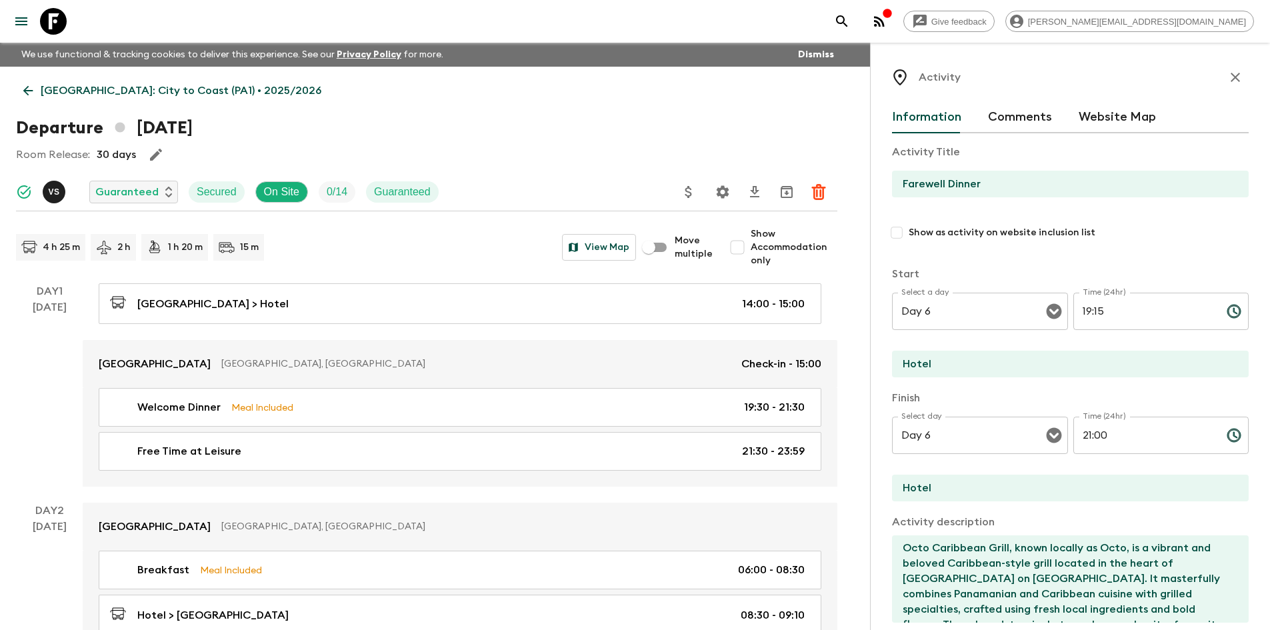
click at [38, 87] on link "[GEOGRAPHIC_DATA]: City to Coast (PA1) • 2025/2026" at bounding box center [172, 90] width 313 height 27
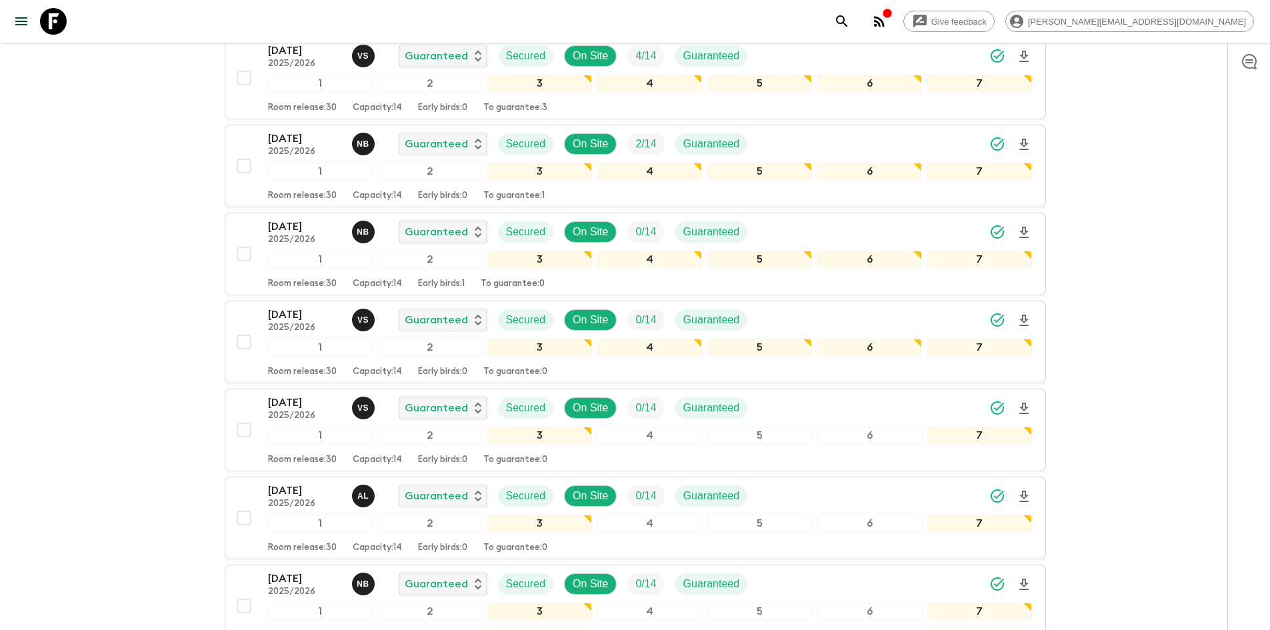
scroll to position [562, 0]
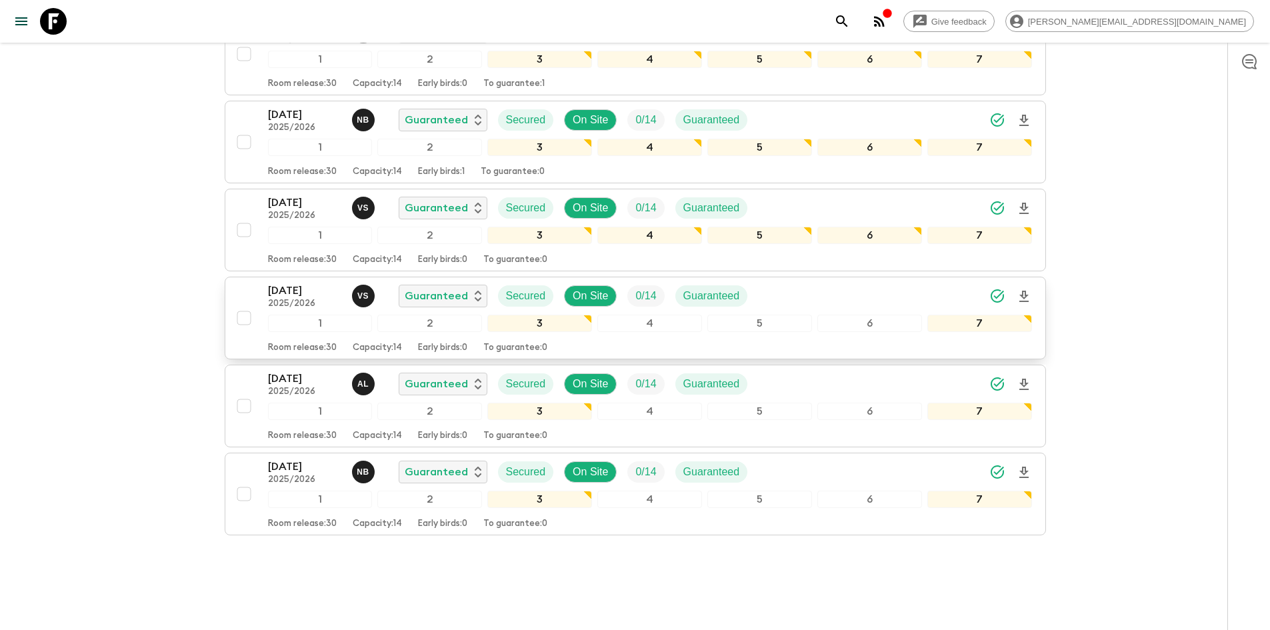
click at [786, 283] on div "[DATE] 2025/2026 v S Guaranteed Secured On Site 0 / 14 Guaranteed" at bounding box center [650, 296] width 764 height 27
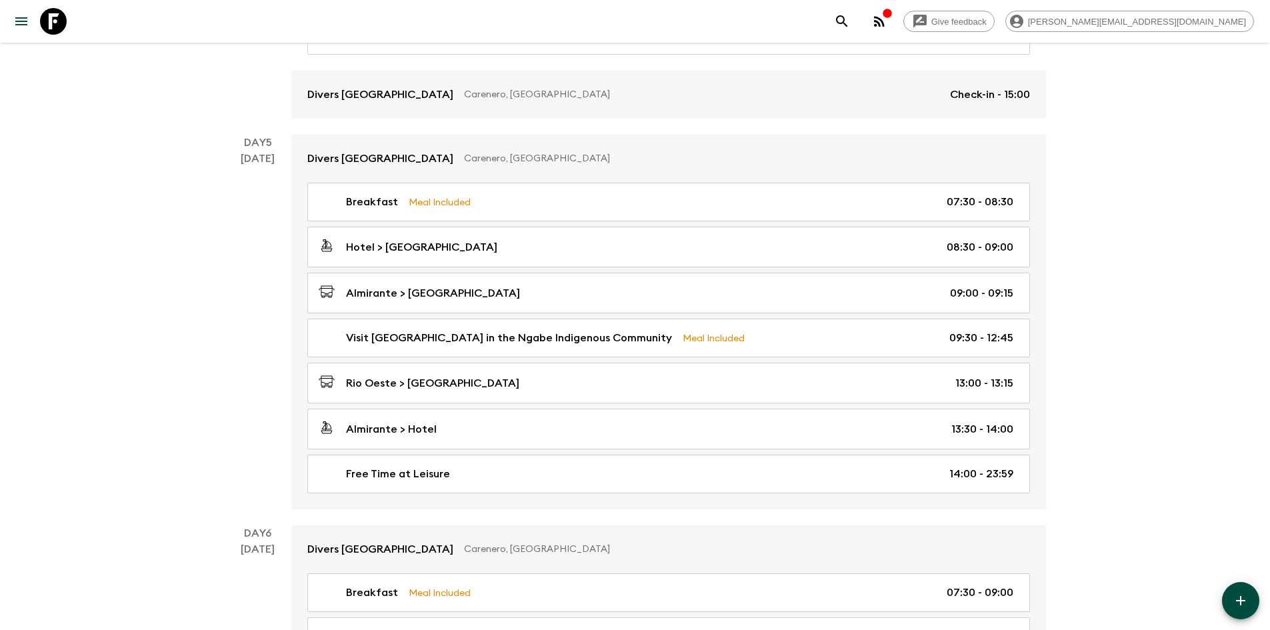
scroll to position [1808, 0]
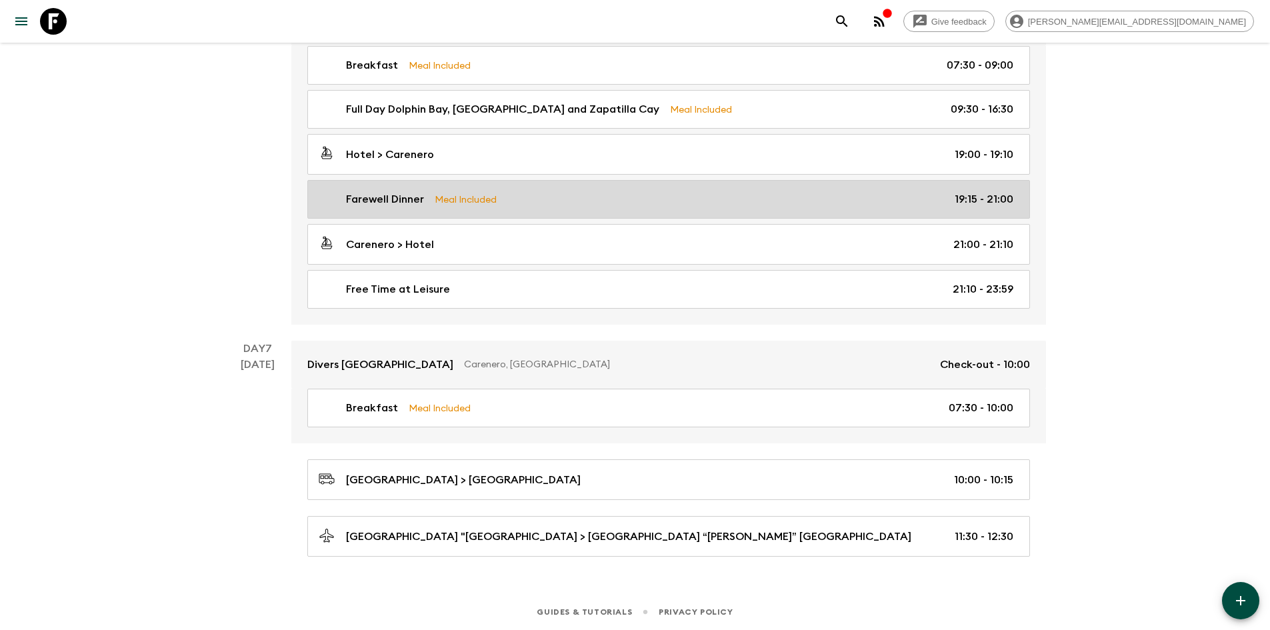
click at [599, 201] on div "Farewell Dinner Meal Included 19:15 - 21:00" at bounding box center [666, 199] width 695 height 16
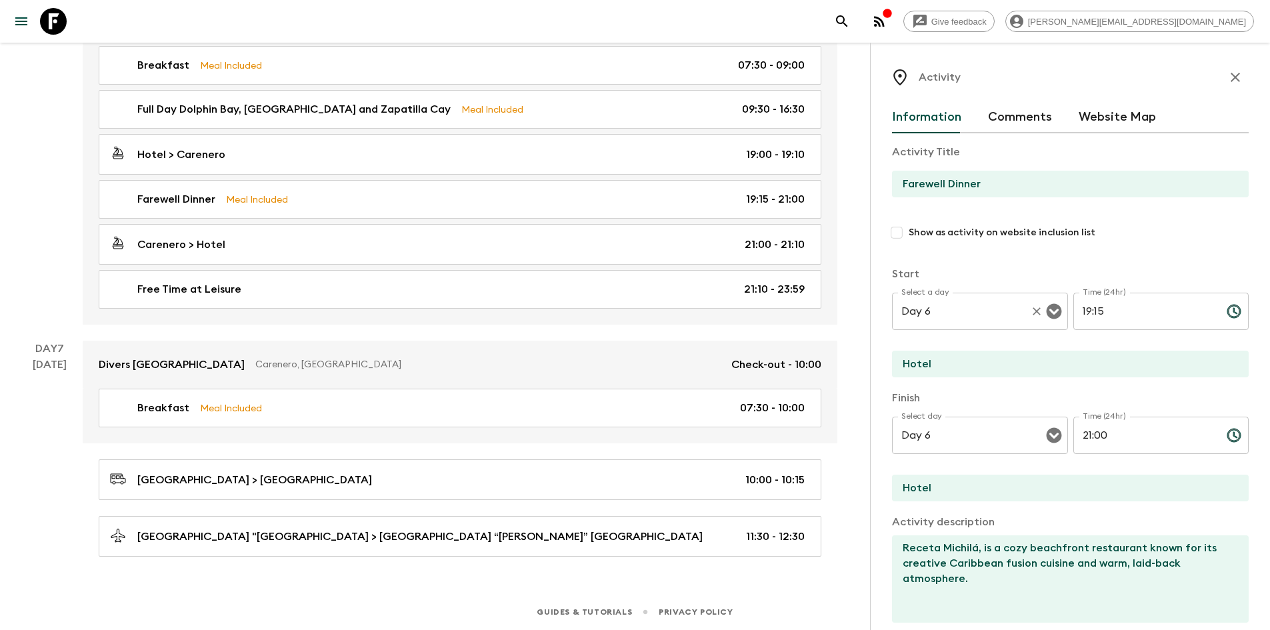
scroll to position [261, 0]
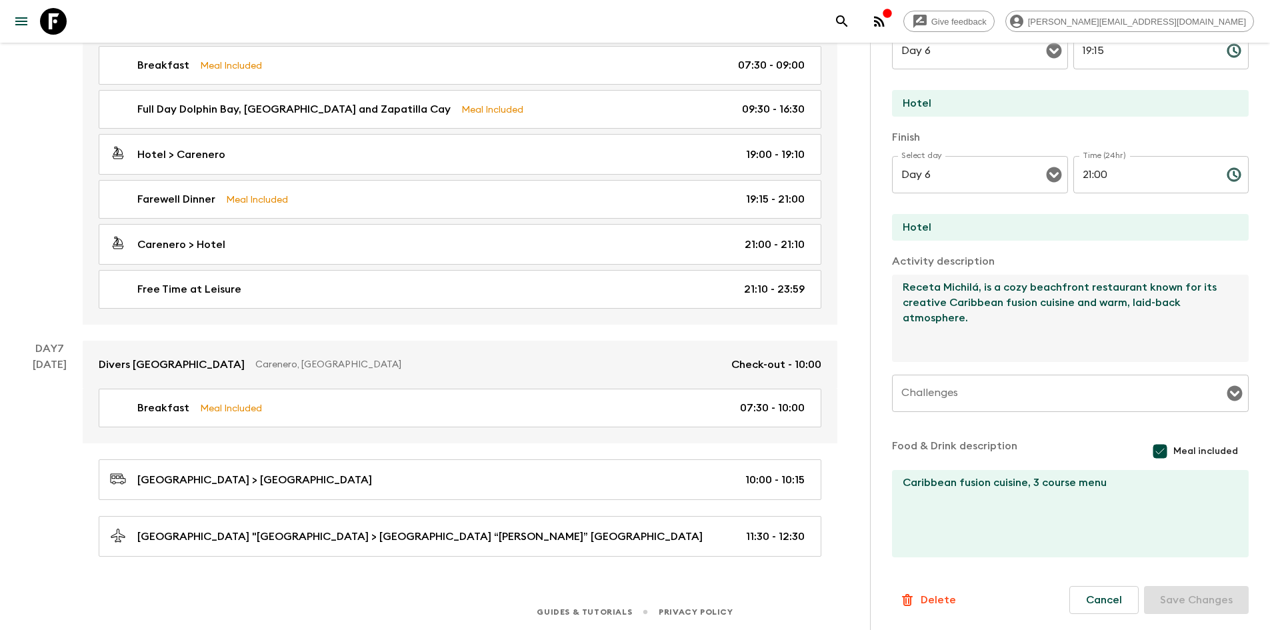
drag, startPoint x: 980, startPoint y: 326, endPoint x: 868, endPoint y: 259, distance: 130.7
paste textarea "Octo Caribbean Grill, known locally as Octo, is a vibrant and beloved Caribbean…"
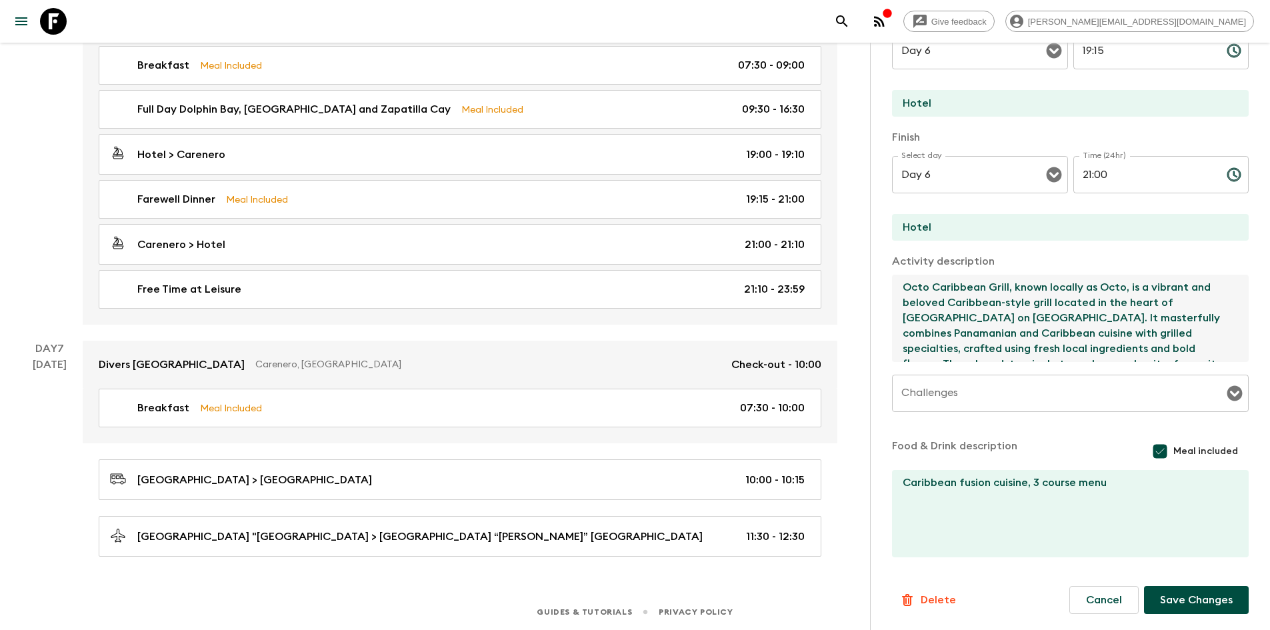
scroll to position [7, 0]
type textarea "Octo Caribbean Grill, known locally as Octo, is a vibrant and beloved Caribbean…"
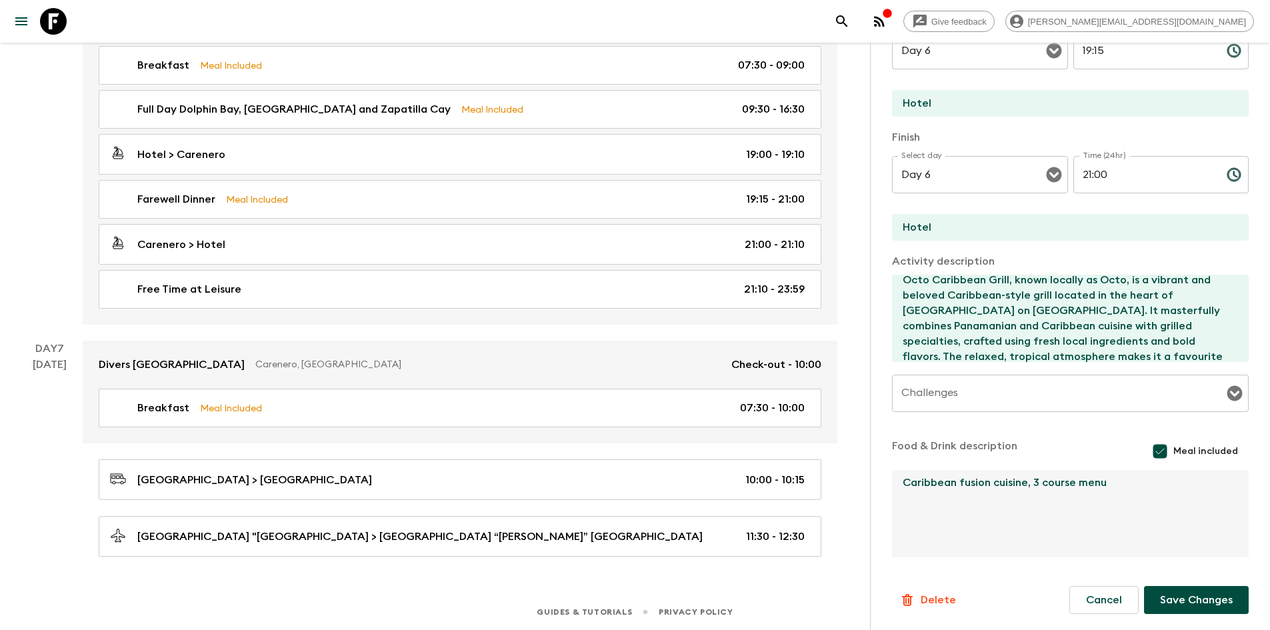
drag, startPoint x: 1146, startPoint y: 507, endPoint x: 1027, endPoint y: 475, distance: 122.9
click at [1027, 475] on textarea "Caribbean fusion cuisine, 3 course menu" at bounding box center [1065, 513] width 346 height 87
type textarea "Caribbean fusion cuisine"
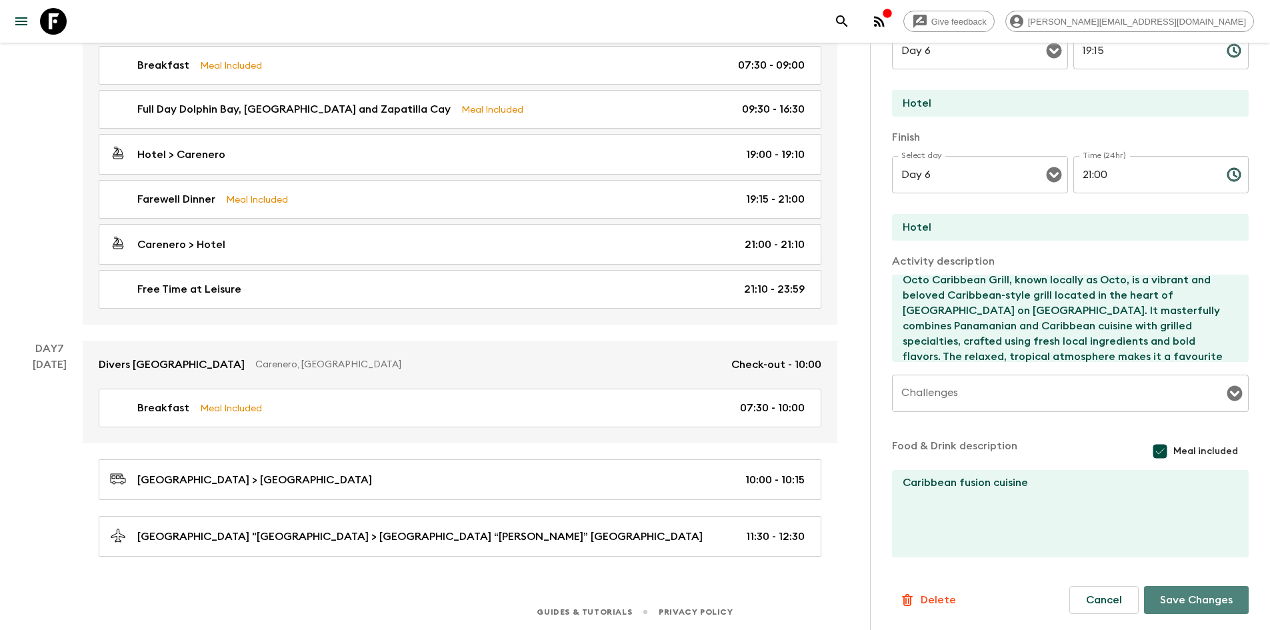
click at [1162, 589] on button "Save Changes" at bounding box center [1196, 600] width 105 height 28
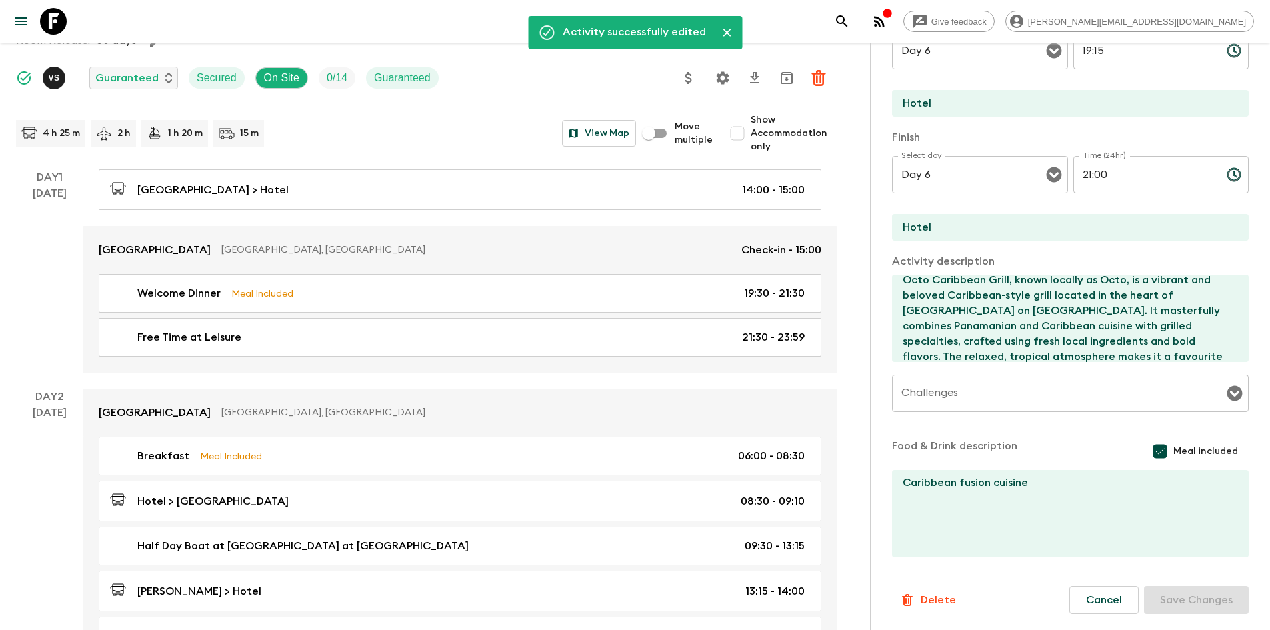
scroll to position [0, 0]
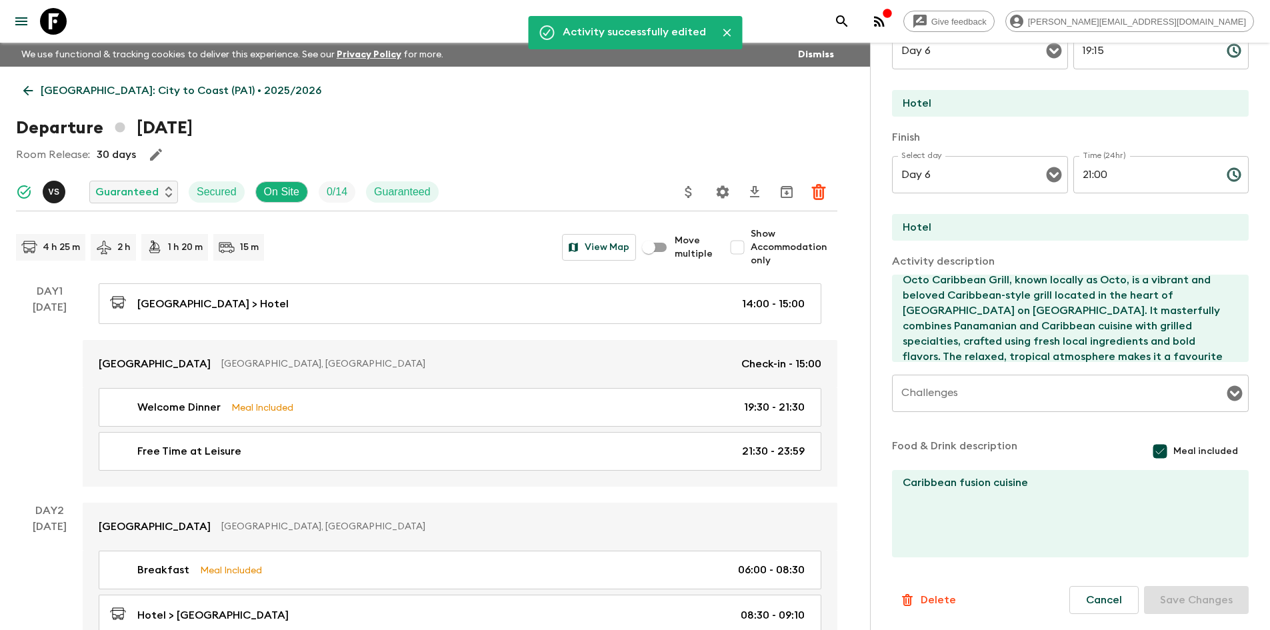
click at [25, 91] on icon at bounding box center [28, 91] width 10 height 10
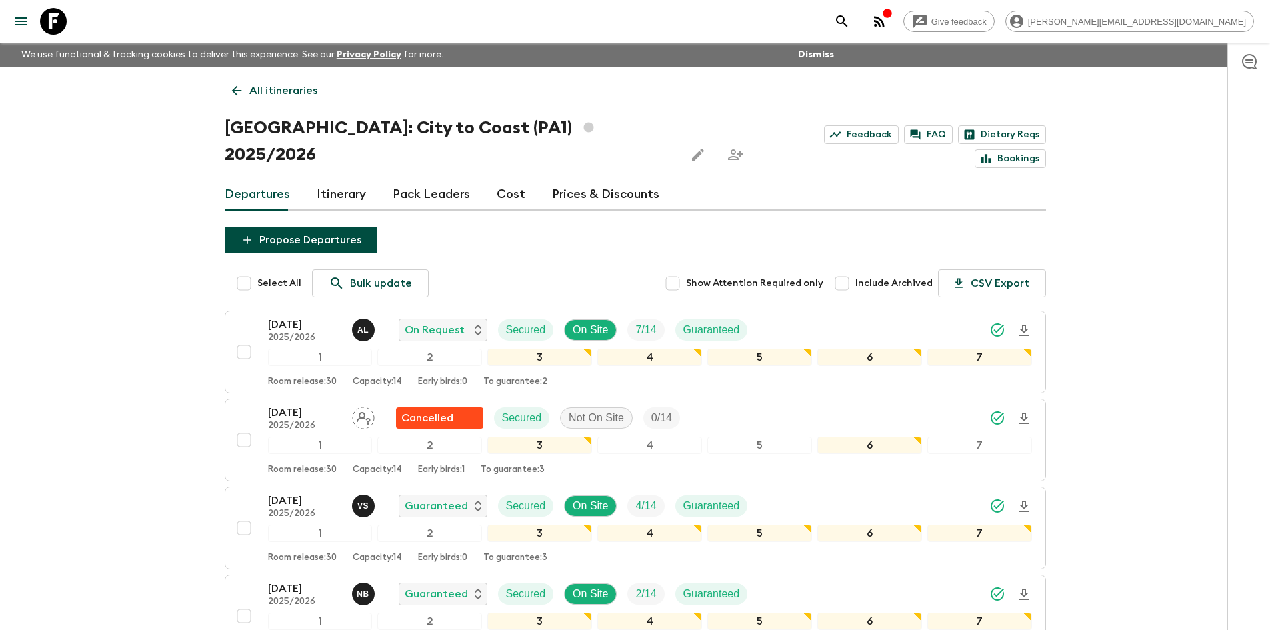
scroll to position [562, 0]
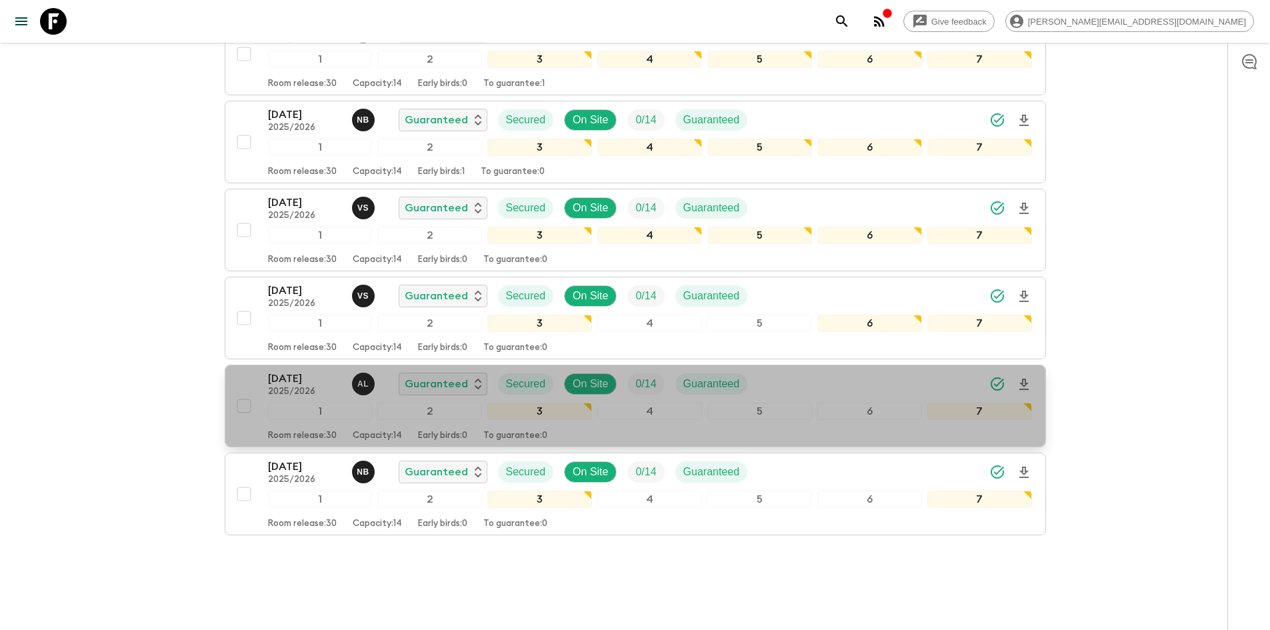
click at [790, 371] on div "[DATE] 2025/2026 A L Guaranteed Secured On Site 0 / 14 Guaranteed" at bounding box center [650, 384] width 764 height 27
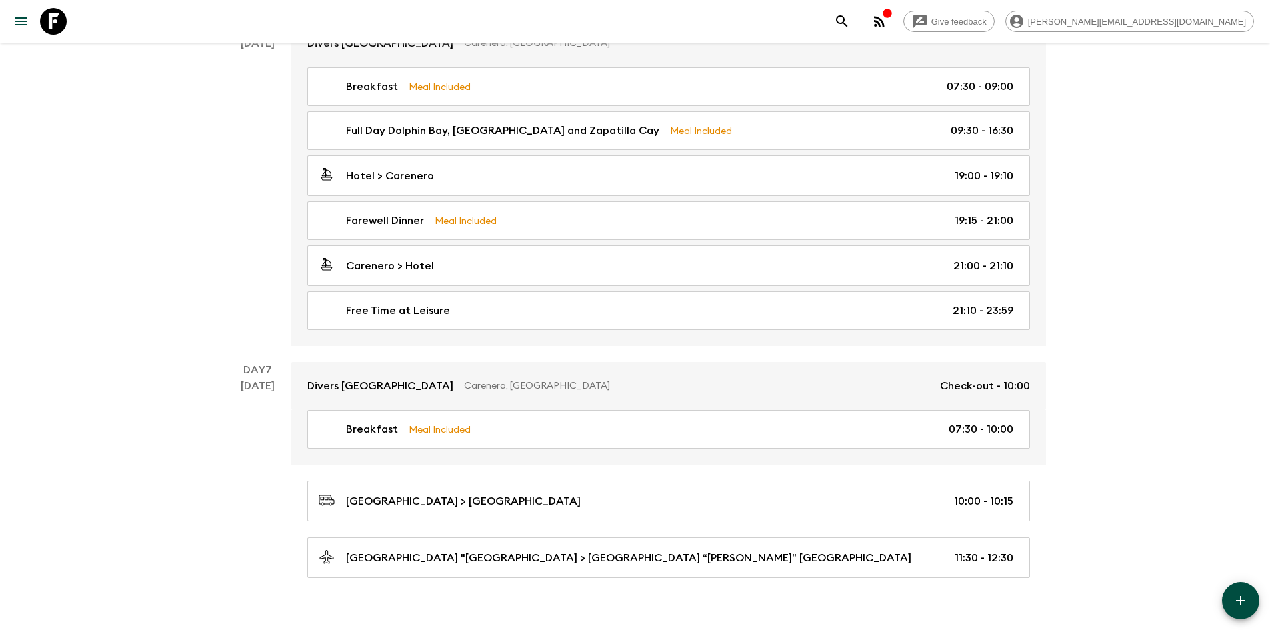
scroll to position [1808, 0]
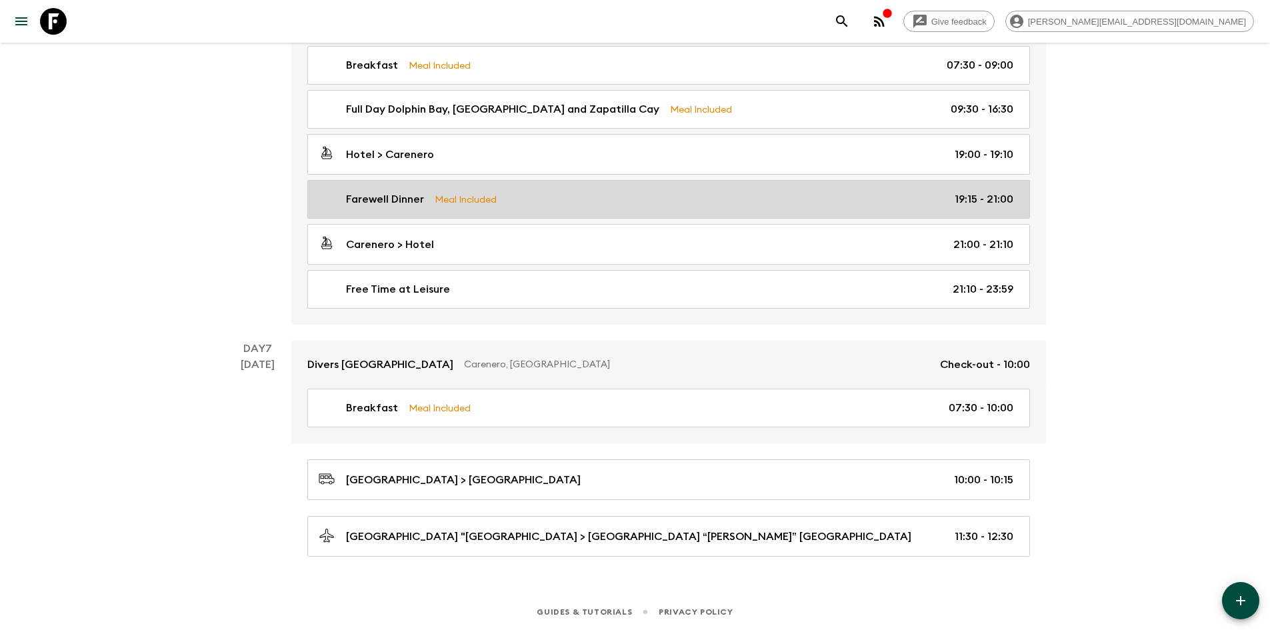
click at [533, 193] on div "Farewell Dinner Meal Included 19:15 - 21:00" at bounding box center [666, 199] width 695 height 16
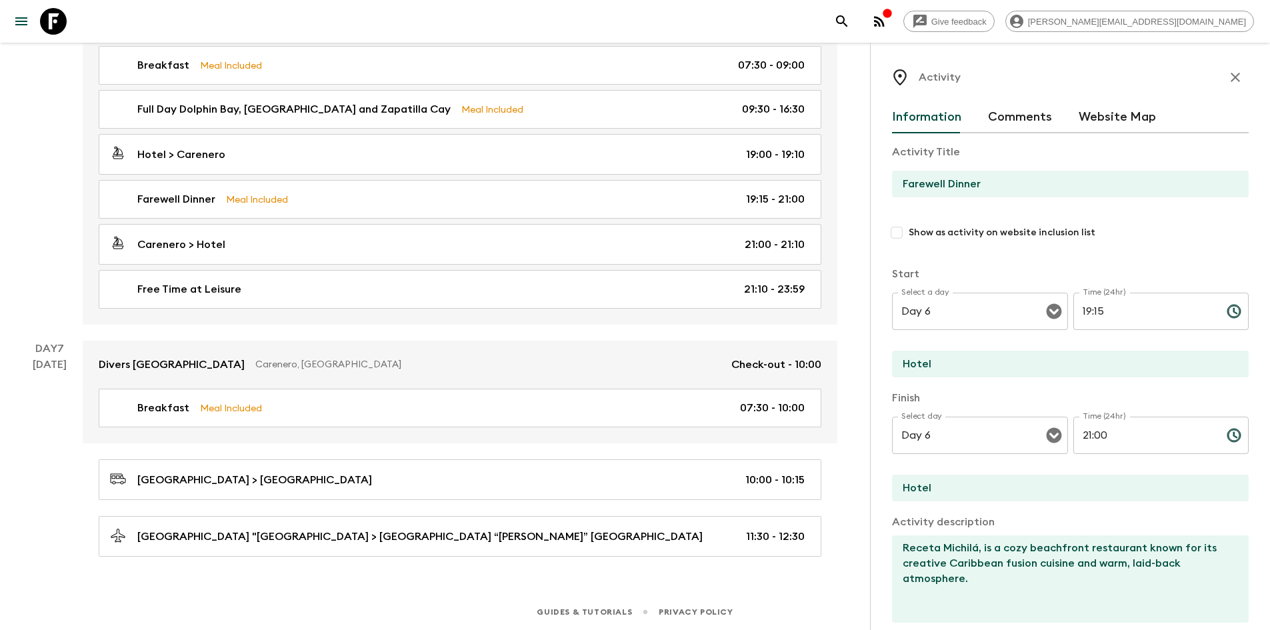
scroll to position [261, 0]
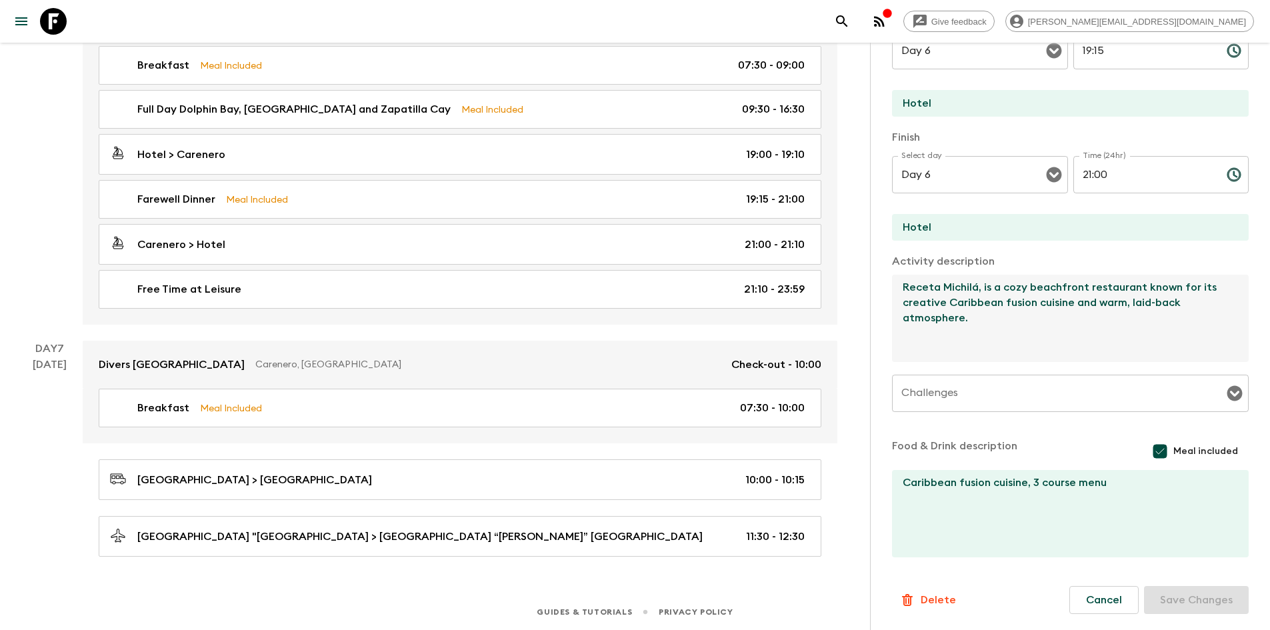
drag, startPoint x: 992, startPoint y: 336, endPoint x: 859, endPoint y: 258, distance: 153.9
paste textarea "Octo Caribbean Grill, known locally as Octo, is a vibrant and beloved Caribbean…"
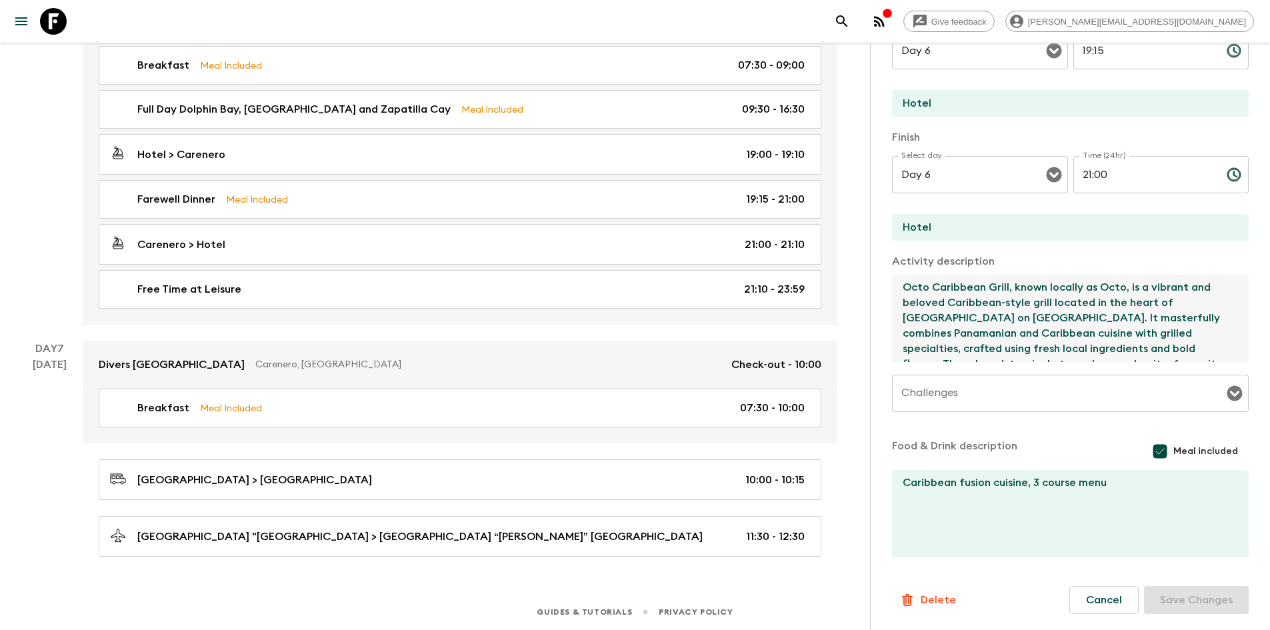
scroll to position [7, 0]
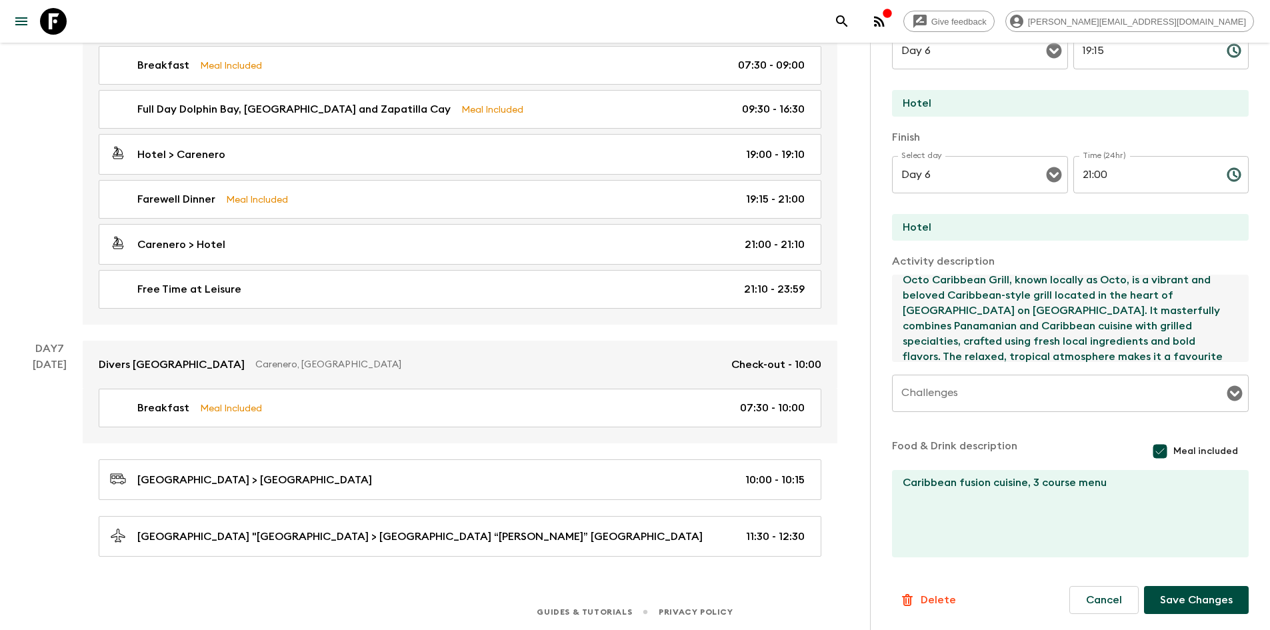
type textarea "Octo Caribbean Grill, known locally as Octo, is a vibrant and beloved Caribbean…"
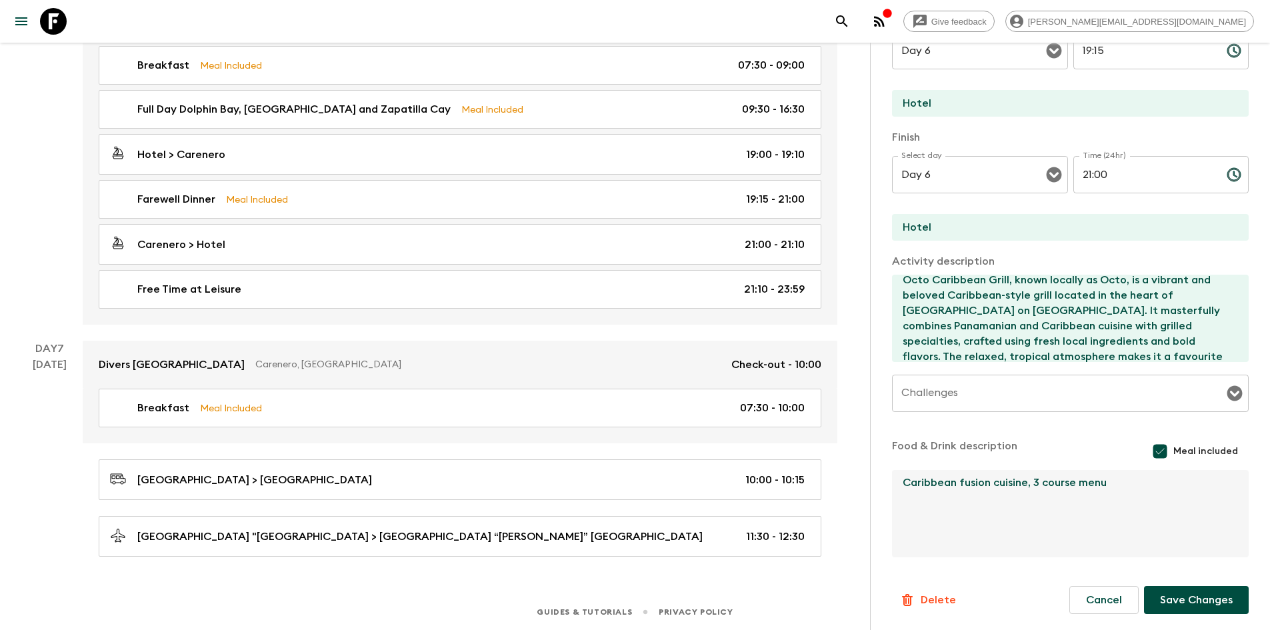
drag, startPoint x: 1128, startPoint y: 477, endPoint x: 1028, endPoint y: 485, distance: 99.7
click at [1028, 485] on textarea "Caribbean fusion cuisine, 3 course menu" at bounding box center [1065, 513] width 346 height 87
type textarea "Caribbean fusion cuisine"
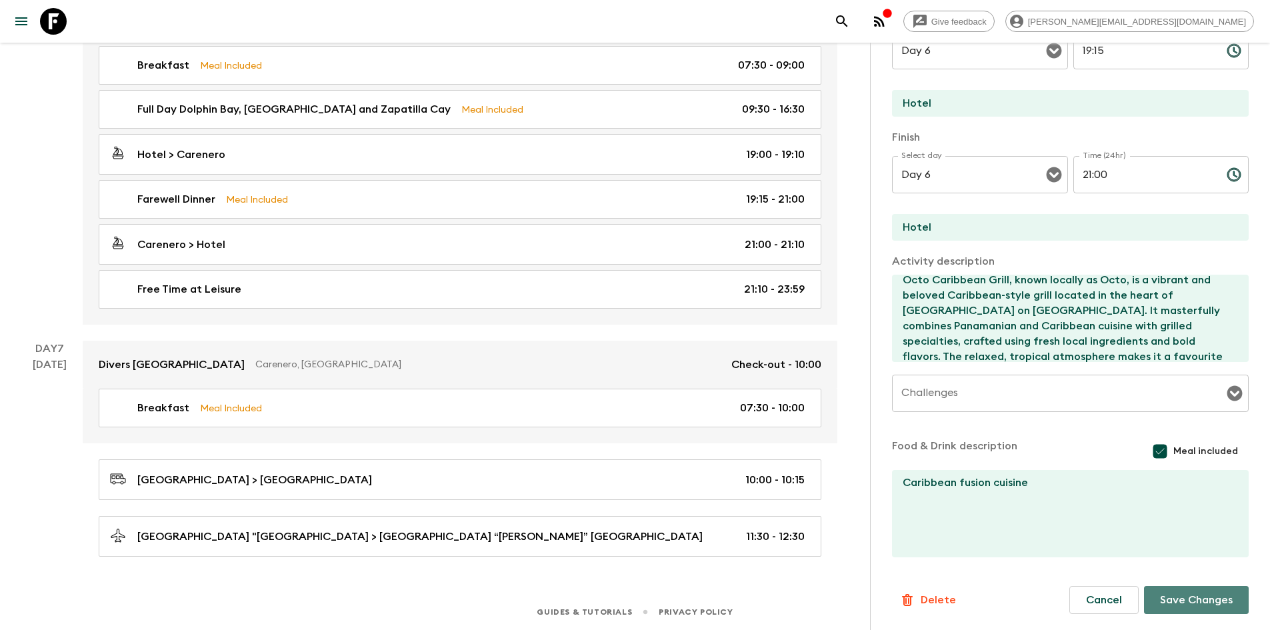
click at [1152, 595] on button "Save Changes" at bounding box center [1196, 600] width 105 height 28
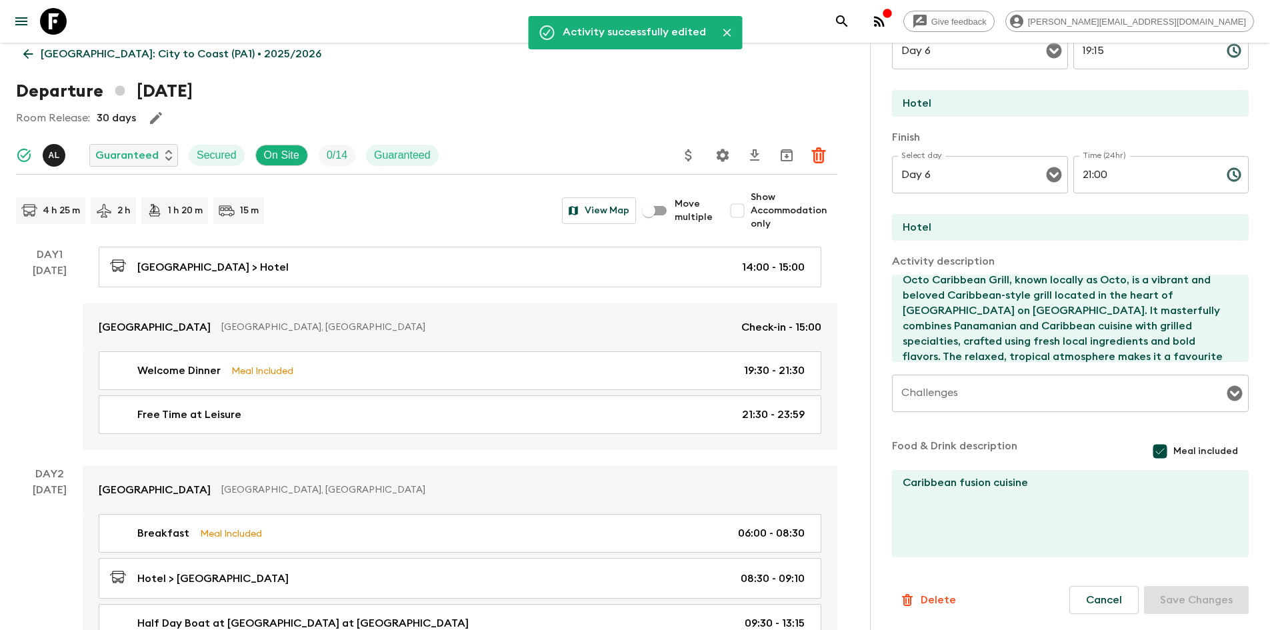
scroll to position [0, 0]
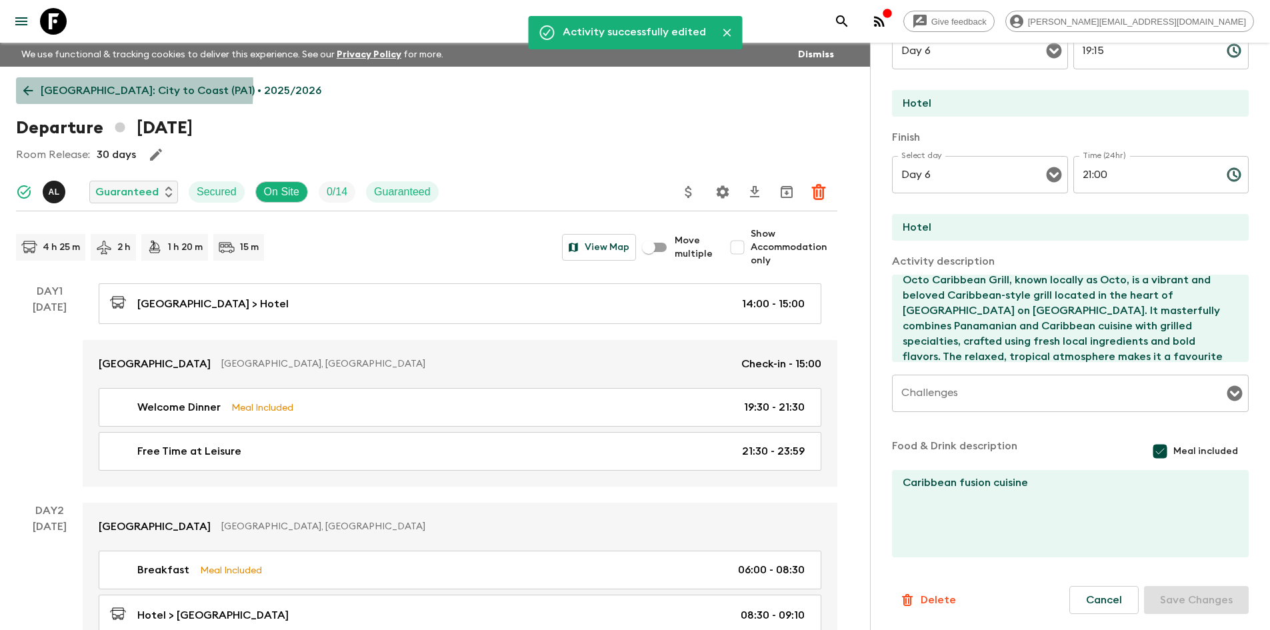
click at [27, 87] on icon at bounding box center [28, 91] width 10 height 10
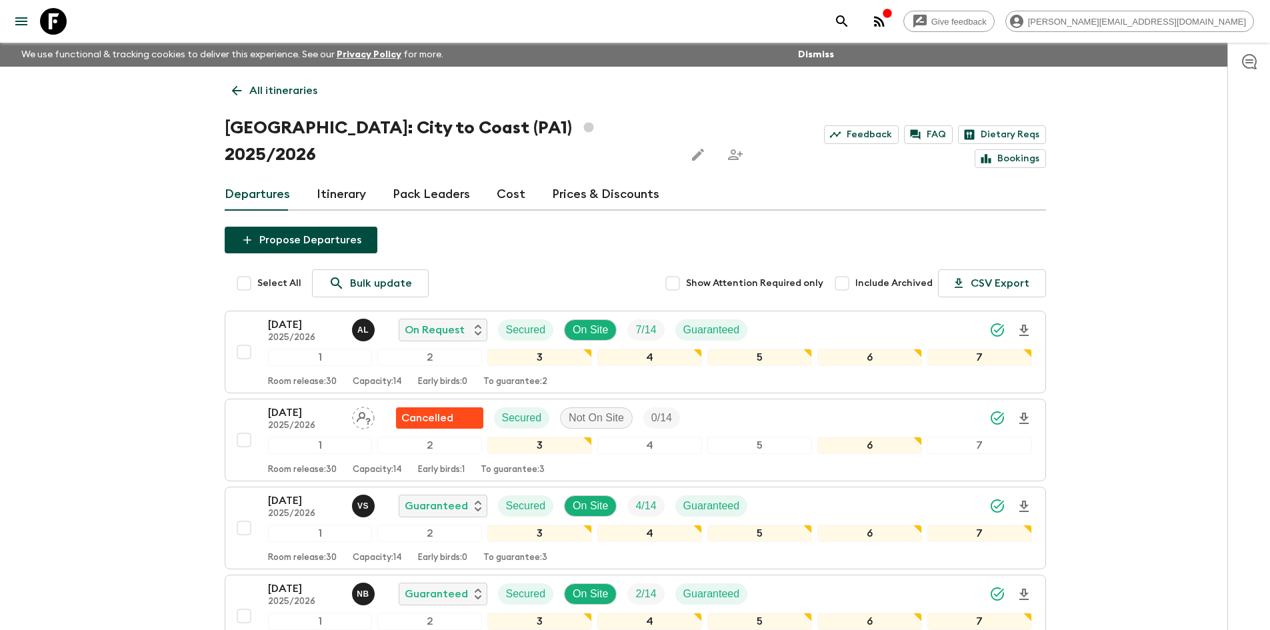
scroll to position [562, 0]
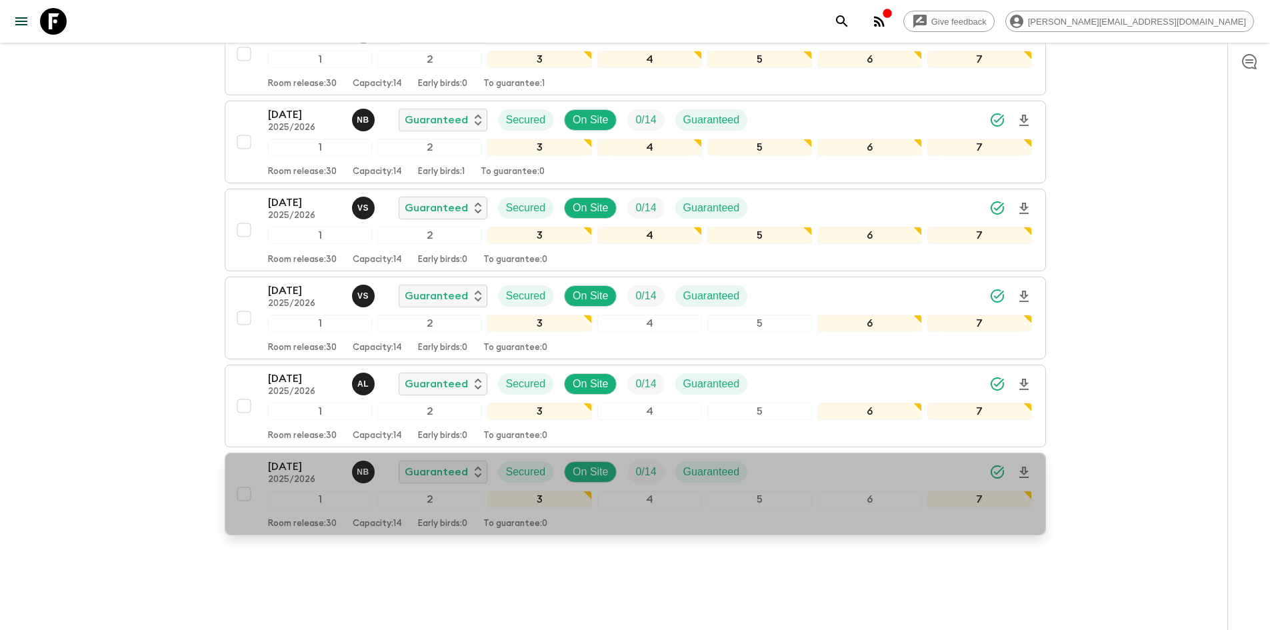
click at [771, 459] on div "[DATE] 2025/2026 N B Guaranteed Secured On Site 0 / 14 Guaranteed" at bounding box center [650, 472] width 764 height 27
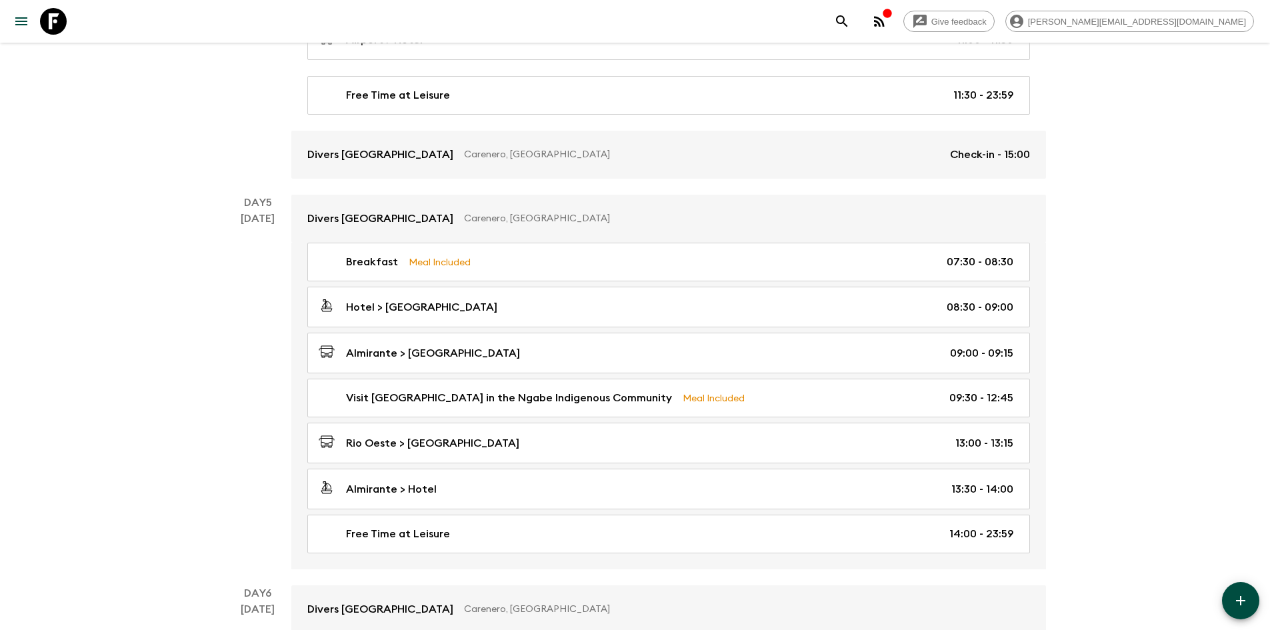
scroll to position [1808, 0]
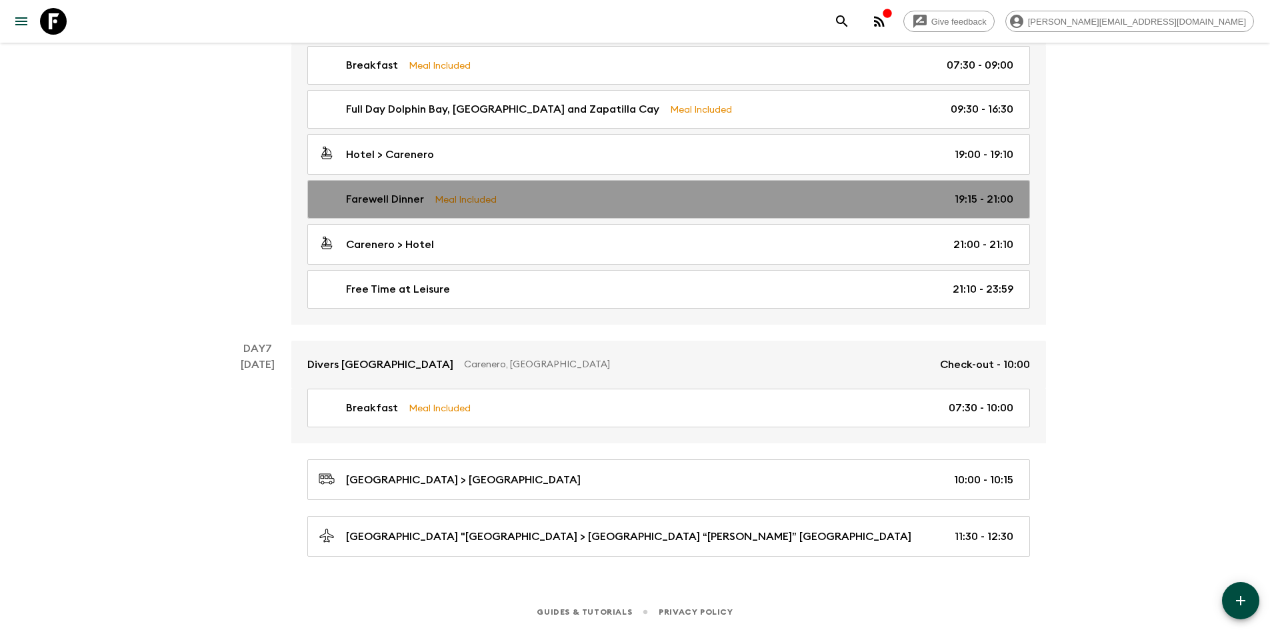
click at [508, 199] on div "Farewell Dinner Meal Included 19:15 - 21:00" at bounding box center [666, 199] width 695 height 16
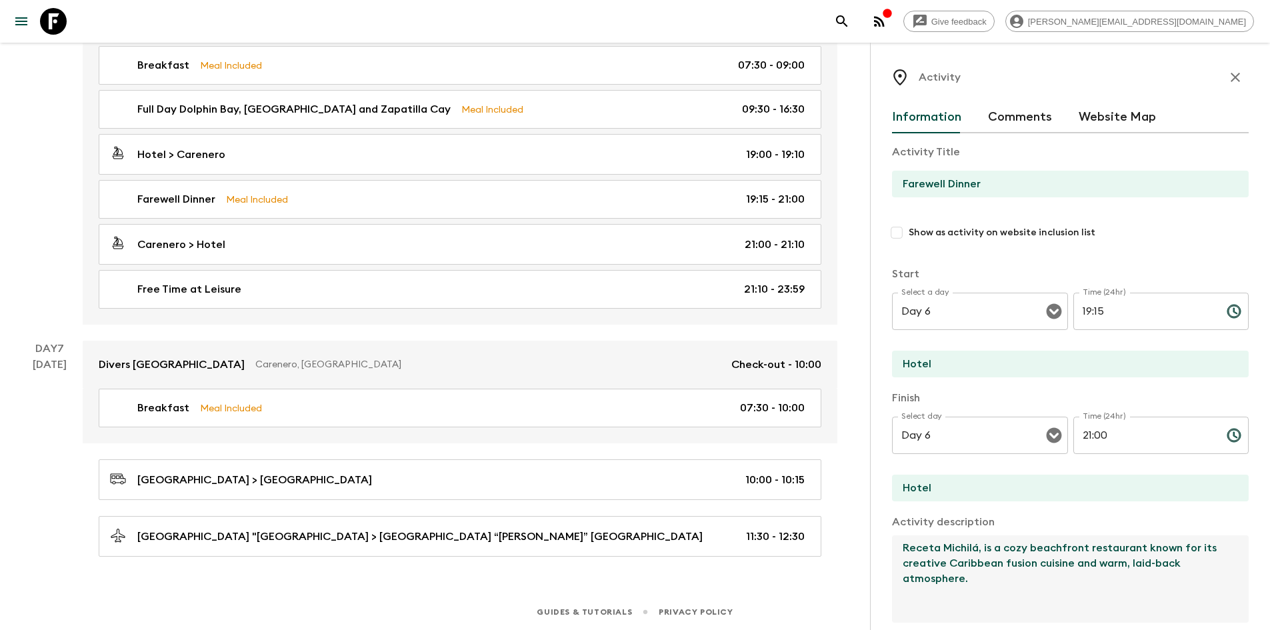
drag, startPoint x: 989, startPoint y: 593, endPoint x: 875, endPoint y: 528, distance: 131.4
click at [875, 528] on div "Activity Information Comments Website Map Activity Title Farewell Dinner Show a…" at bounding box center [1070, 358] width 400 height 630
paste textarea "Octo Caribbean Grill, known locally as Octo, is a vibrant and beloved Caribbean…"
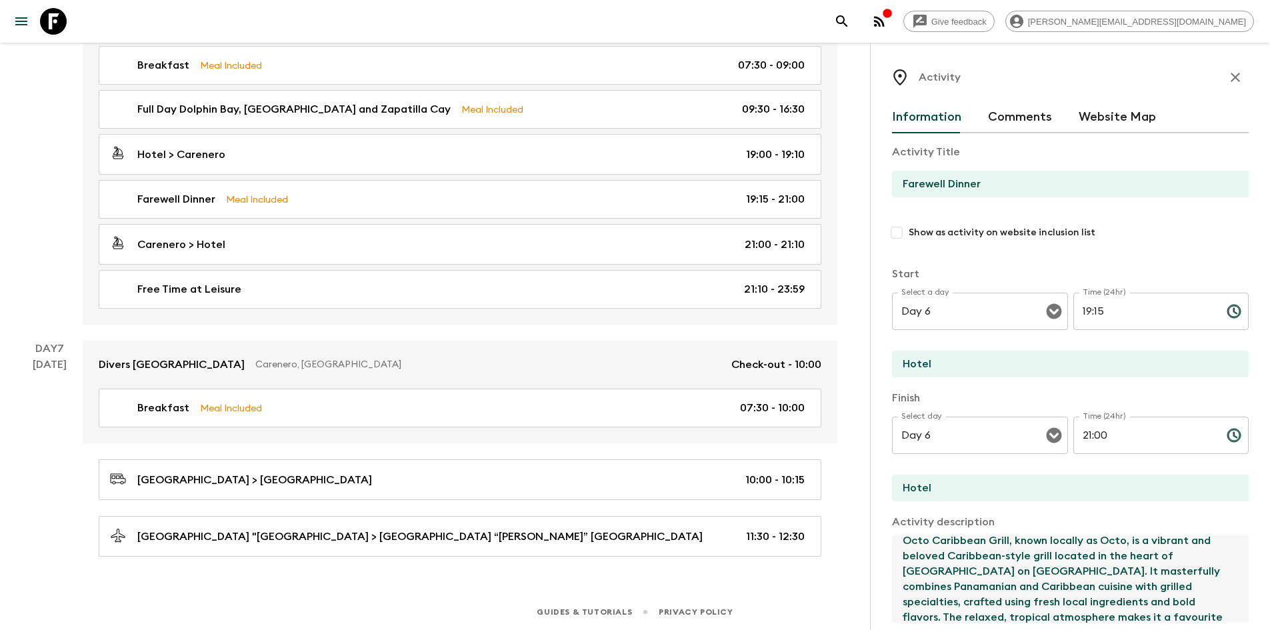
scroll to position [261, 0]
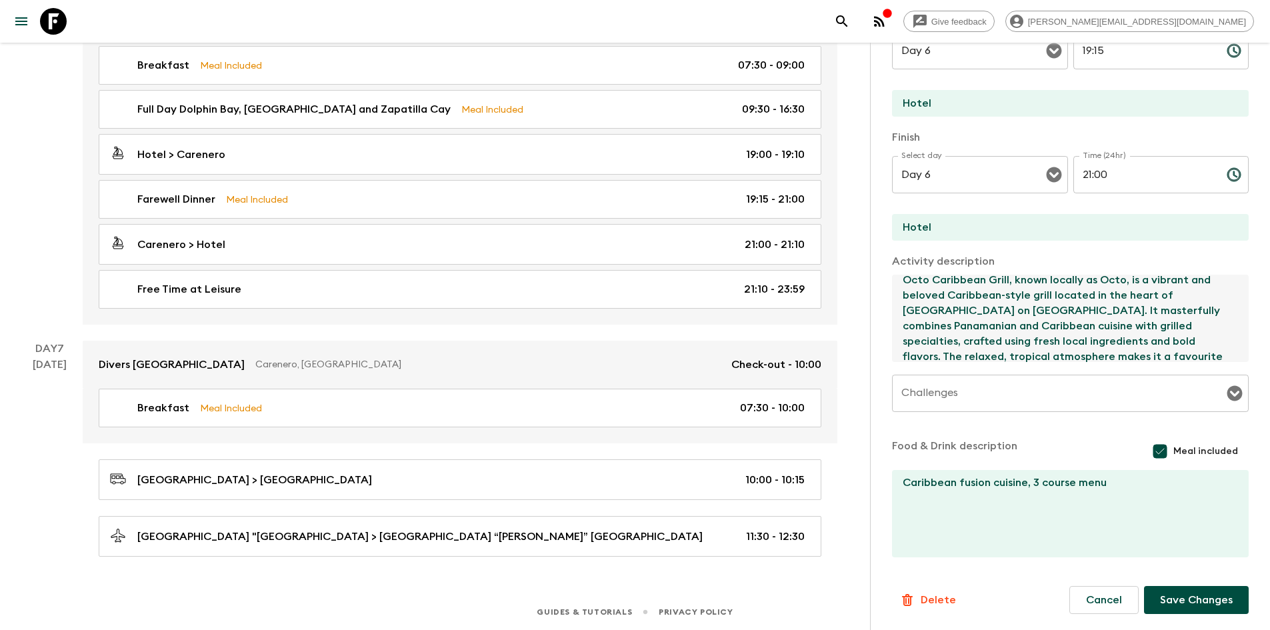
type textarea "Octo Caribbean Grill, known locally as Octo, is a vibrant and beloved Caribbean…"
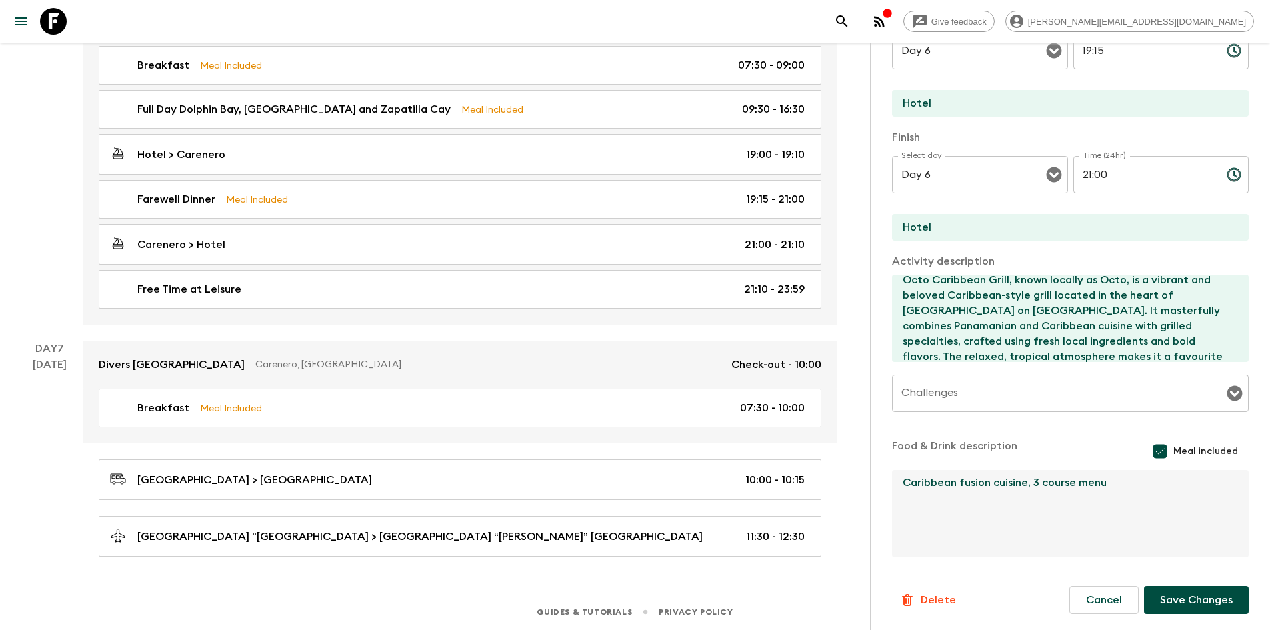
drag, startPoint x: 1124, startPoint y: 493, endPoint x: 1028, endPoint y: 494, distance: 96.0
click at [1028, 494] on textarea "Caribbean fusion cuisine, 3 course menu" at bounding box center [1065, 513] width 346 height 87
type textarea "Caribbean fusion cuisine"
click at [1178, 597] on button "Save Changes" at bounding box center [1196, 600] width 105 height 28
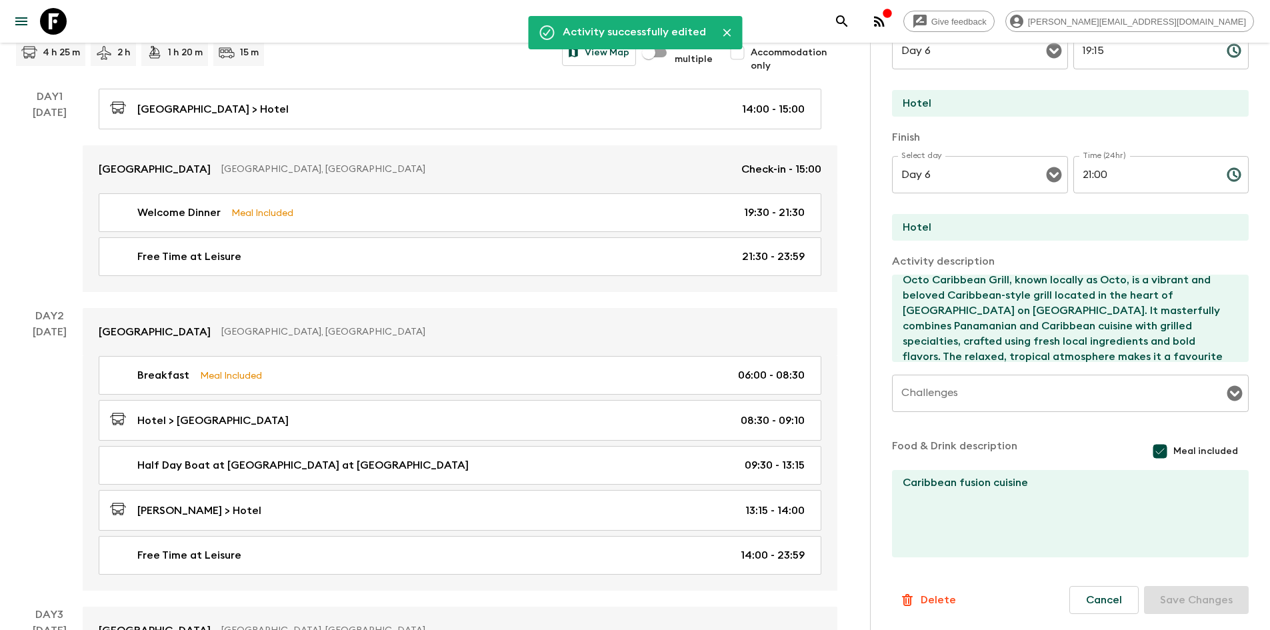
scroll to position [0, 0]
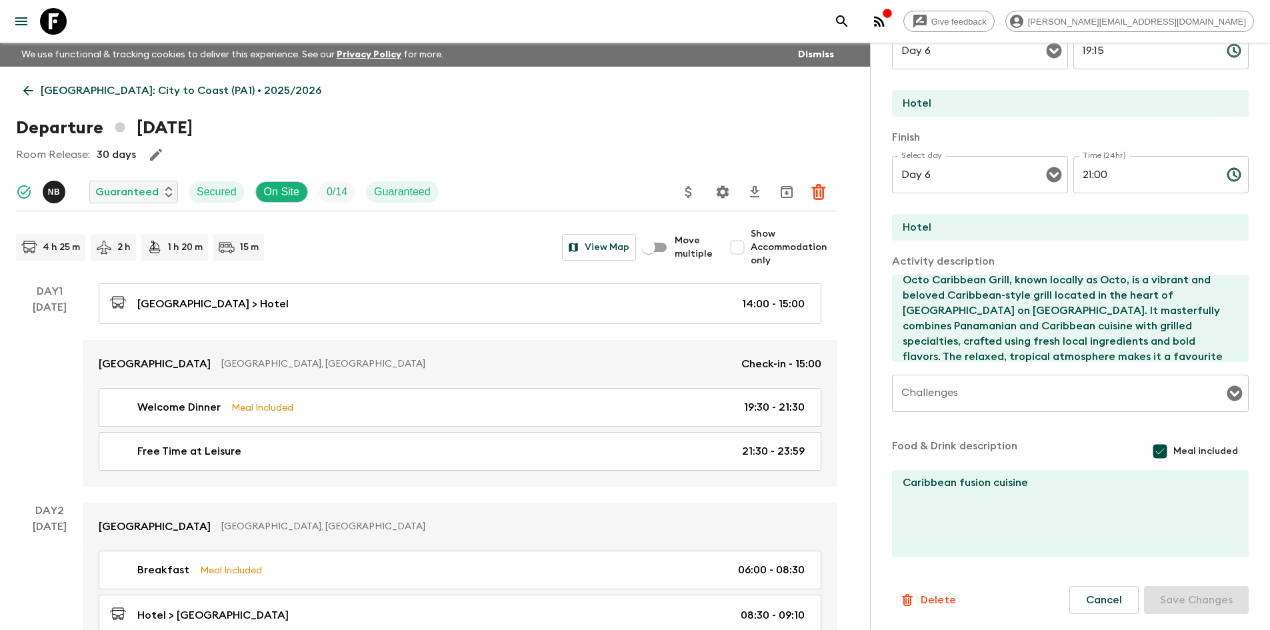
click at [29, 90] on icon at bounding box center [28, 90] width 15 height 15
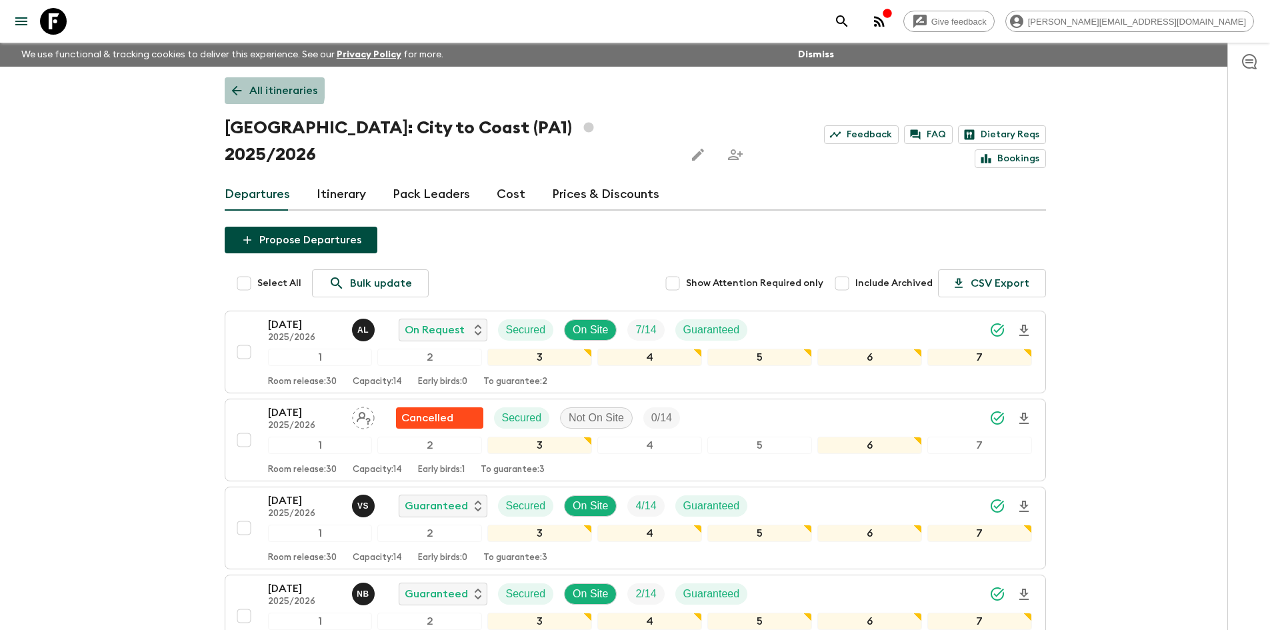
click at [237, 87] on icon at bounding box center [236, 90] width 15 height 15
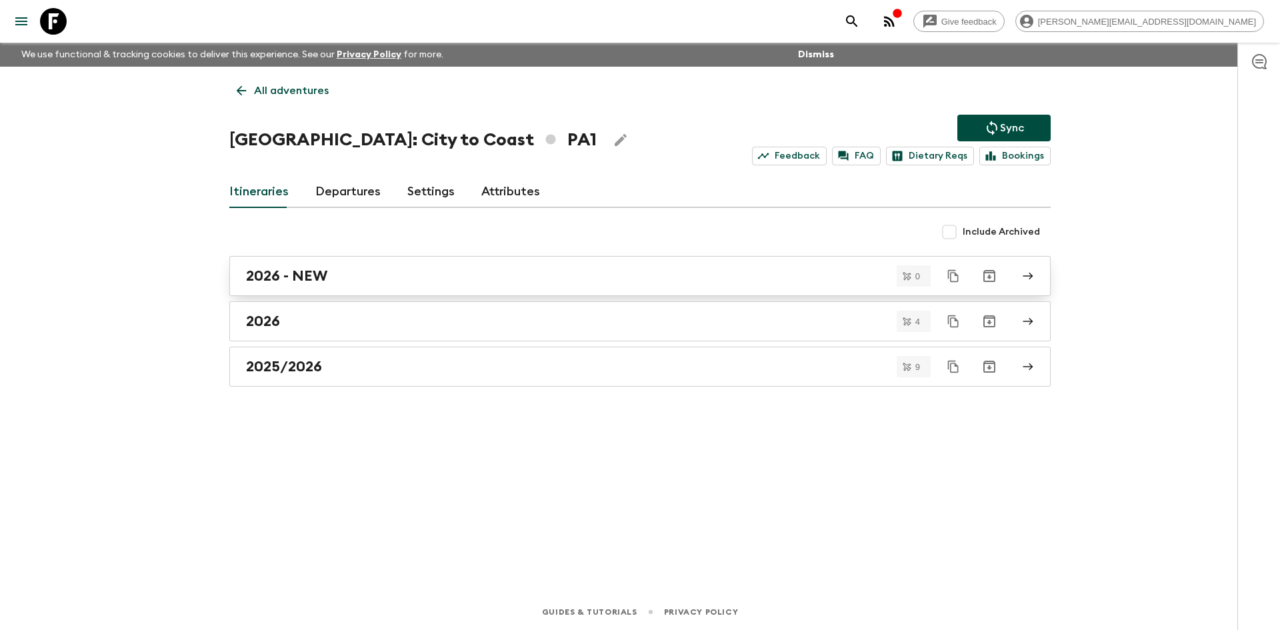
click at [376, 269] on div "2026 - NEW" at bounding box center [627, 275] width 763 height 17
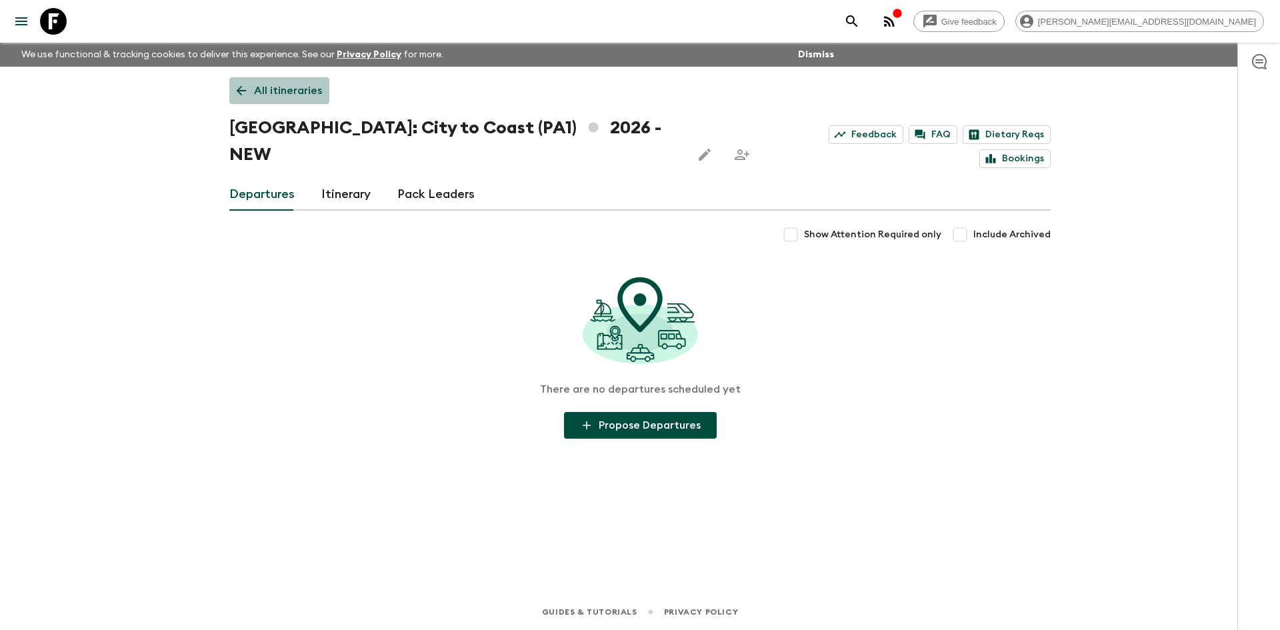
click at [230, 81] on link "All itineraries" at bounding box center [279, 90] width 100 height 27
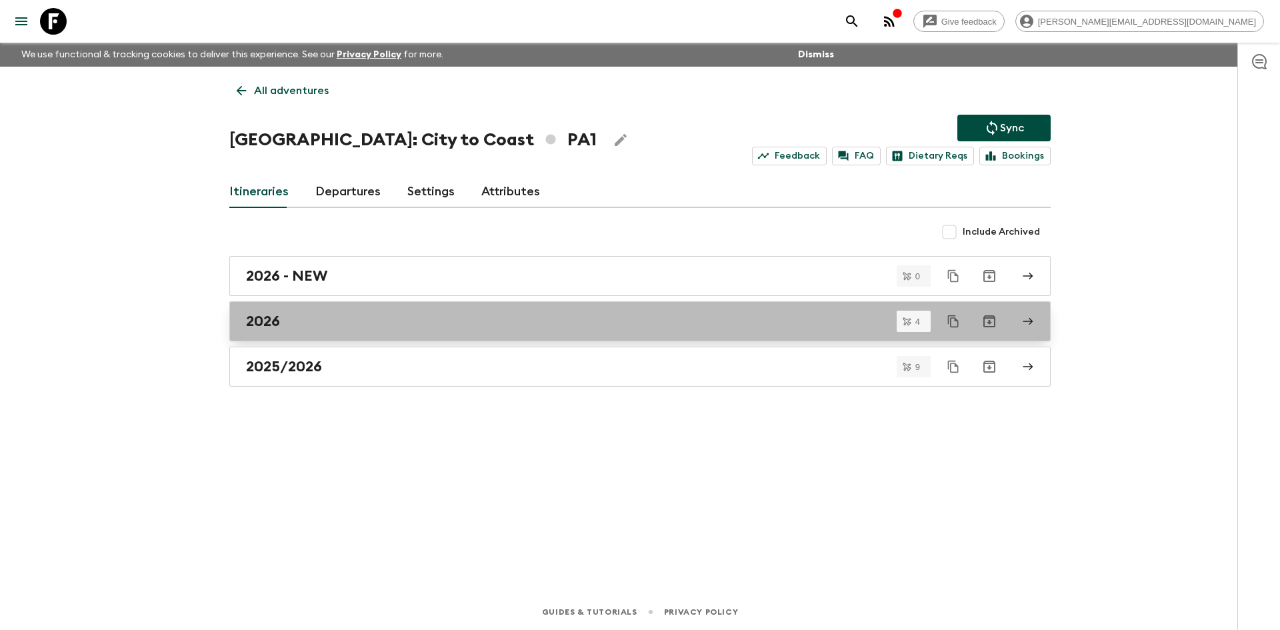
click at [325, 318] on div "2026" at bounding box center [627, 321] width 763 height 17
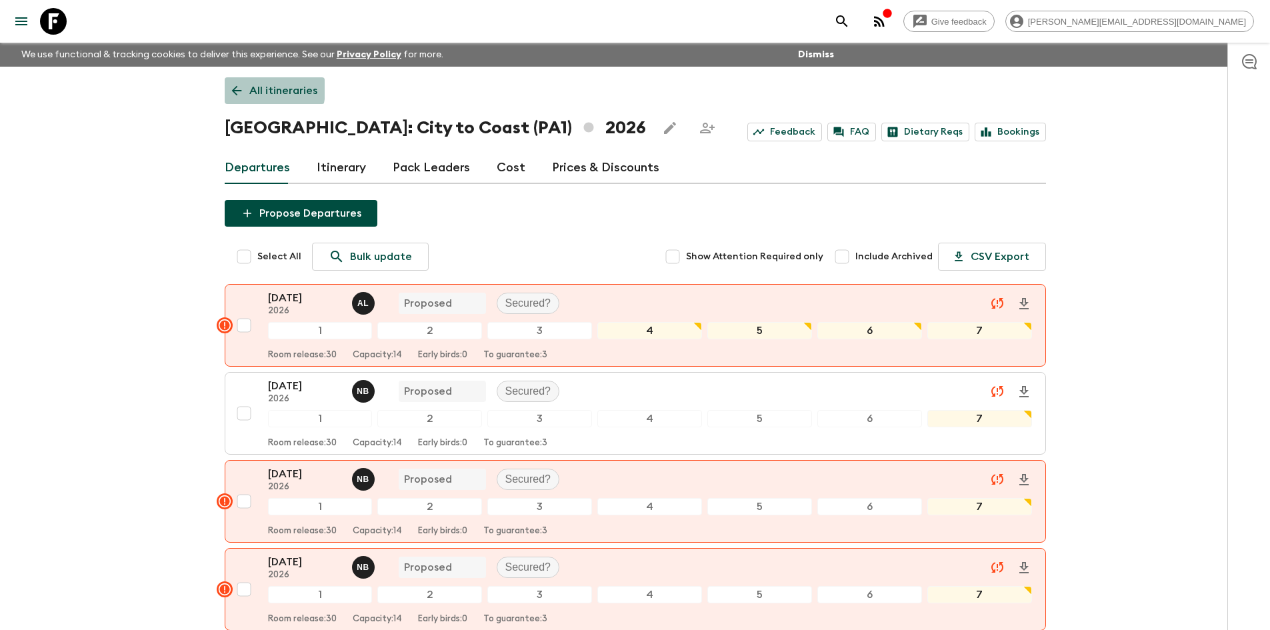
click at [241, 88] on icon at bounding box center [236, 90] width 15 height 15
